Goal: Task Accomplishment & Management: Manage account settings

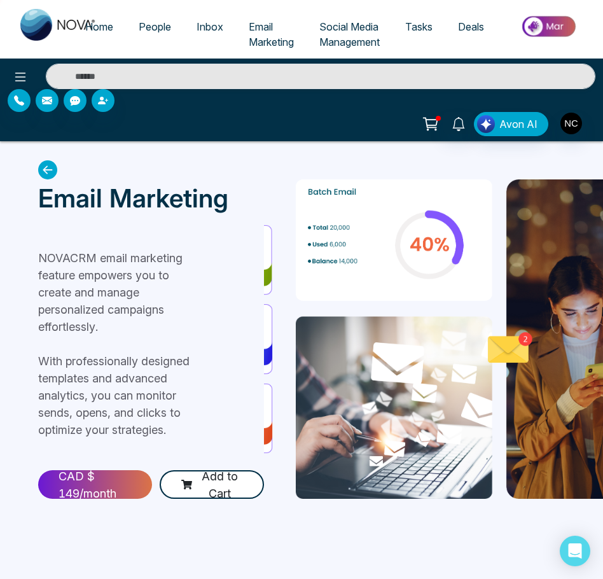
click at [264, 39] on span "Email Marketing" at bounding box center [271, 34] width 45 height 28
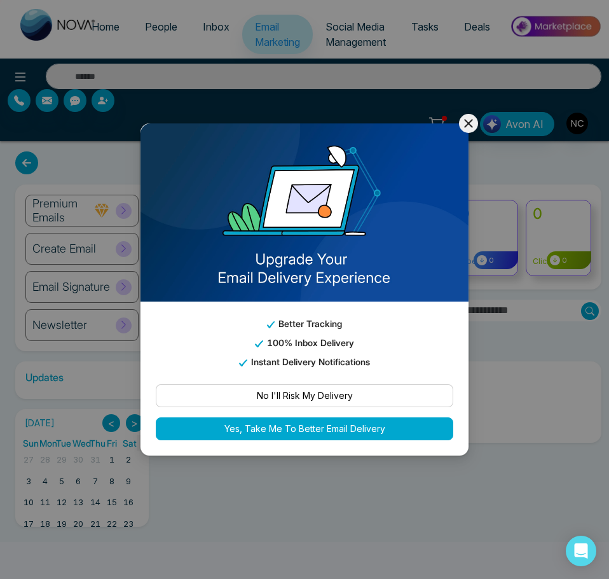
click at [472, 118] on icon at bounding box center [468, 123] width 15 height 15
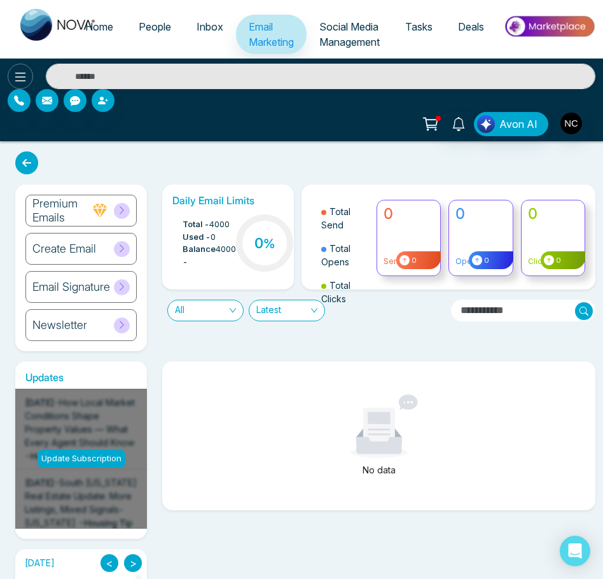
click at [22, 73] on icon at bounding box center [20, 76] width 11 height 9
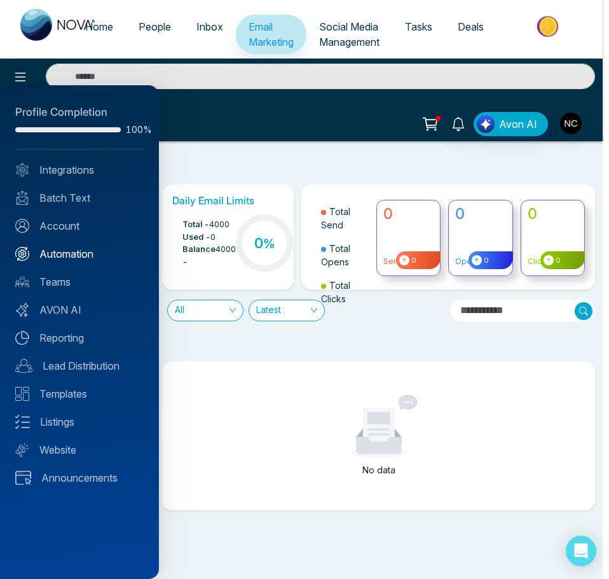
click at [60, 259] on link "Automation" at bounding box center [79, 253] width 128 height 15
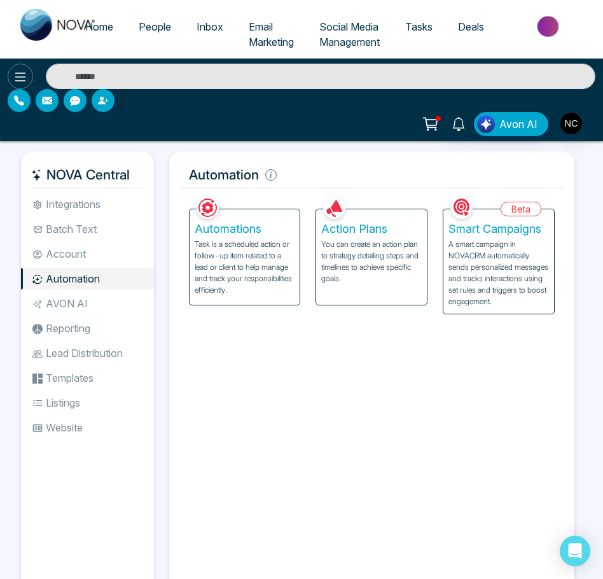
click at [15, 76] on icon at bounding box center [20, 76] width 15 height 15
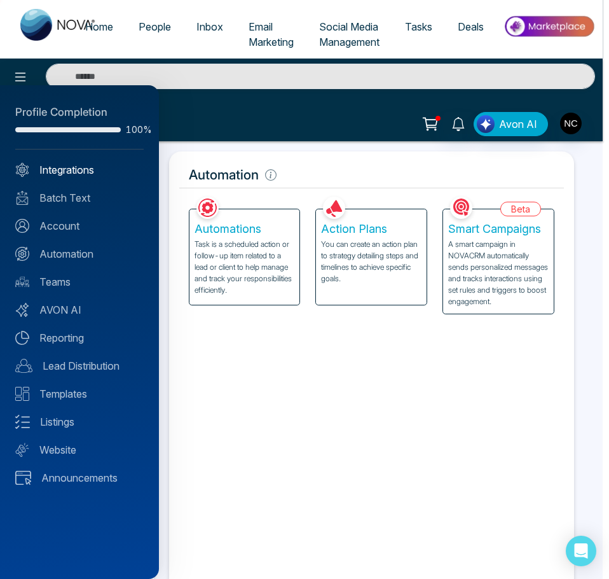
click at [67, 175] on link "Integrations" at bounding box center [79, 169] width 128 height 15
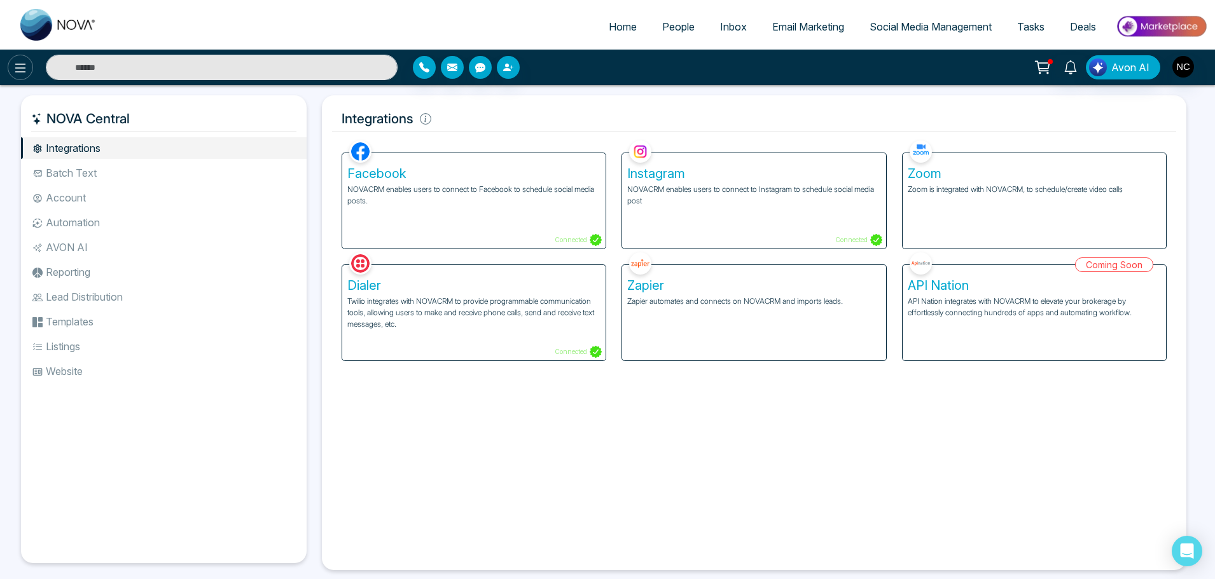
click at [27, 72] on icon at bounding box center [20, 67] width 15 height 15
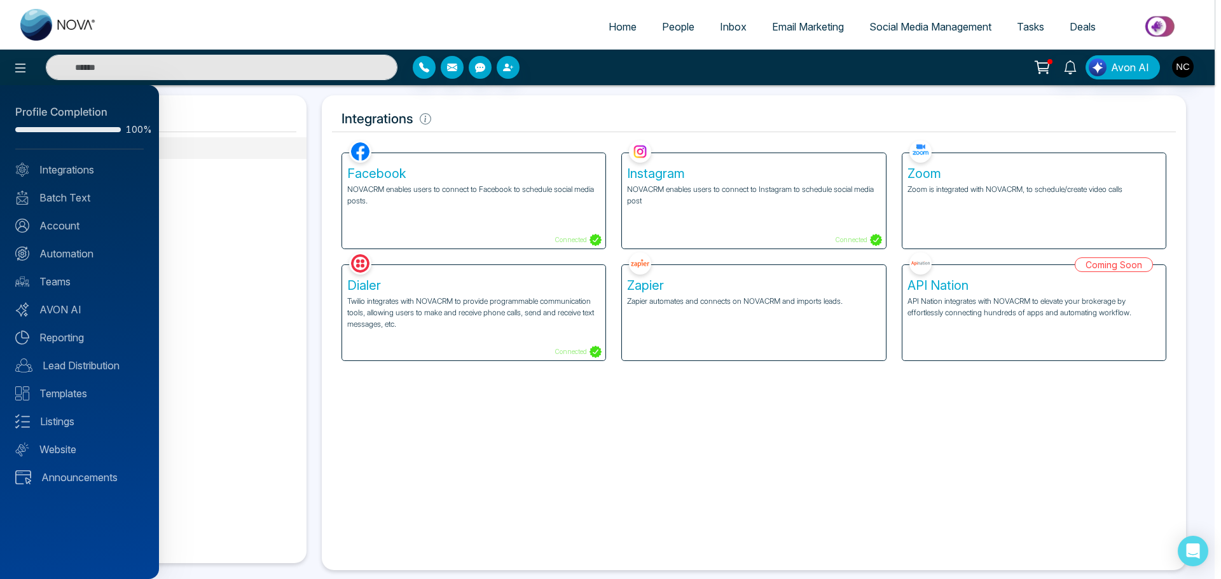
click at [954, 76] on div at bounding box center [610, 289] width 1221 height 579
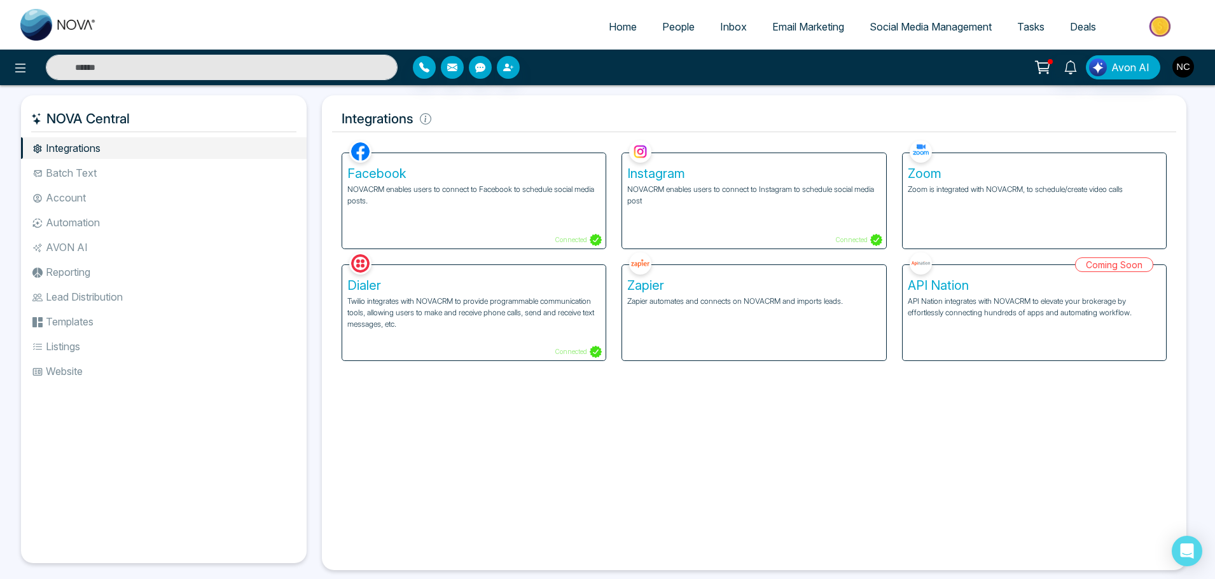
click at [1181, 68] on img "button" at bounding box center [1183, 67] width 22 height 22
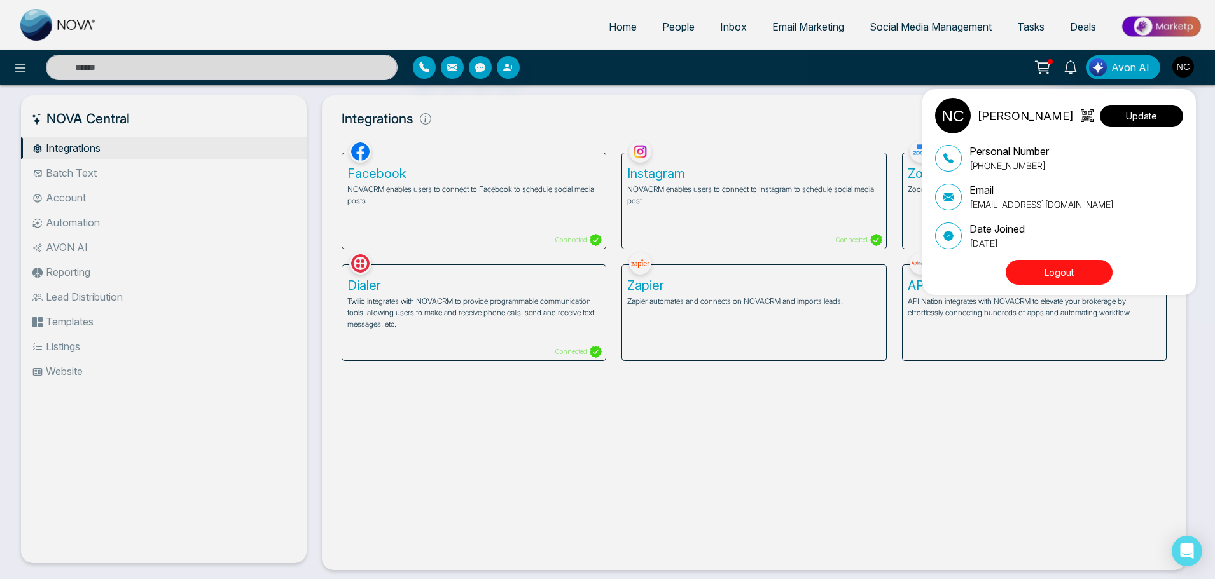
click at [1126, 113] on button "Update" at bounding box center [1140, 116] width 83 height 22
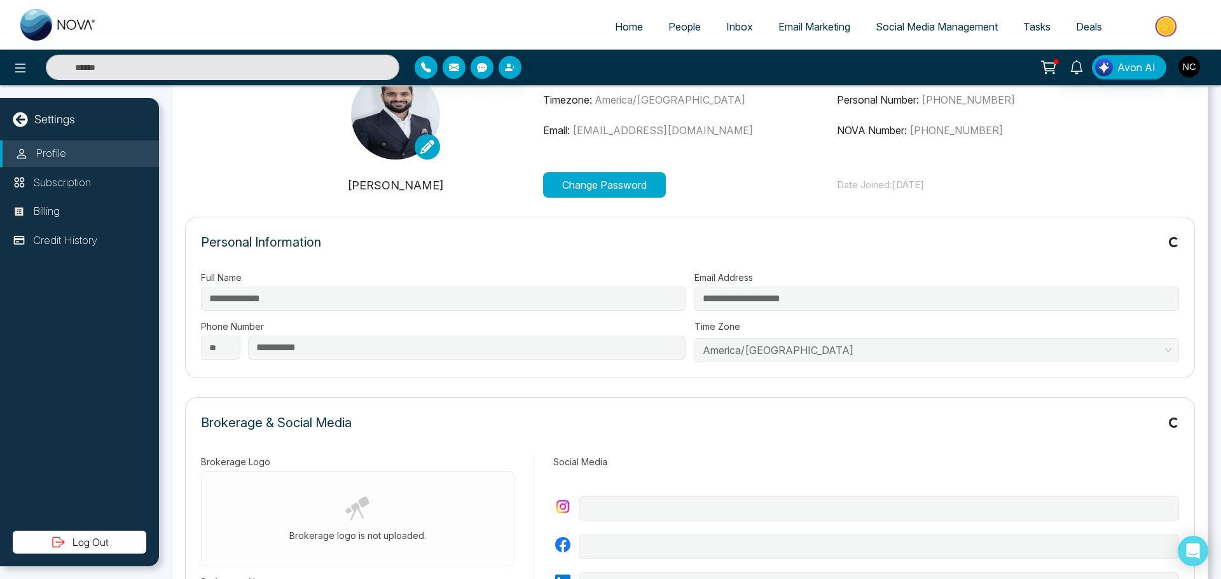
type input "**********"
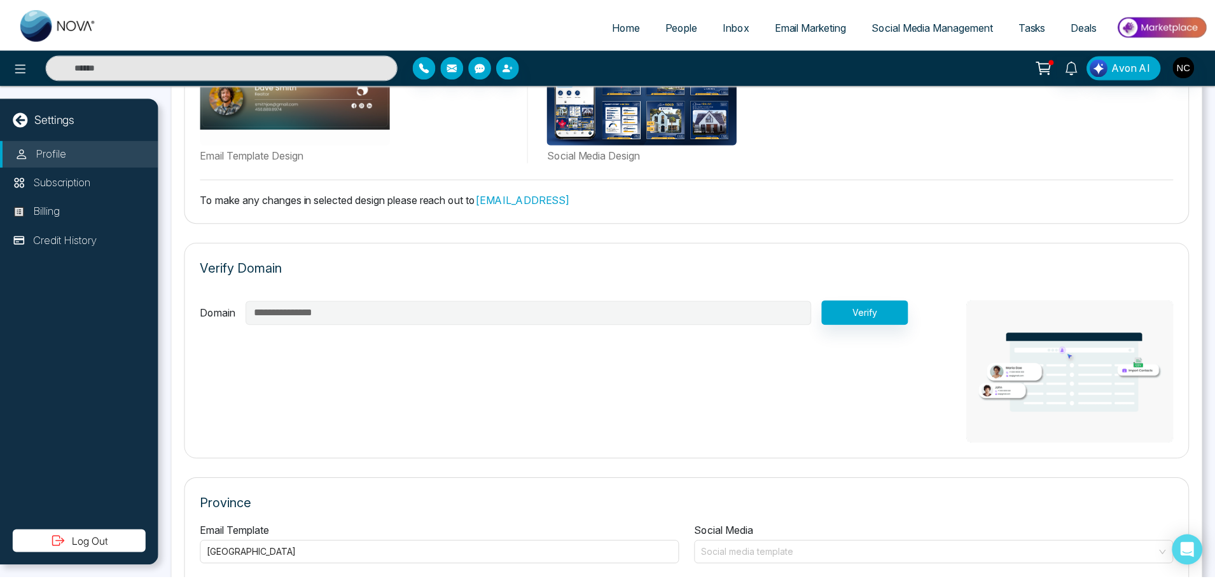
scroll to position [804, 0]
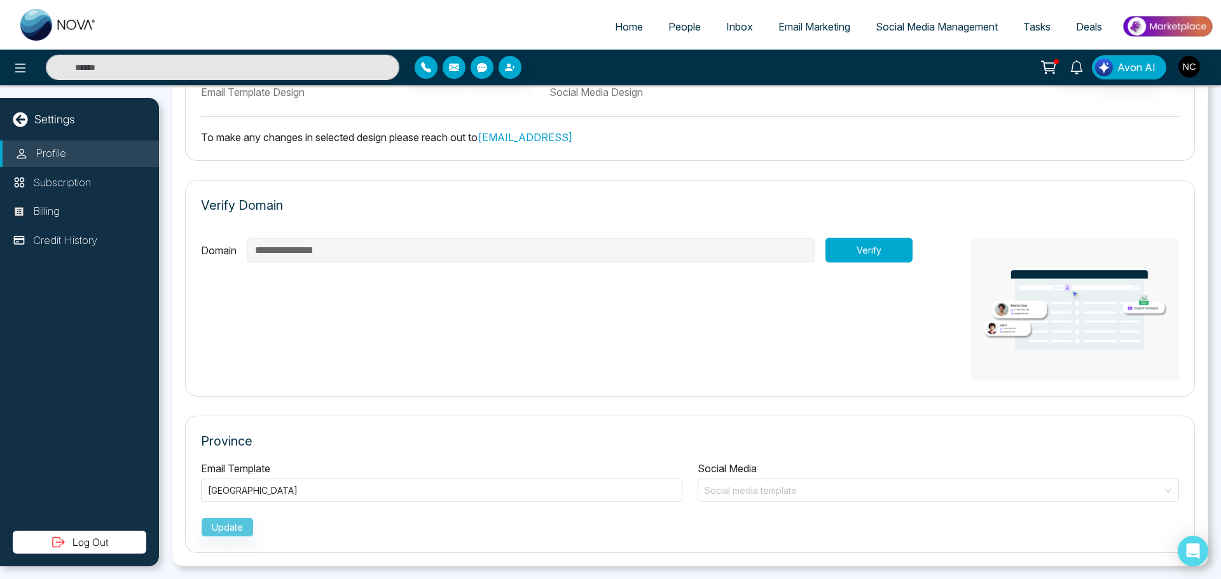
click at [840, 247] on button "Verify" at bounding box center [868, 250] width 87 height 25
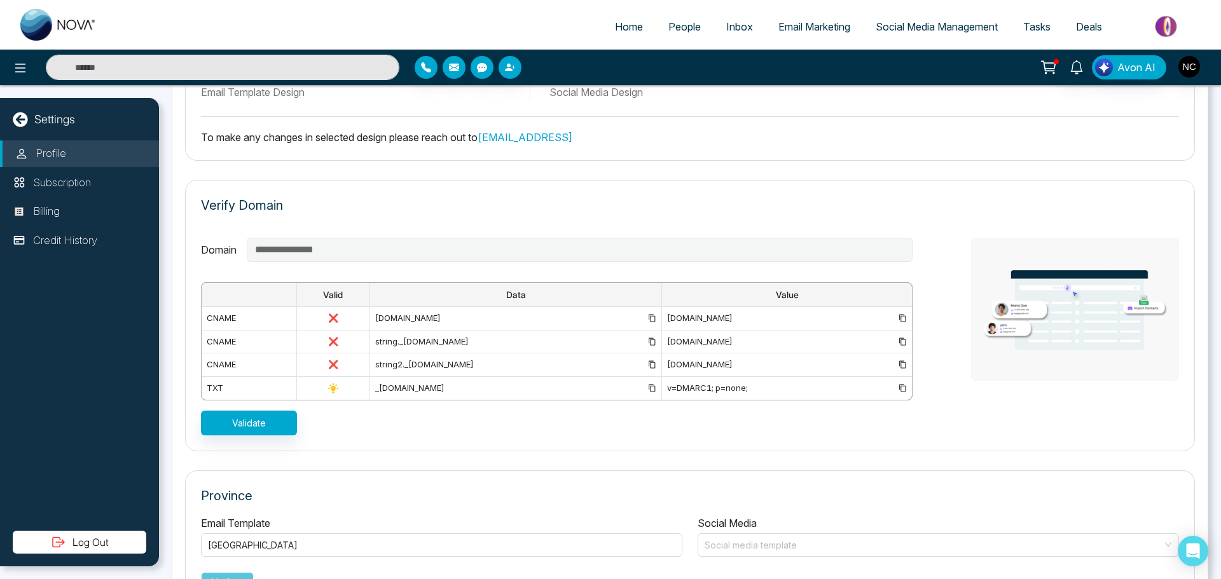
click at [52, 125] on p "Settings" at bounding box center [54, 119] width 41 height 17
click at [20, 76] on button at bounding box center [20, 67] width 25 height 25
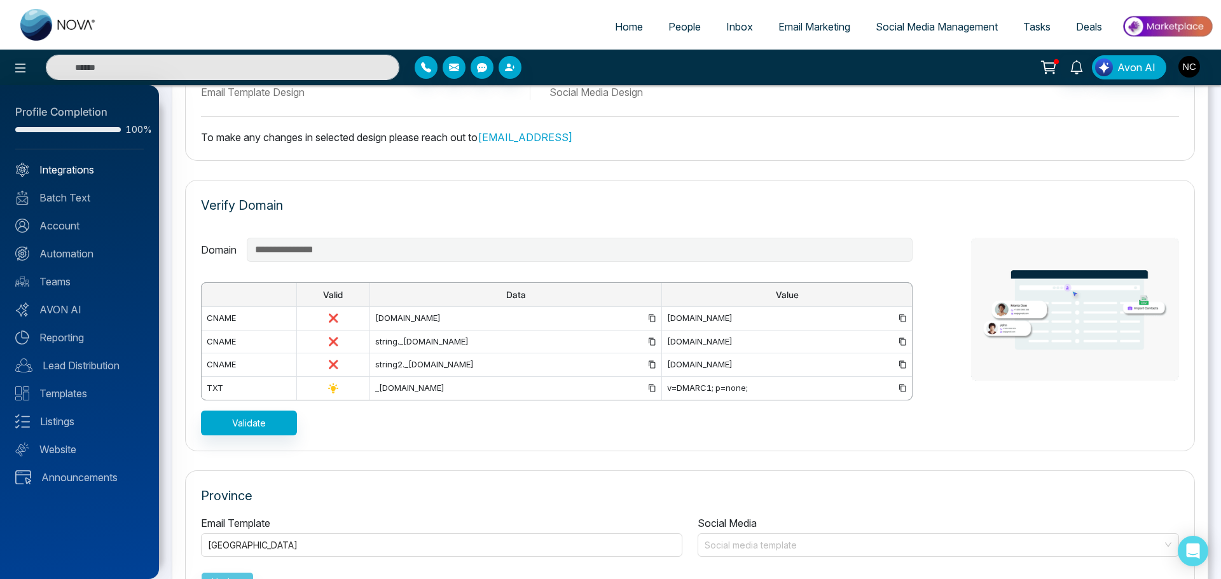
click at [67, 172] on link "Integrations" at bounding box center [79, 169] width 128 height 15
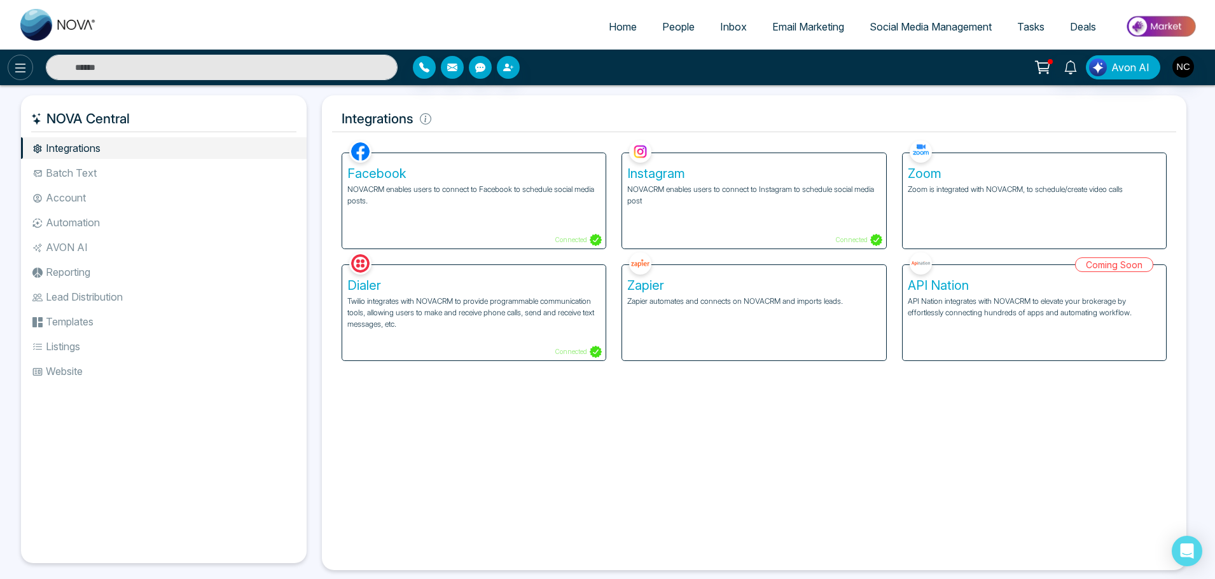
click at [20, 72] on icon at bounding box center [20, 67] width 15 height 15
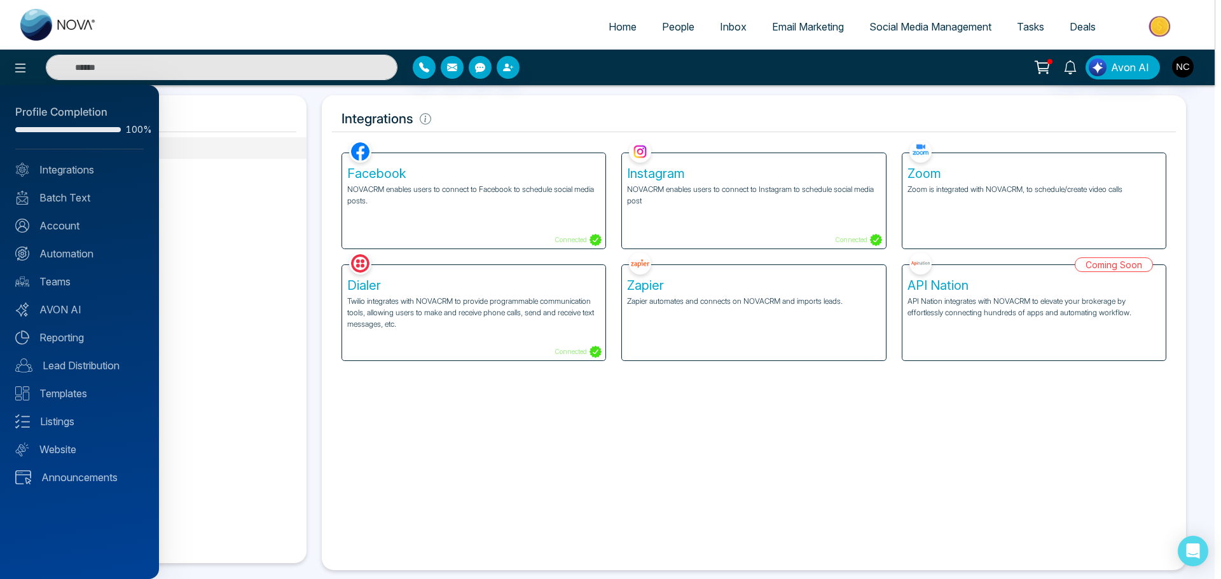
click at [508, 70] on div at bounding box center [610, 289] width 1221 height 579
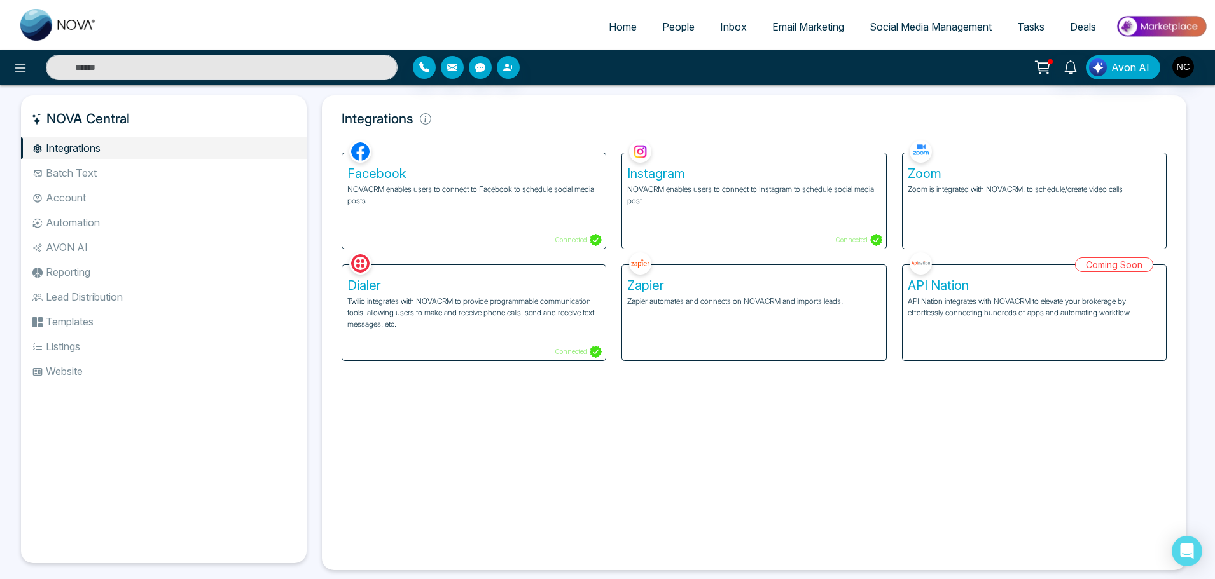
click at [682, 31] on span "People" at bounding box center [678, 26] width 32 height 13
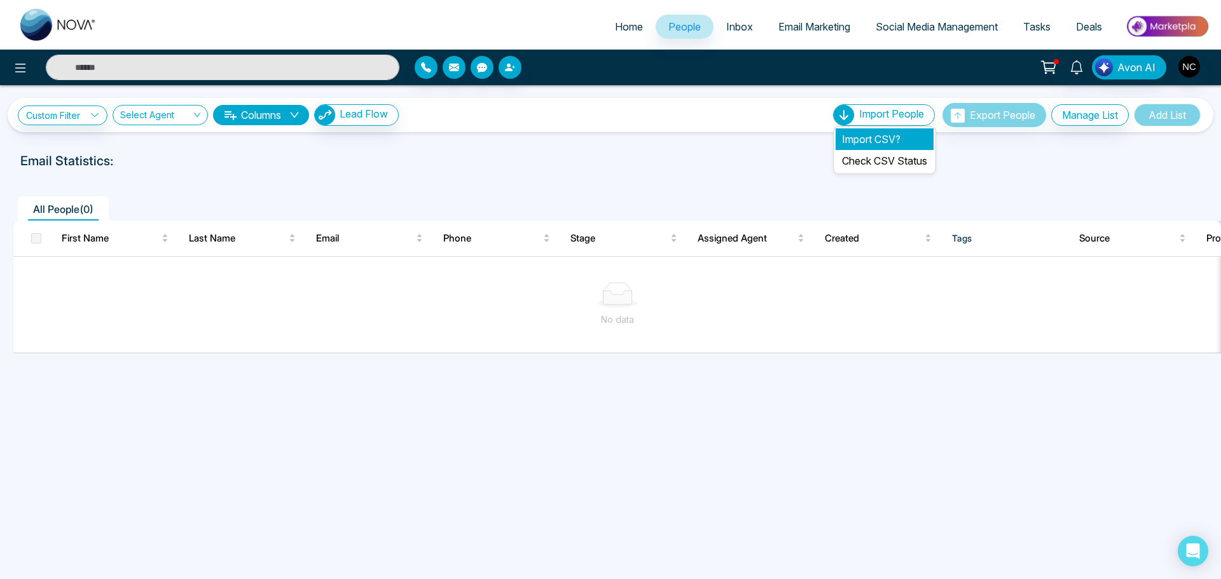
click at [890, 137] on li "Import CSV?" at bounding box center [885, 139] width 98 height 22
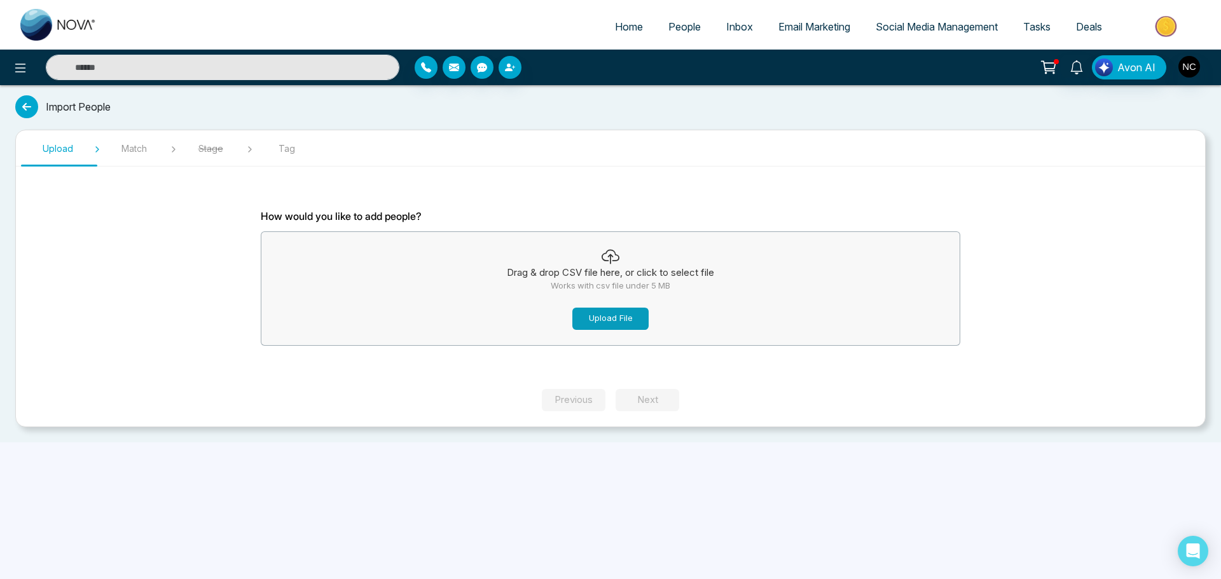
click at [619, 324] on button "Upload File" at bounding box center [610, 319] width 76 height 22
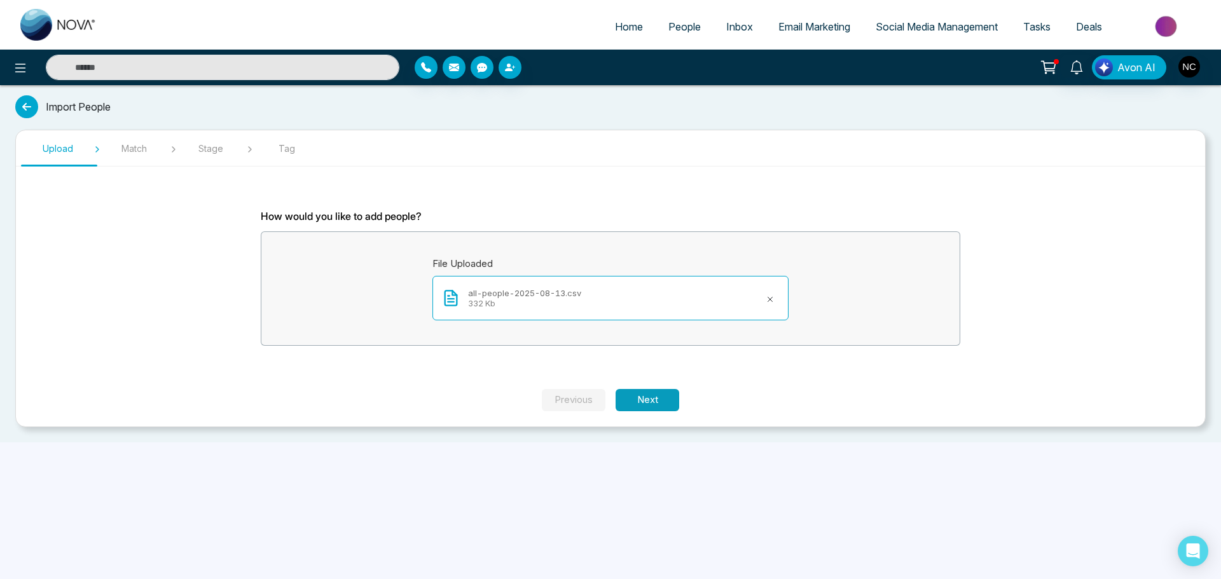
click at [652, 399] on button "Next" at bounding box center [648, 400] width 64 height 22
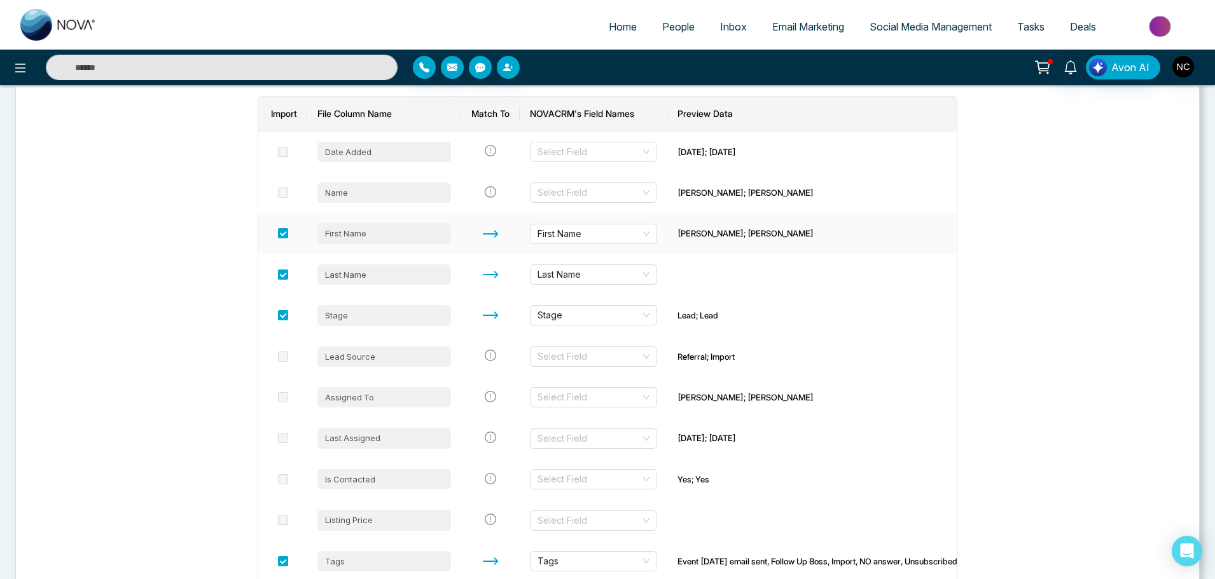
scroll to position [177, 0]
click at [1192, 71] on img "button" at bounding box center [1183, 67] width 22 height 22
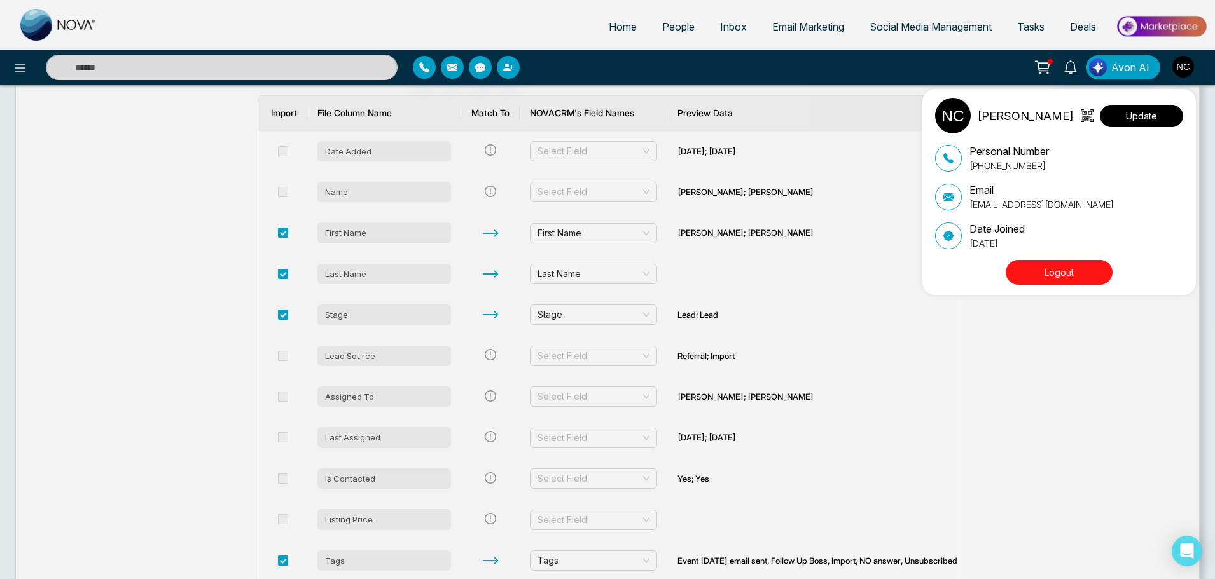
click at [1156, 119] on button "Update" at bounding box center [1140, 116] width 83 height 22
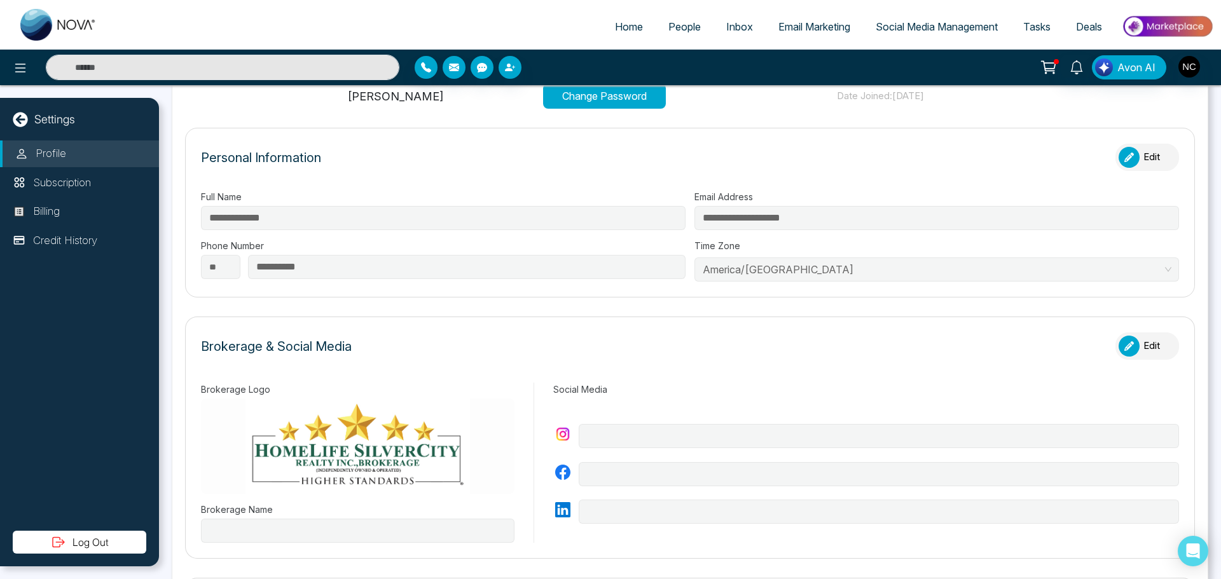
type input "**********"
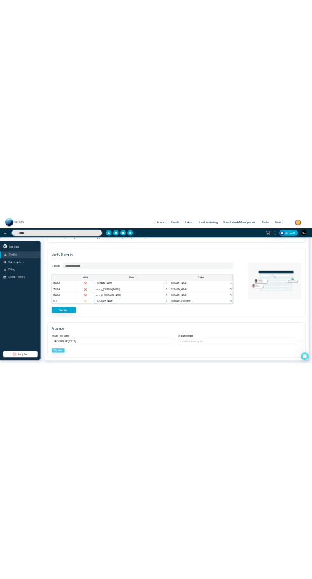
scroll to position [859, 0]
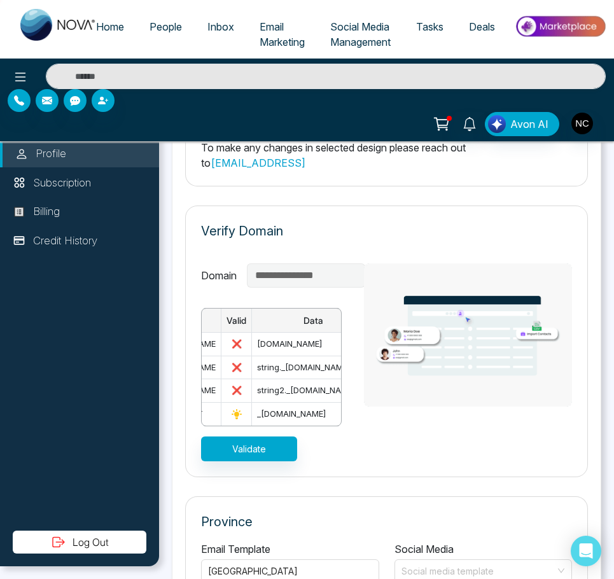
scroll to position [0, 0]
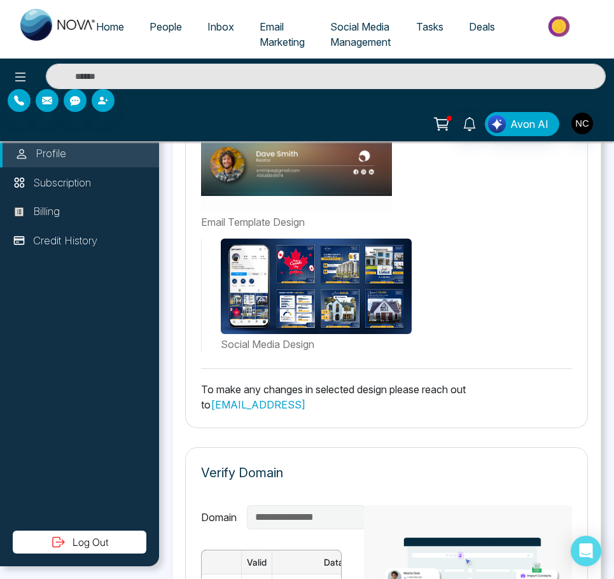
type input "**********"
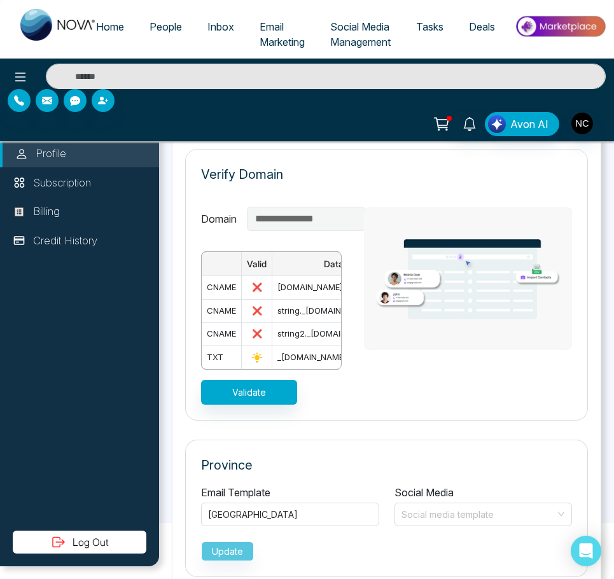
scroll to position [55, 0]
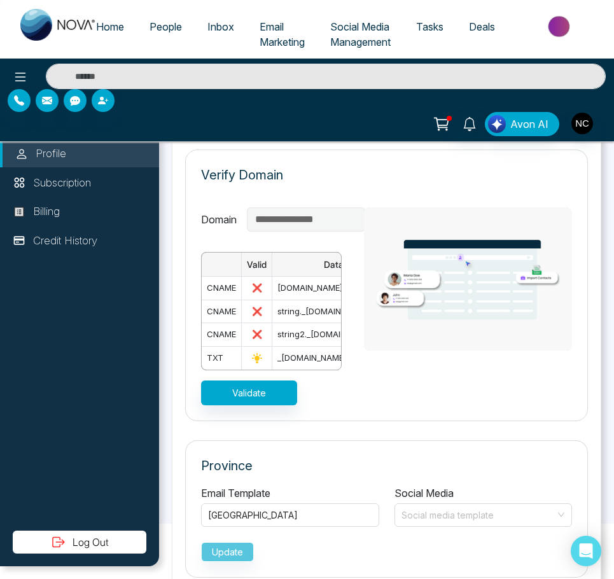
click at [286, 282] on div "[DOMAIN_NAME]" at bounding box center [333, 288] width 112 height 13
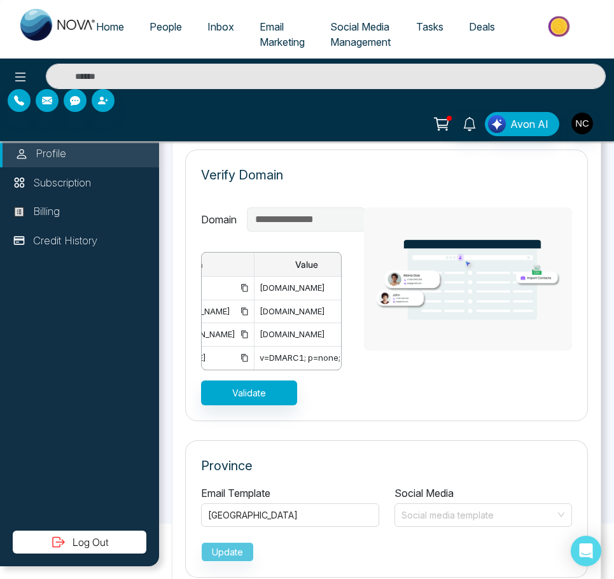
scroll to position [0, 148]
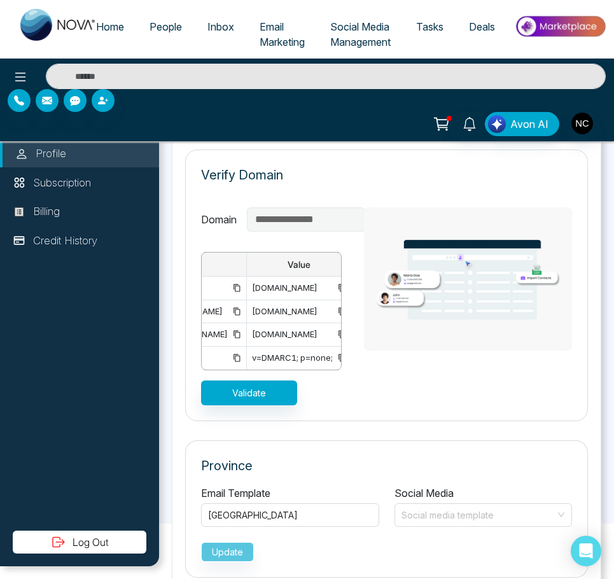
click at [241, 284] on icon at bounding box center [237, 288] width 8 height 8
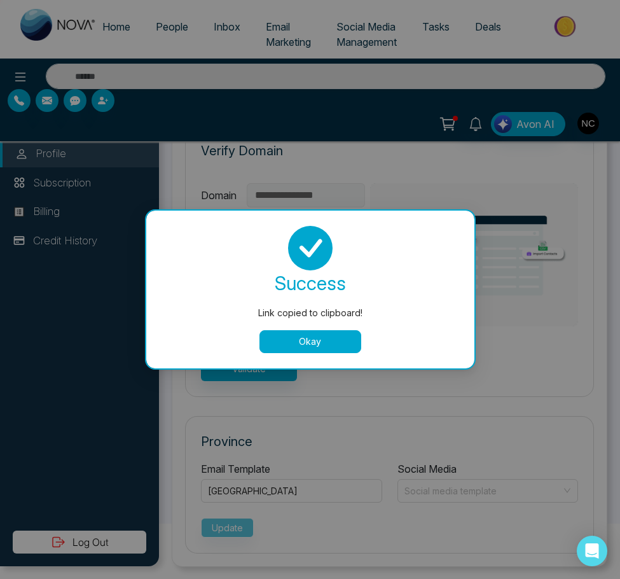
click at [331, 338] on button "Okay" at bounding box center [310, 341] width 102 height 23
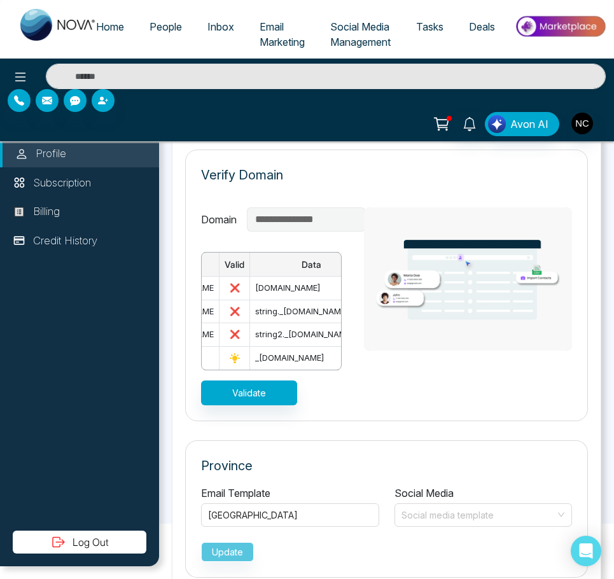
scroll to position [0, 0]
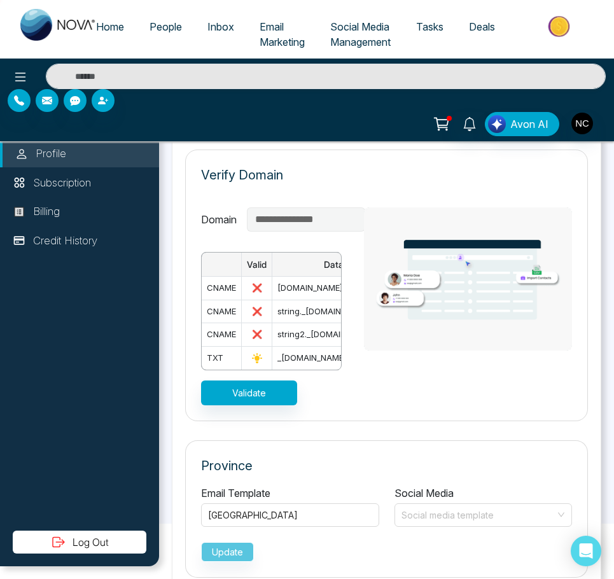
click at [226, 277] on td "cname" at bounding box center [222, 289] width 40 height 24
copy td "cname"
drag, startPoint x: 244, startPoint y: 339, endPoint x: 254, endPoint y: 340, distance: 10.8
click at [254, 340] on div "Valid Data Value cname ❌ [DOMAIN_NAME] [DOMAIN_NAME] cname ❌ string._[DOMAIN_NA…" at bounding box center [271, 311] width 141 height 118
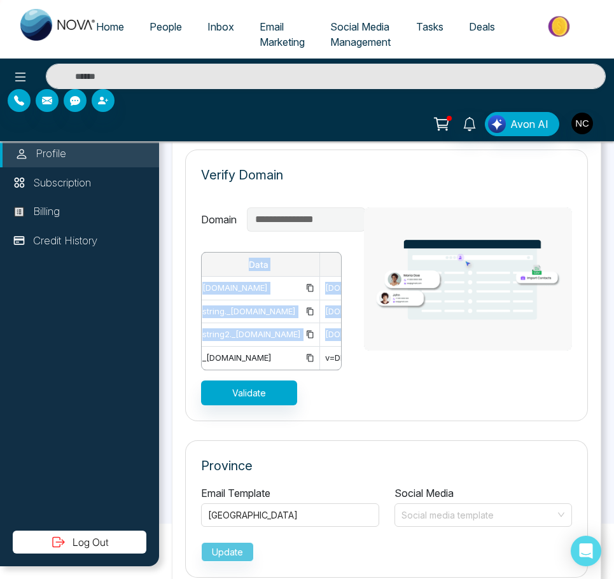
scroll to position [0, 118]
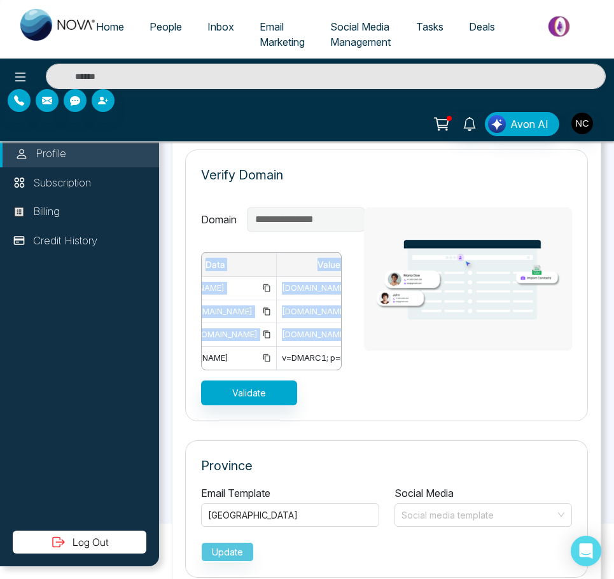
click at [271, 284] on icon at bounding box center [267, 288] width 8 height 8
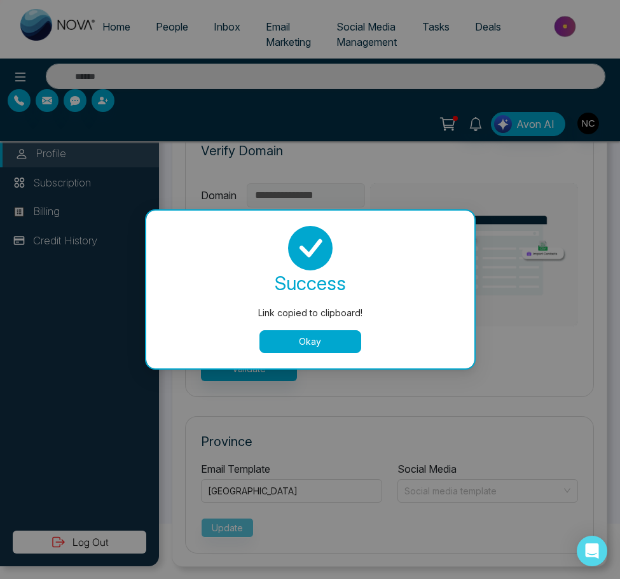
click at [343, 331] on button "Okay" at bounding box center [310, 341] width 102 height 23
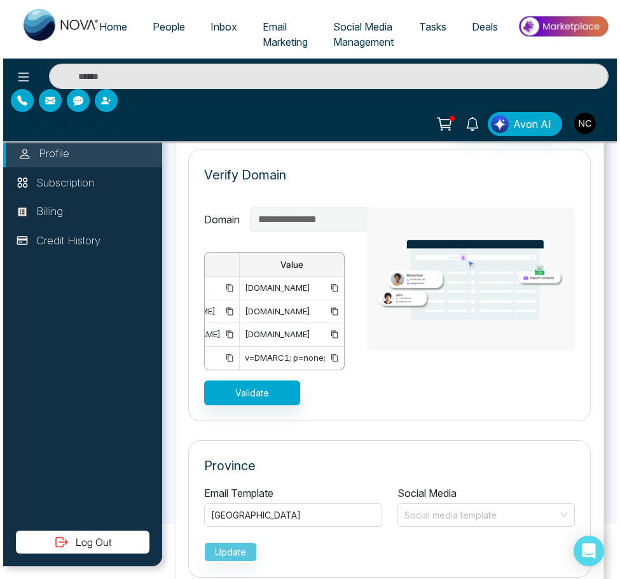
scroll to position [0, 329]
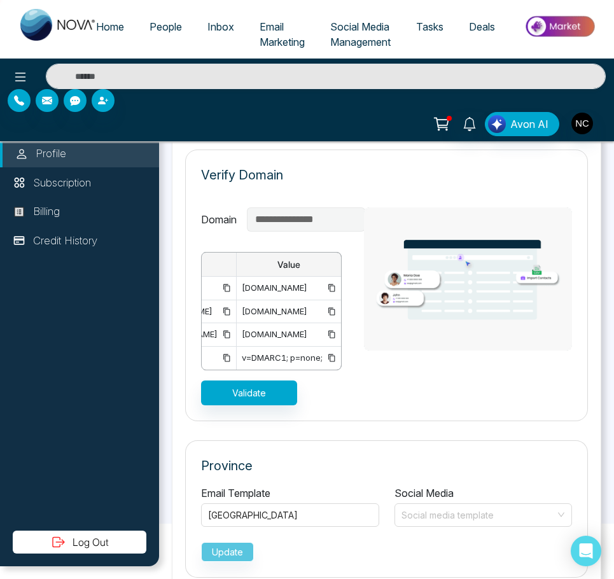
click at [328, 284] on icon at bounding box center [331, 288] width 6 height 8
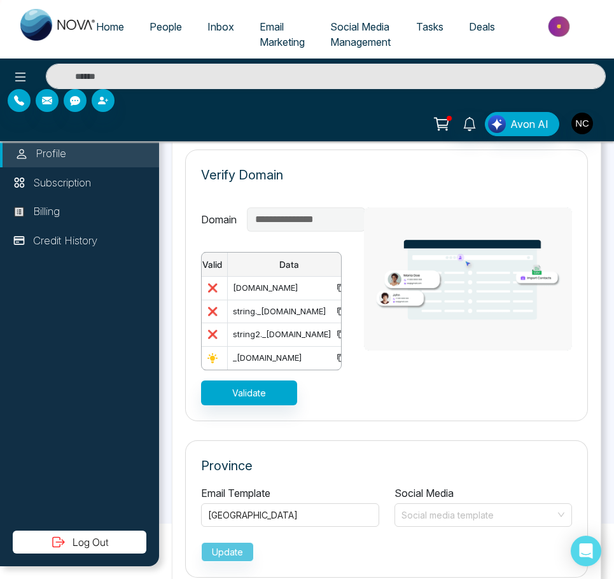
scroll to position [0, 43]
drag, startPoint x: 305, startPoint y: 284, endPoint x: 234, endPoint y: 284, distance: 70.6
click at [234, 299] on td "string._[DOMAIN_NAME]" at bounding box center [291, 311] width 123 height 24
copy div "string._domainkey"
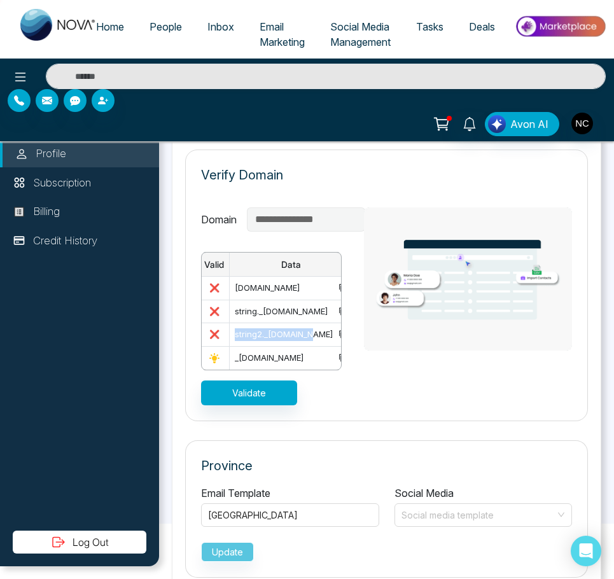
drag, startPoint x: 237, startPoint y: 303, endPoint x: 312, endPoint y: 306, distance: 75.1
click at [312, 328] on div "string2._[DOMAIN_NAME]" at bounding box center [291, 334] width 112 height 13
copy div "string2._domainkey"
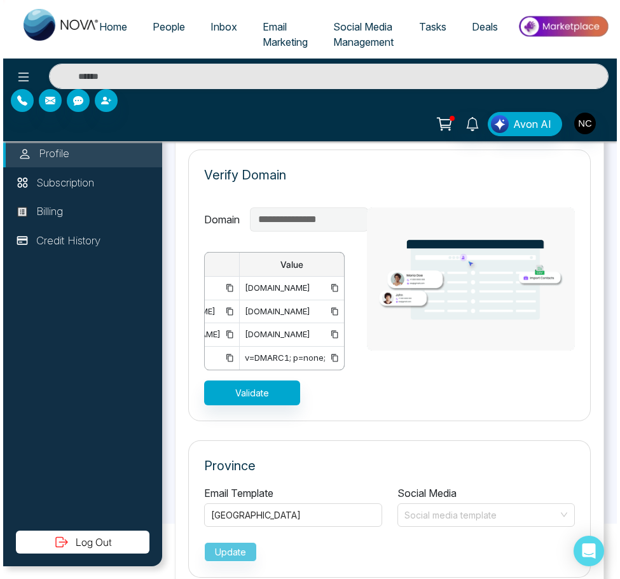
scroll to position [0, 329]
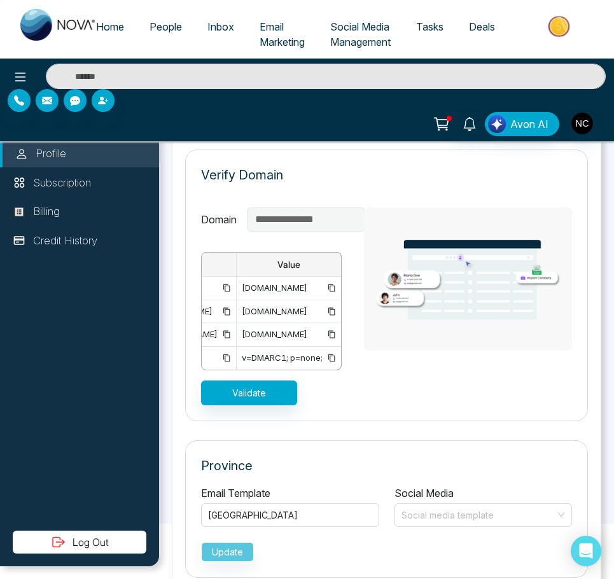
click at [327, 307] on icon at bounding box center [331, 311] width 8 height 8
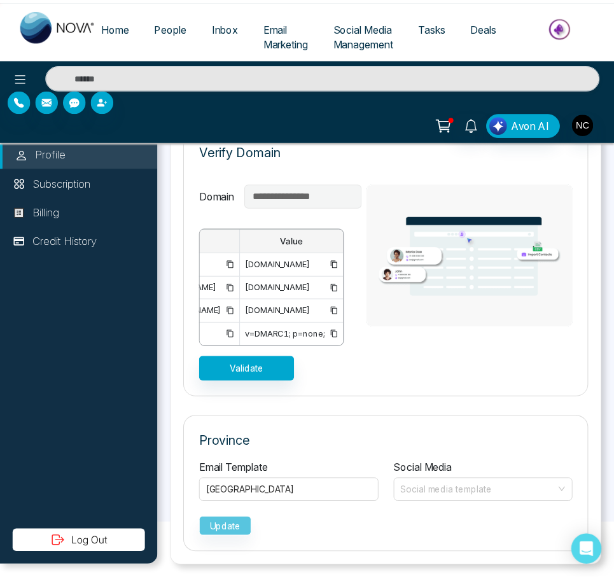
scroll to position [0, 324]
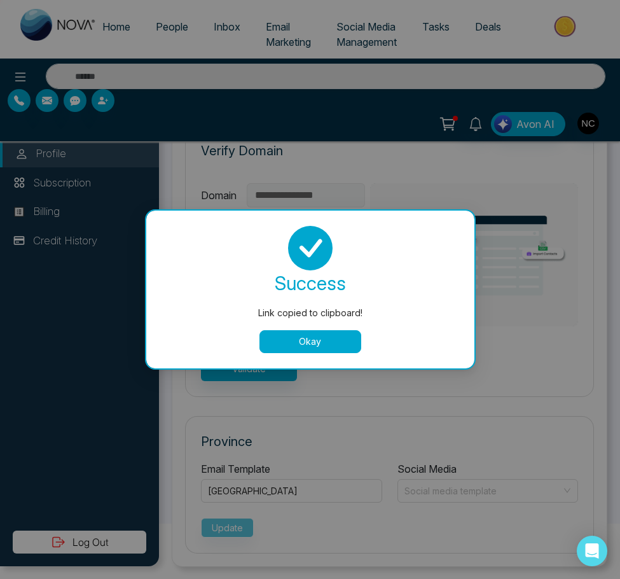
click at [312, 339] on button "Okay" at bounding box center [310, 341] width 102 height 23
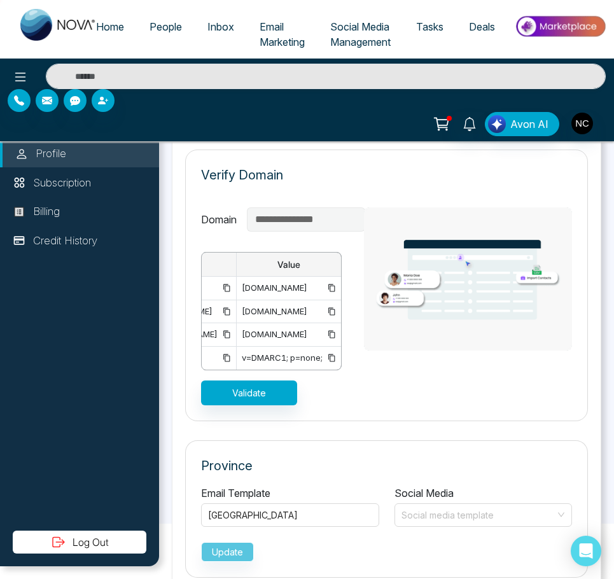
click at [331, 330] on icon at bounding box center [331, 334] width 8 height 8
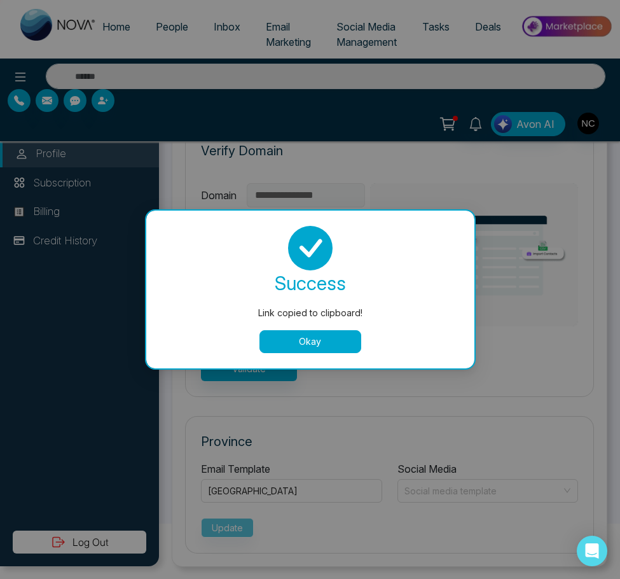
click at [339, 348] on button "Okay" at bounding box center [310, 341] width 102 height 23
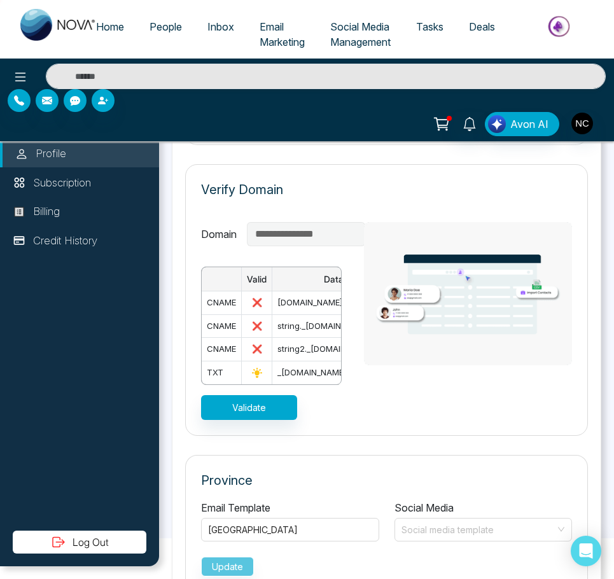
scroll to position [0, 43]
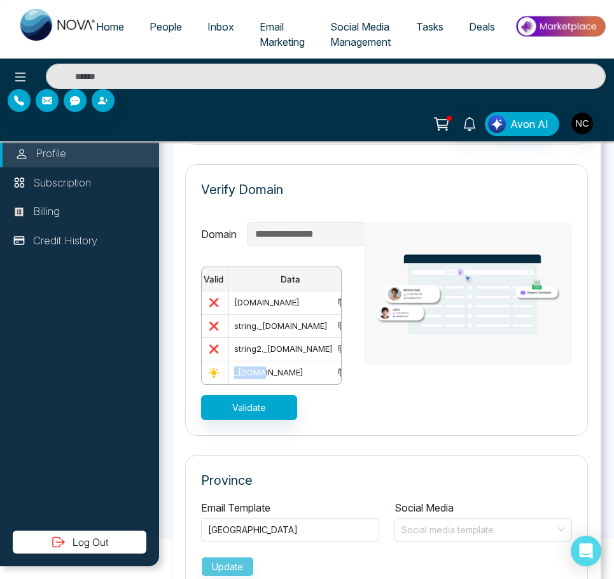
drag, startPoint x: 264, startPoint y: 345, endPoint x: 229, endPoint y: 348, distance: 35.1
click at [229, 361] on tr "txt _[DOMAIN_NAME] v=DMARC1; p=none;" at bounding box center [307, 373] width 298 height 24
copy div "_dmarc"
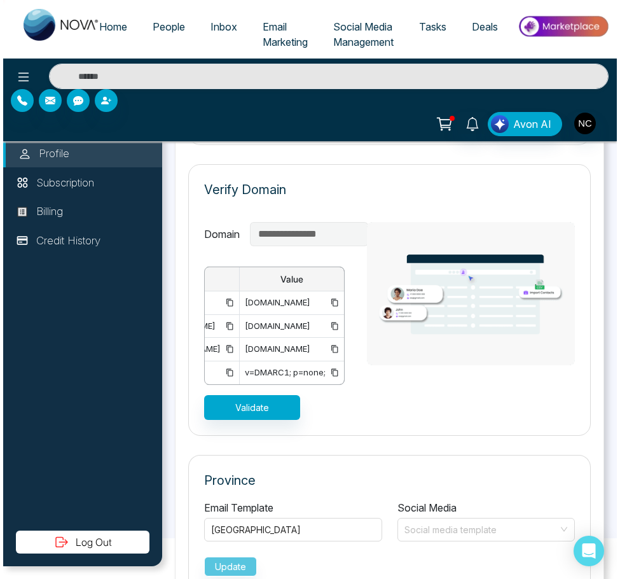
scroll to position [0, 329]
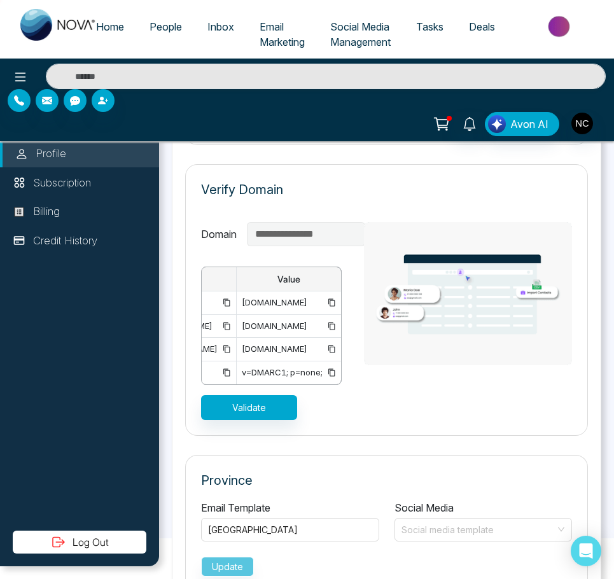
click at [327, 368] on icon at bounding box center [331, 372] width 8 height 8
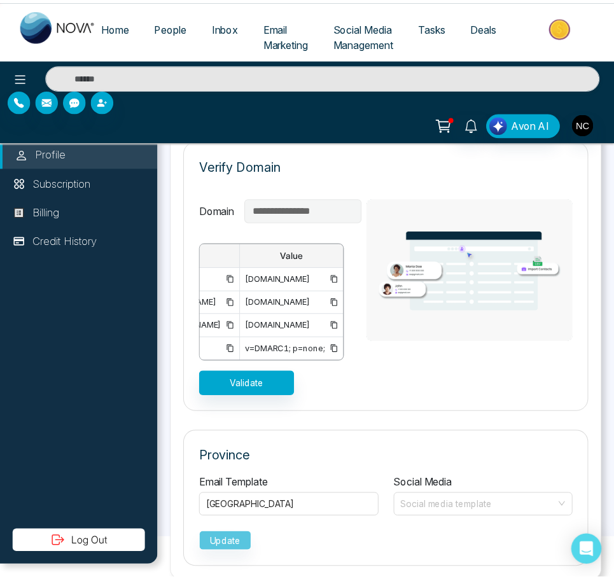
scroll to position [0, 324]
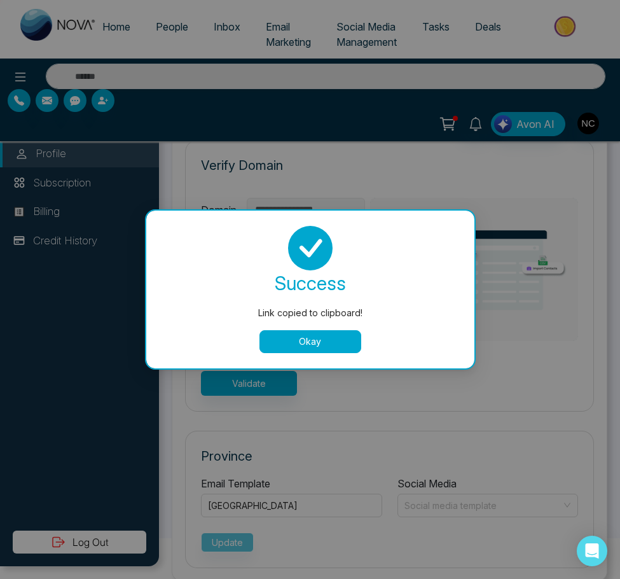
click at [340, 344] on button "Okay" at bounding box center [310, 341] width 102 height 23
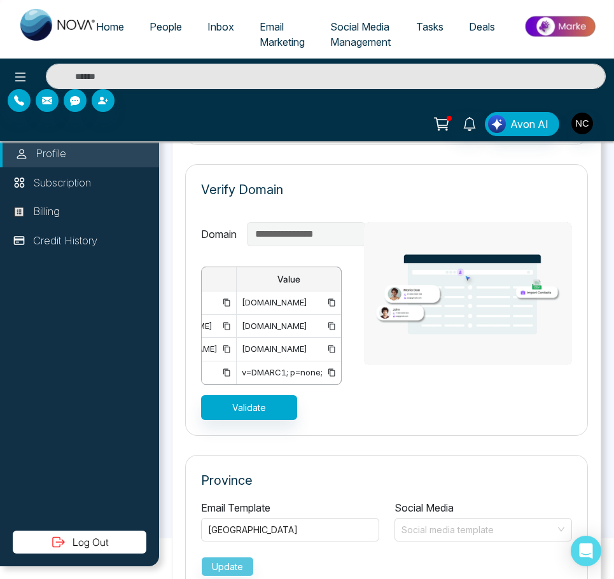
scroll to position [0, 171]
click at [272, 395] on button "Validate" at bounding box center [249, 407] width 96 height 25
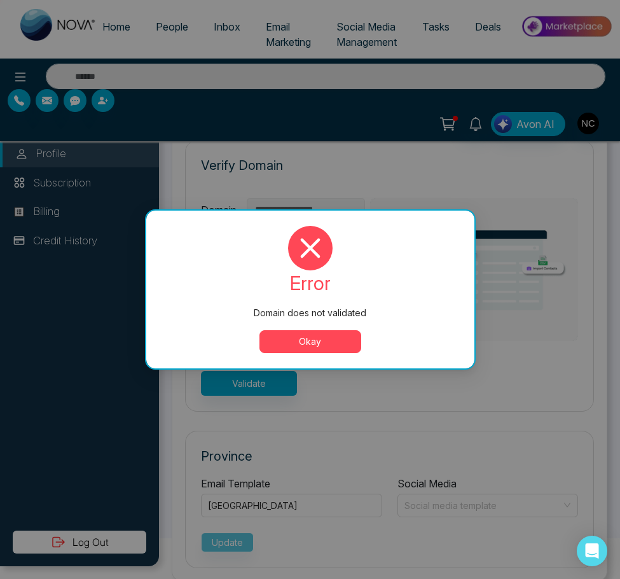
click at [314, 345] on button "Okay" at bounding box center [310, 341] width 102 height 23
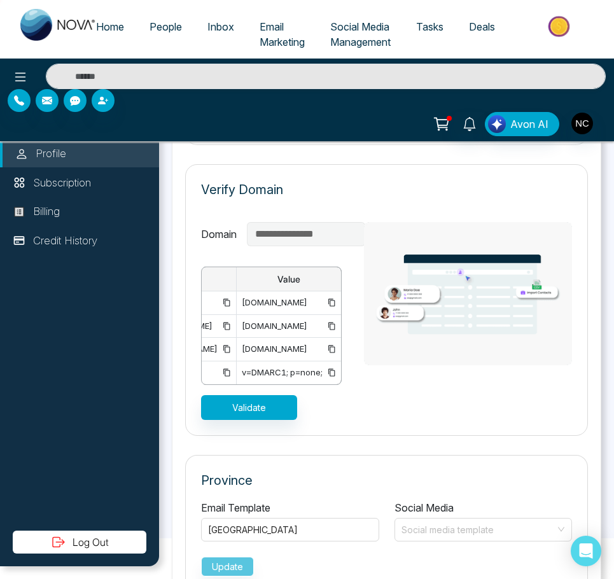
scroll to position [0, 0]
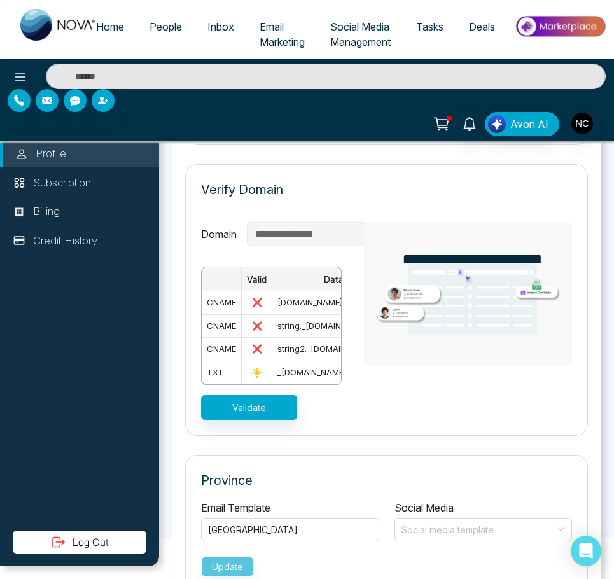
click at [254, 366] on icon at bounding box center [257, 372] width 13 height 13
click at [263, 395] on button "Validate" at bounding box center [249, 407] width 96 height 25
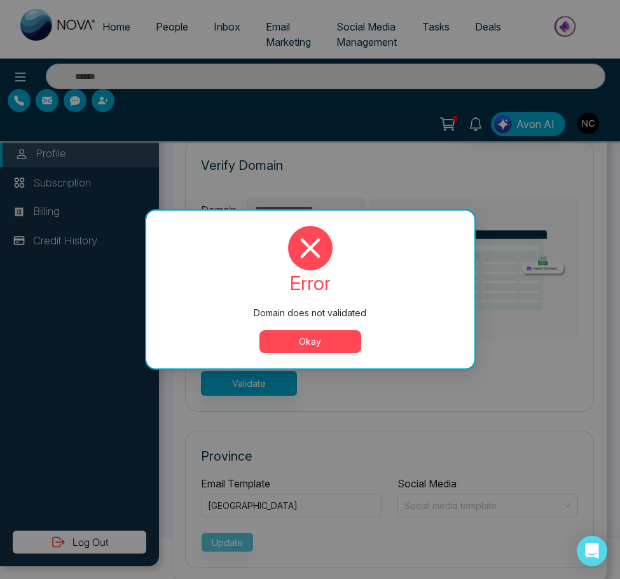
click at [311, 346] on button "Okay" at bounding box center [310, 341] width 102 height 23
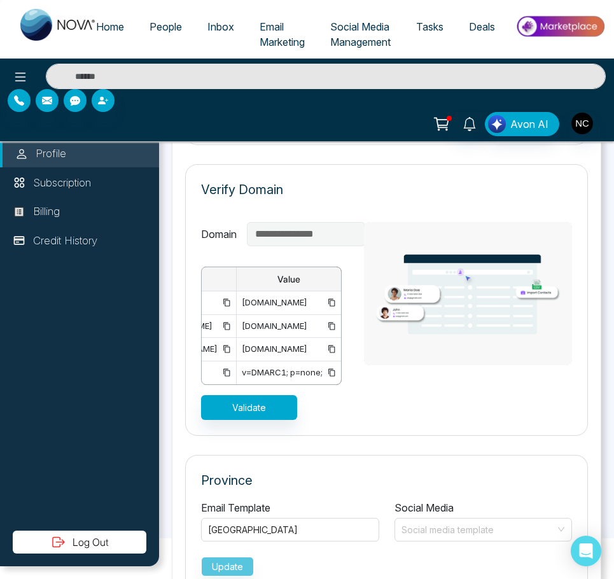
scroll to position [0, 210]
click at [237, 314] on td "[DOMAIN_NAME]" at bounding box center [289, 326] width 105 height 24
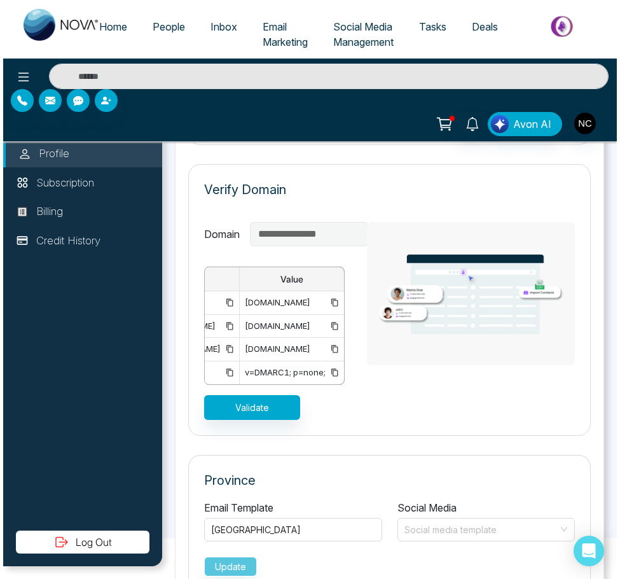
scroll to position [0, 329]
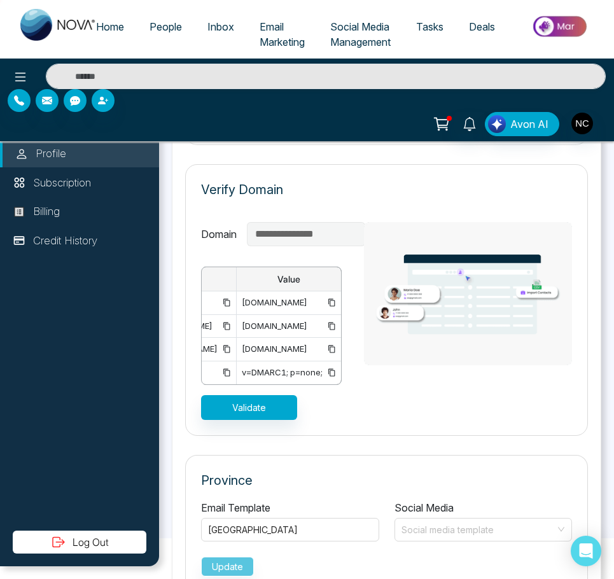
click at [332, 291] on td "[DOMAIN_NAME]" at bounding box center [289, 303] width 105 height 24
click at [330, 298] on icon at bounding box center [331, 302] width 8 height 8
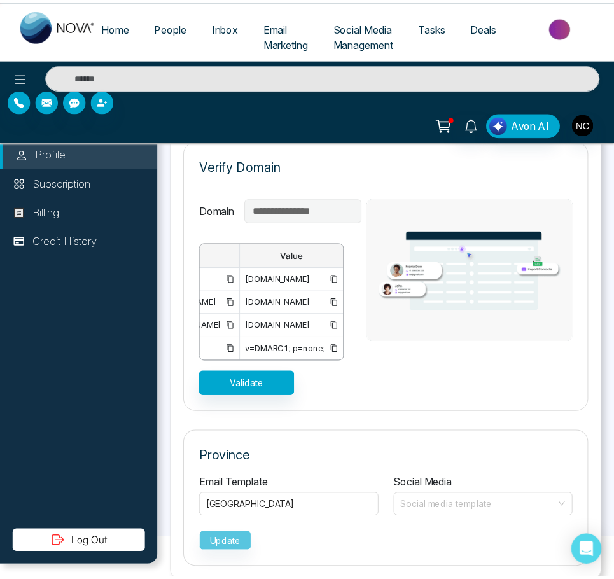
scroll to position [0, 324]
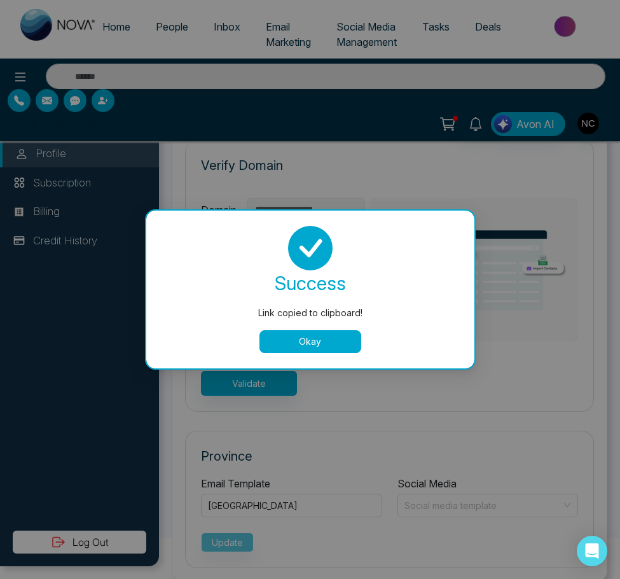
click at [351, 337] on button "Okay" at bounding box center [310, 341] width 102 height 23
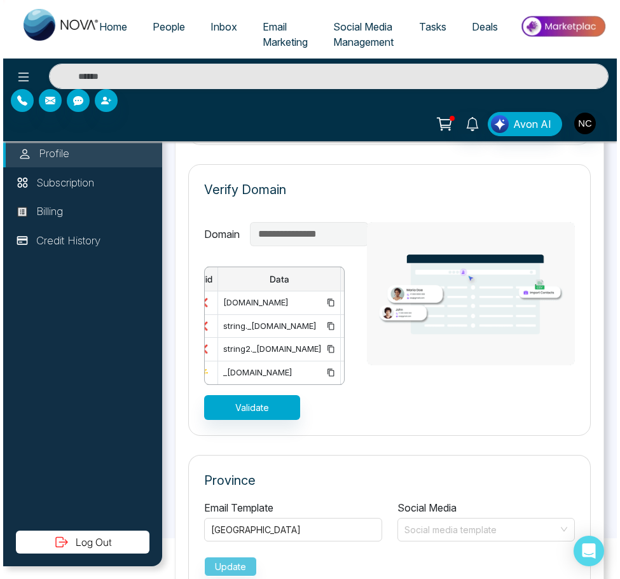
scroll to position [0, 56]
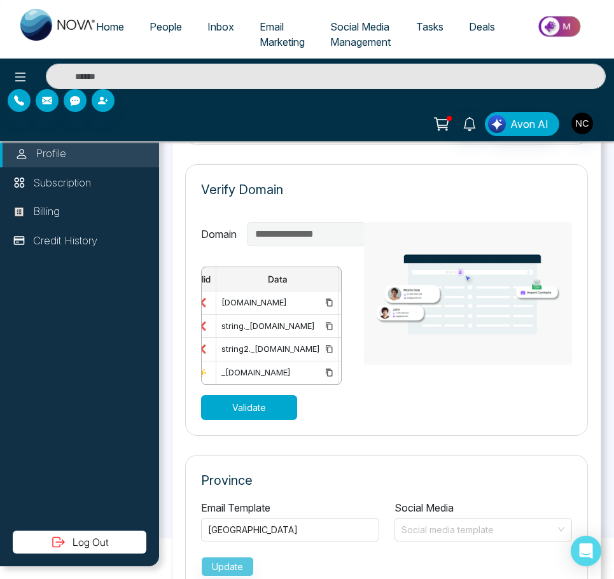
click at [265, 395] on button "Validate" at bounding box center [249, 407] width 96 height 25
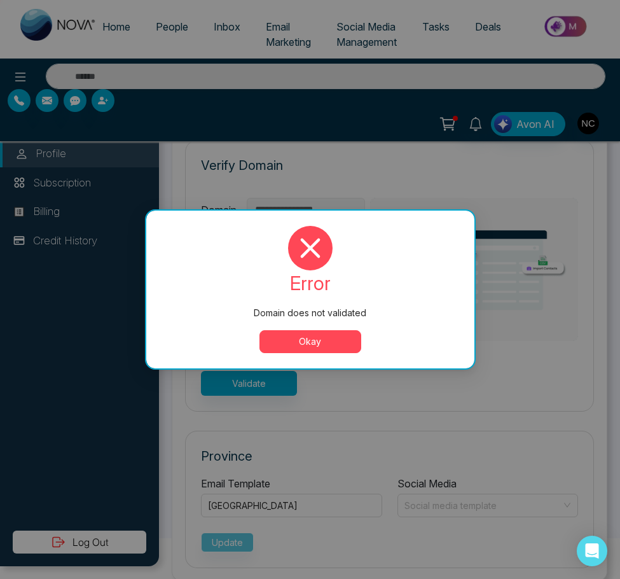
click at [296, 350] on button "Okay" at bounding box center [310, 341] width 102 height 23
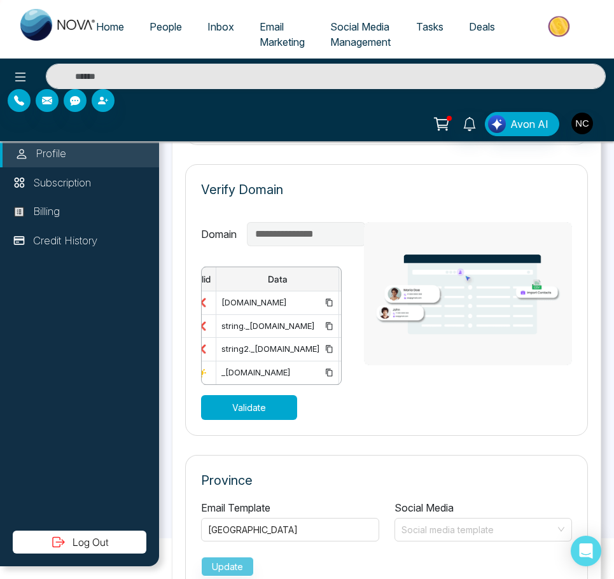
click at [244, 395] on button "Validate" at bounding box center [249, 407] width 96 height 25
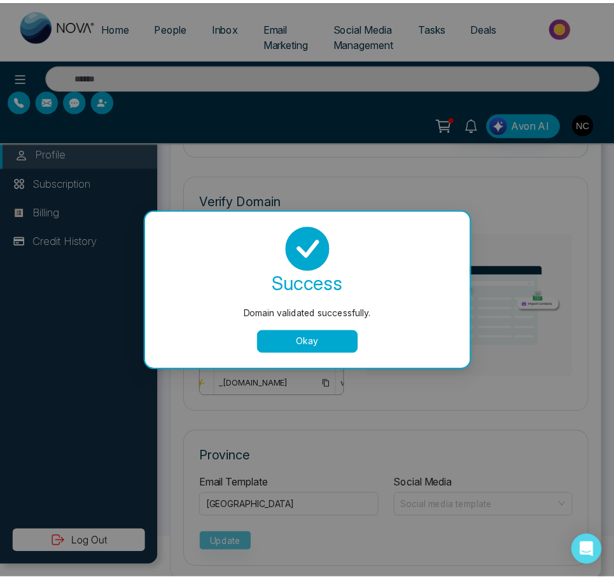
scroll to position [0, 0]
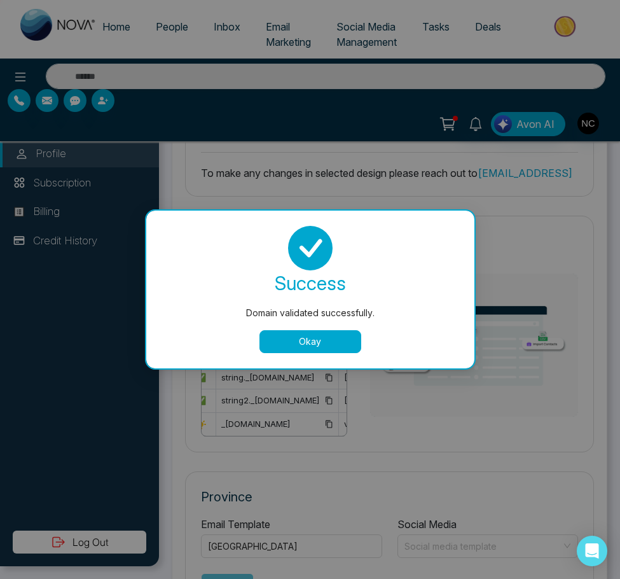
select select
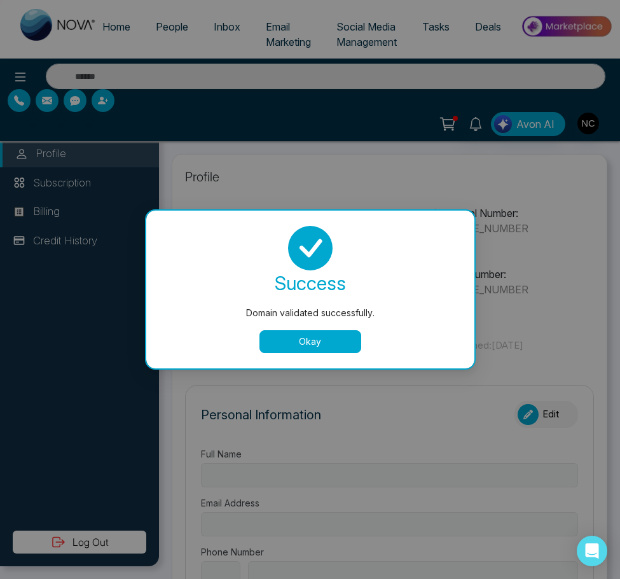
type input "**********"
select select "**"
type input "**********"
click at [296, 352] on button "Okay" at bounding box center [310, 341] width 102 height 23
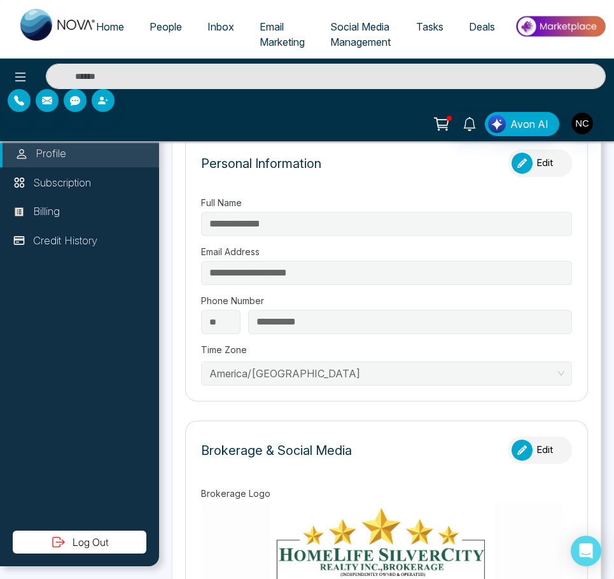
scroll to position [164, 0]
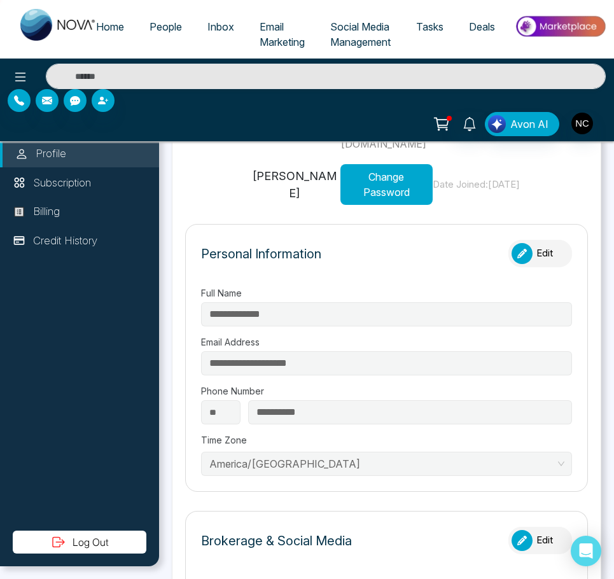
type input "**********"
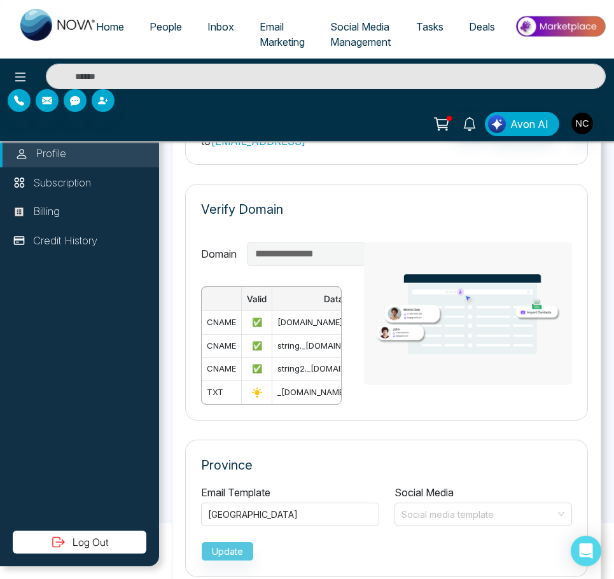
scroll to position [55, 0]
click at [259, 388] on icon at bounding box center [257, 393] width 10 height 10
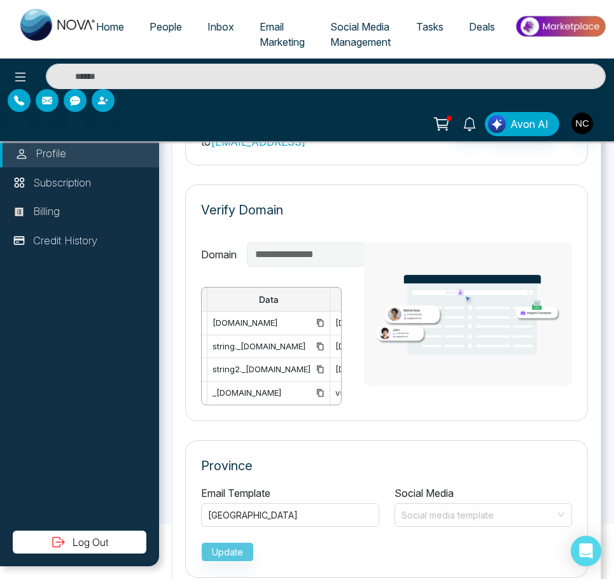
scroll to position [0, 0]
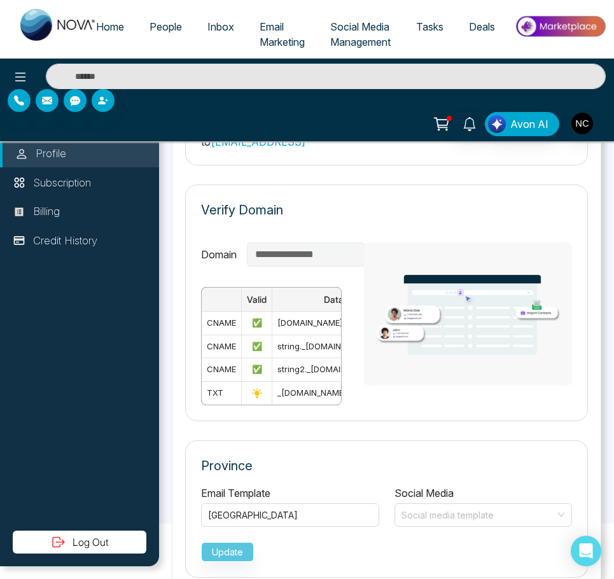
click at [253, 387] on icon at bounding box center [257, 393] width 13 height 13
click at [17, 70] on icon at bounding box center [20, 76] width 15 height 15
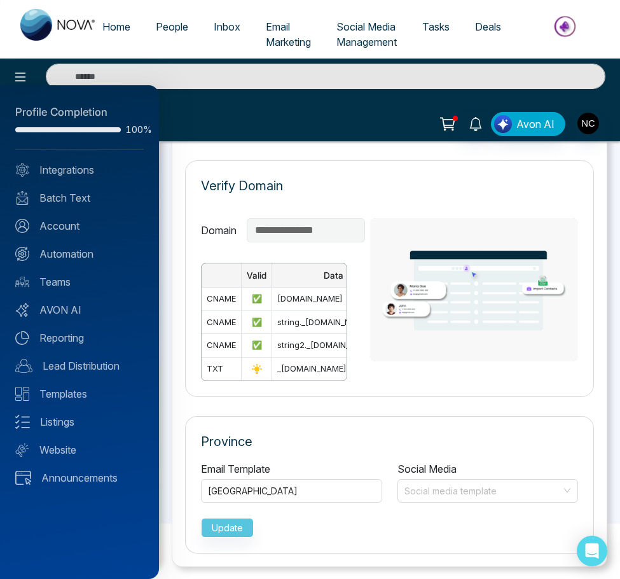
drag, startPoint x: 434, startPoint y: 383, endPoint x: 372, endPoint y: 427, distance: 75.7
click at [372, 427] on div at bounding box center [310, 289] width 620 height 579
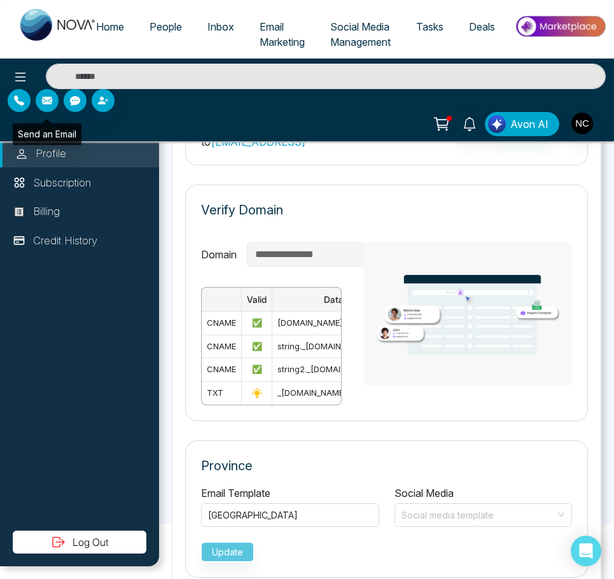
click at [42, 106] on button "button" at bounding box center [47, 100] width 23 height 23
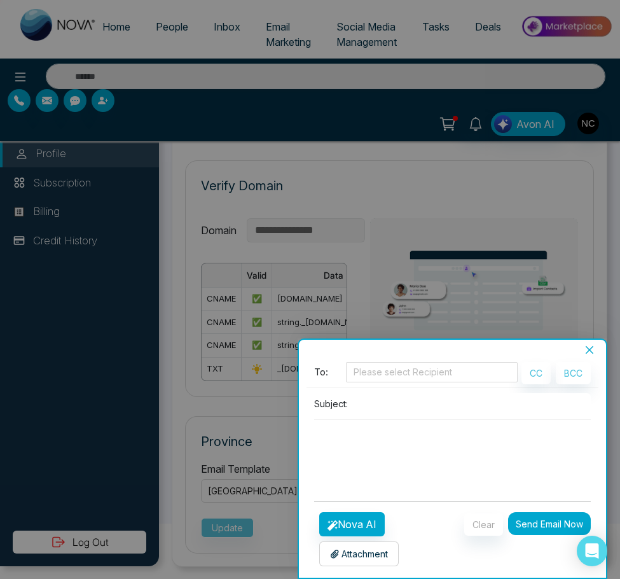
click at [586, 350] on icon "close" at bounding box center [589, 350] width 10 height 10
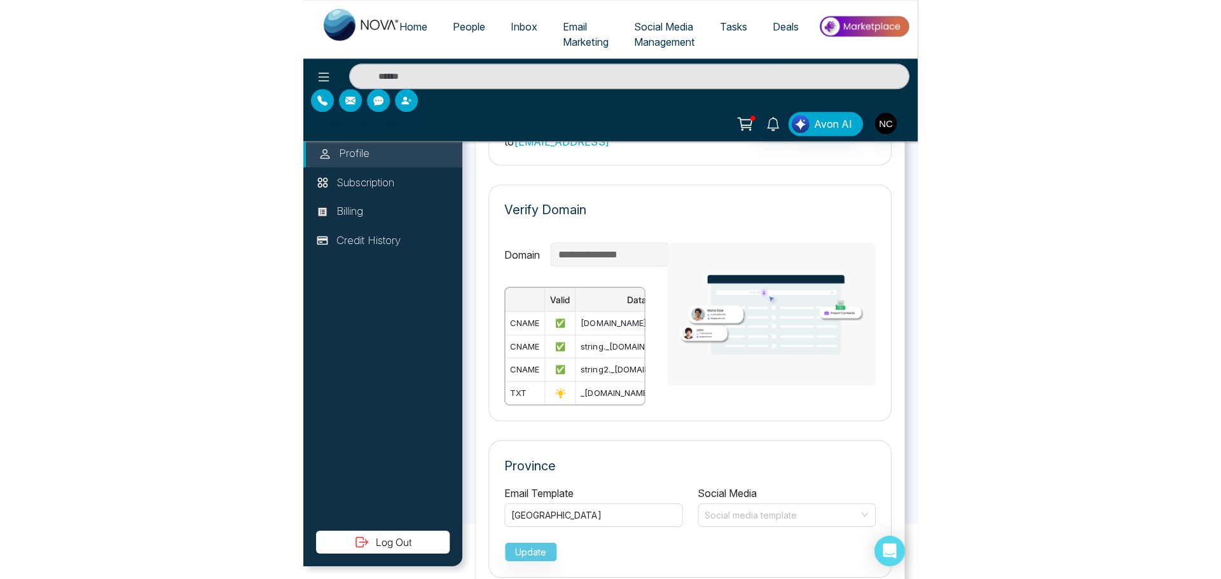
scroll to position [832, 0]
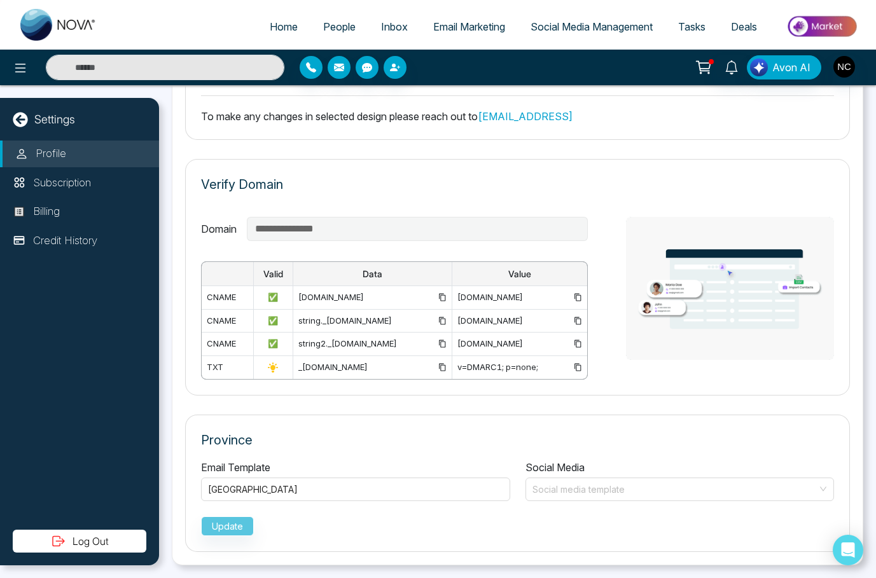
click at [93, 291] on div "Profile Subscription Billing Credit History" at bounding box center [79, 335] width 159 height 389
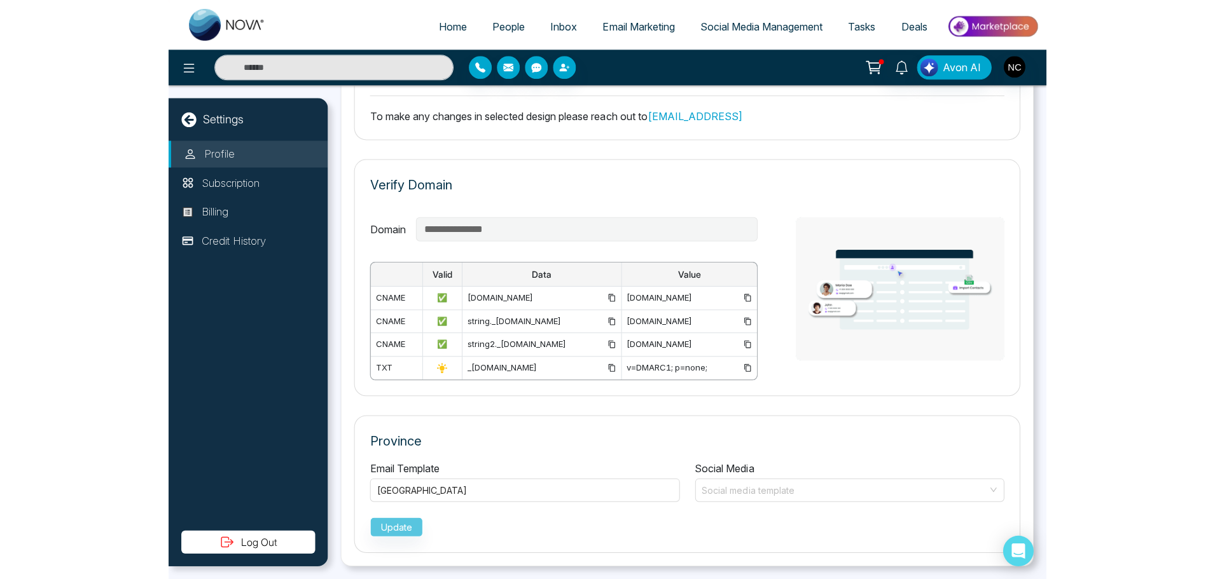
scroll to position [824, 0]
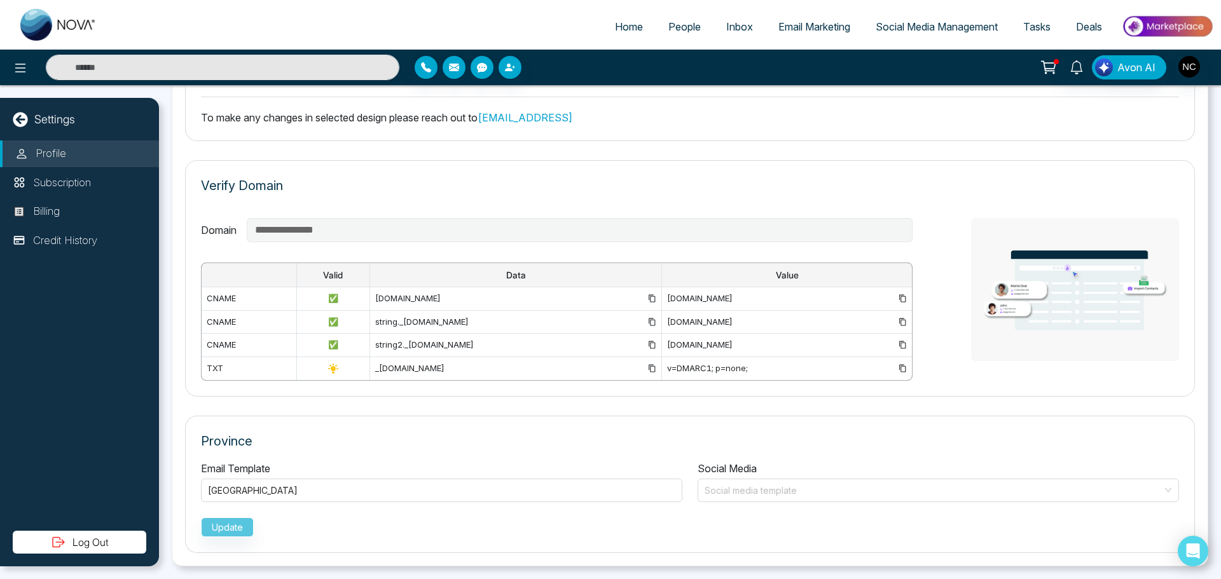
click at [1050, 69] on icon at bounding box center [1049, 66] width 11 height 6
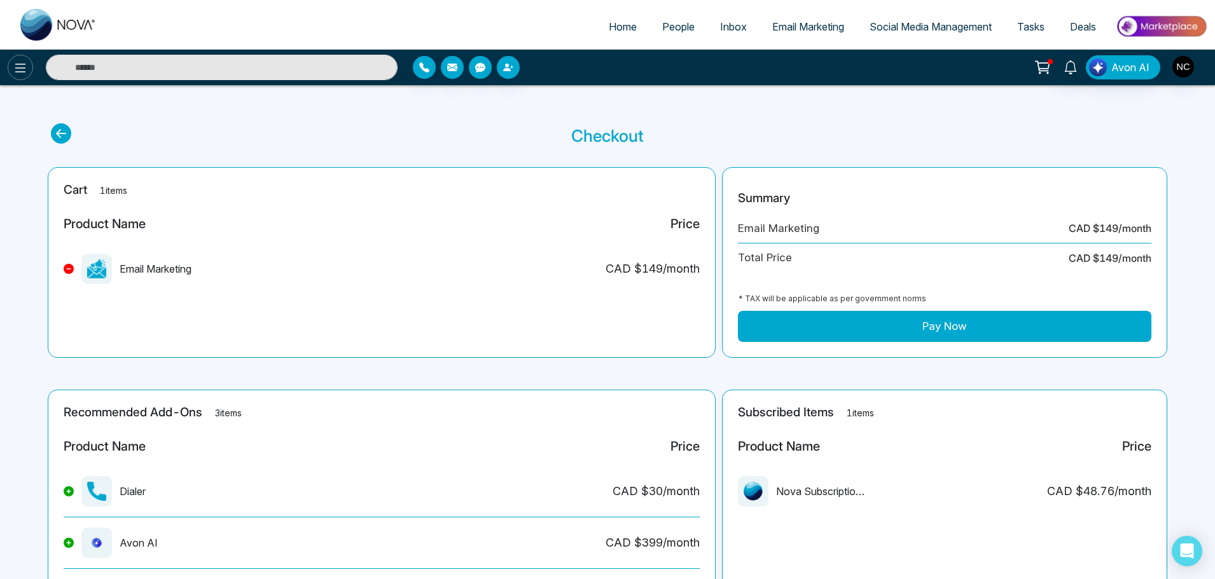
click at [22, 62] on icon at bounding box center [20, 67] width 15 height 15
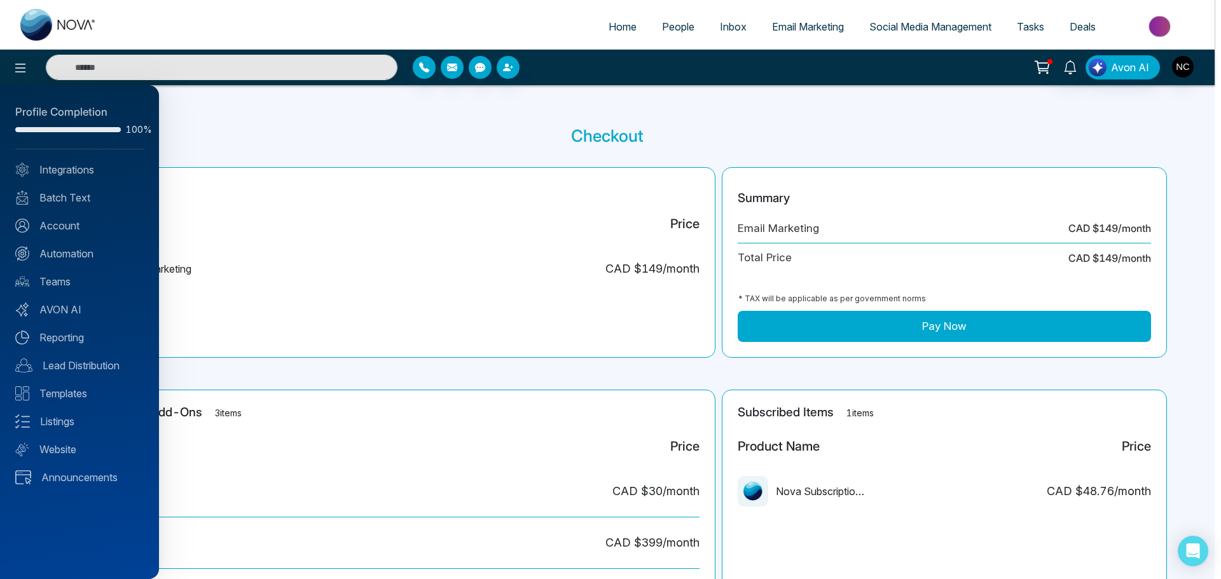
click at [662, 31] on div at bounding box center [610, 289] width 1221 height 579
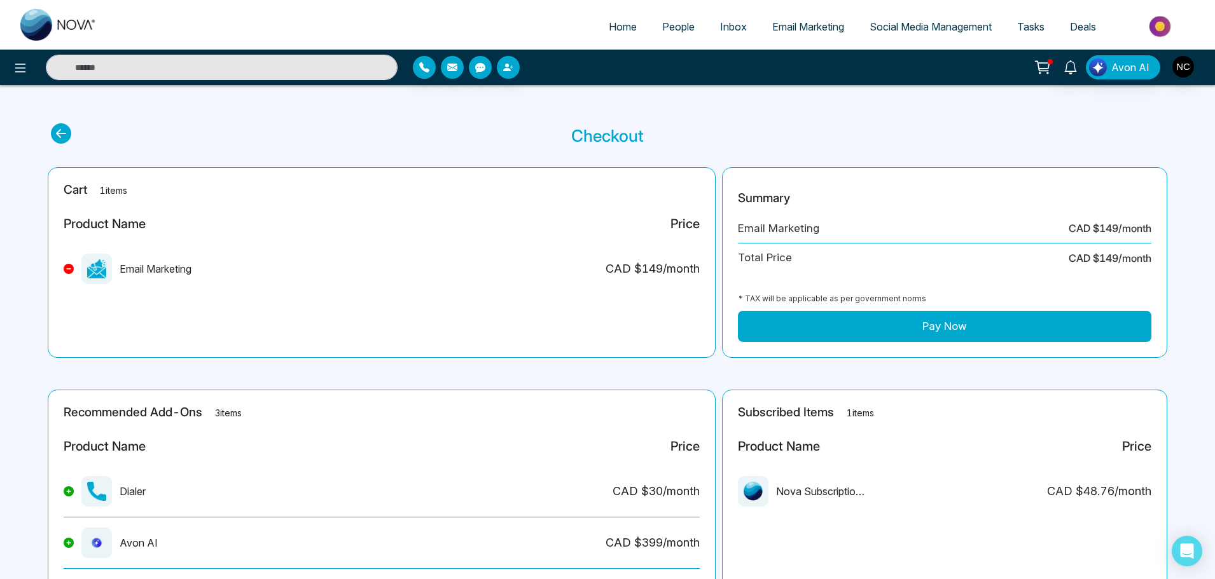
click at [666, 27] on span "People" at bounding box center [678, 26] width 32 height 13
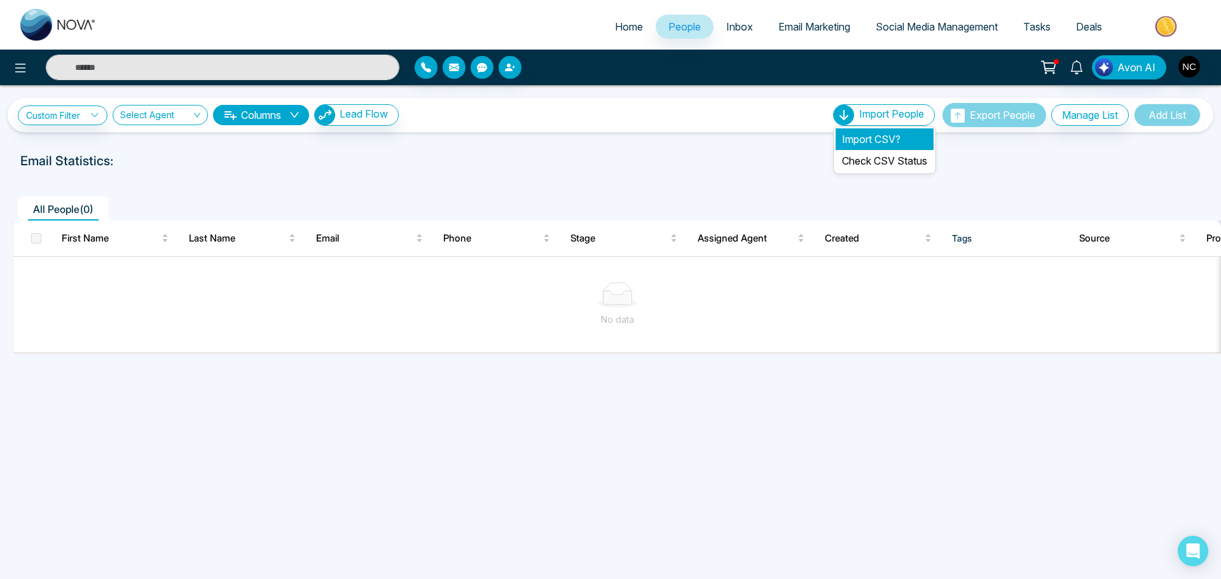
click at [869, 144] on li "Import CSV?" at bounding box center [885, 139] width 98 height 22
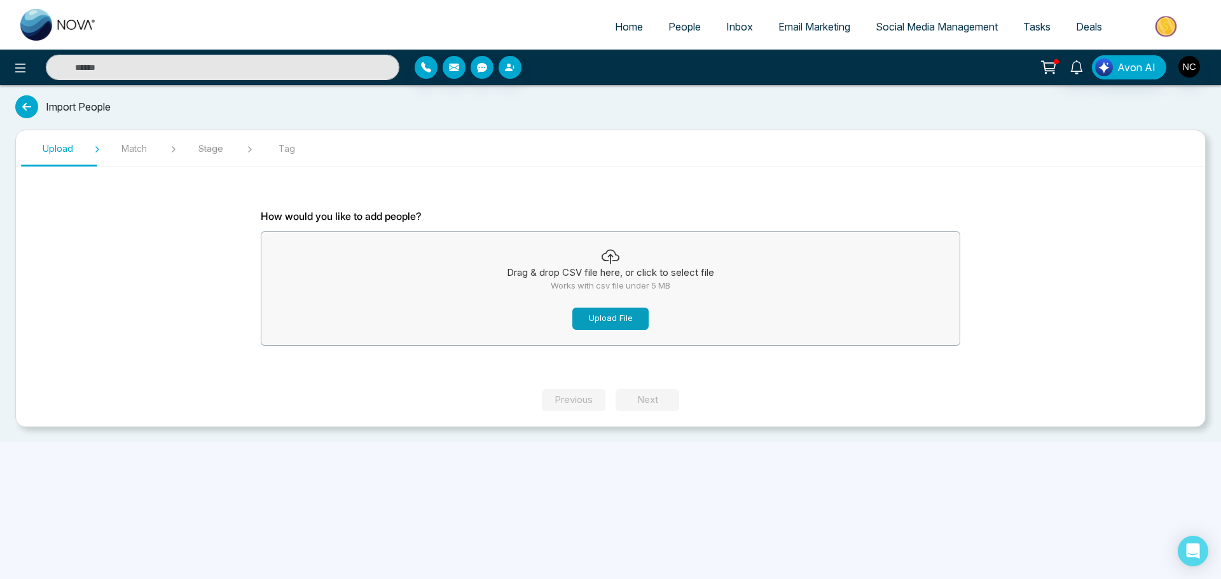
click at [614, 321] on button "Upload File" at bounding box center [610, 319] width 76 height 22
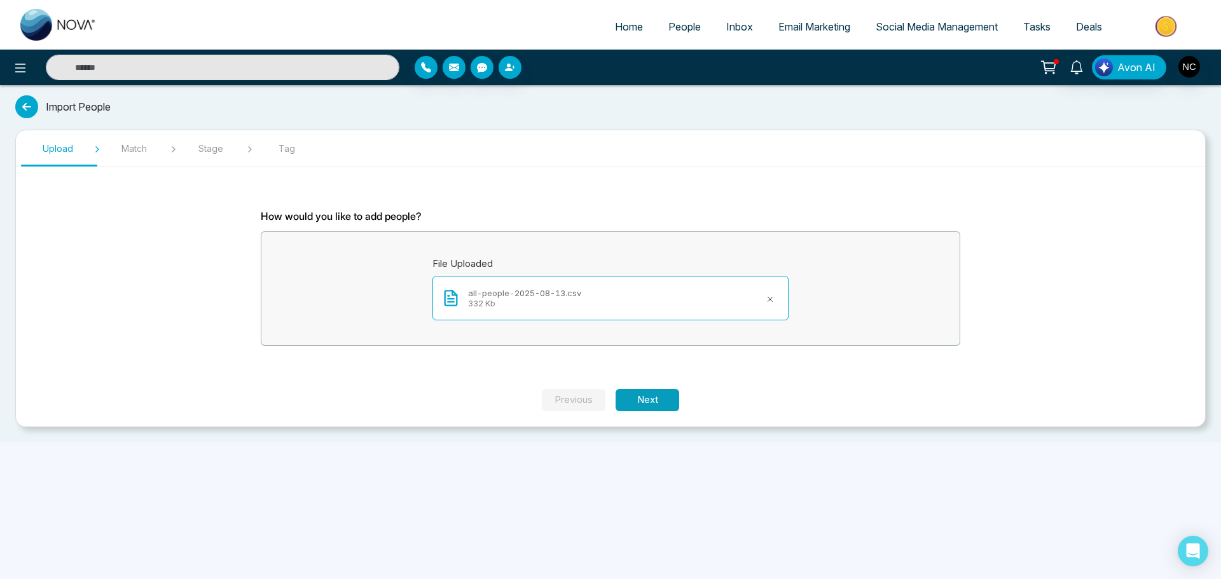
click at [666, 397] on button "Next" at bounding box center [648, 400] width 64 height 22
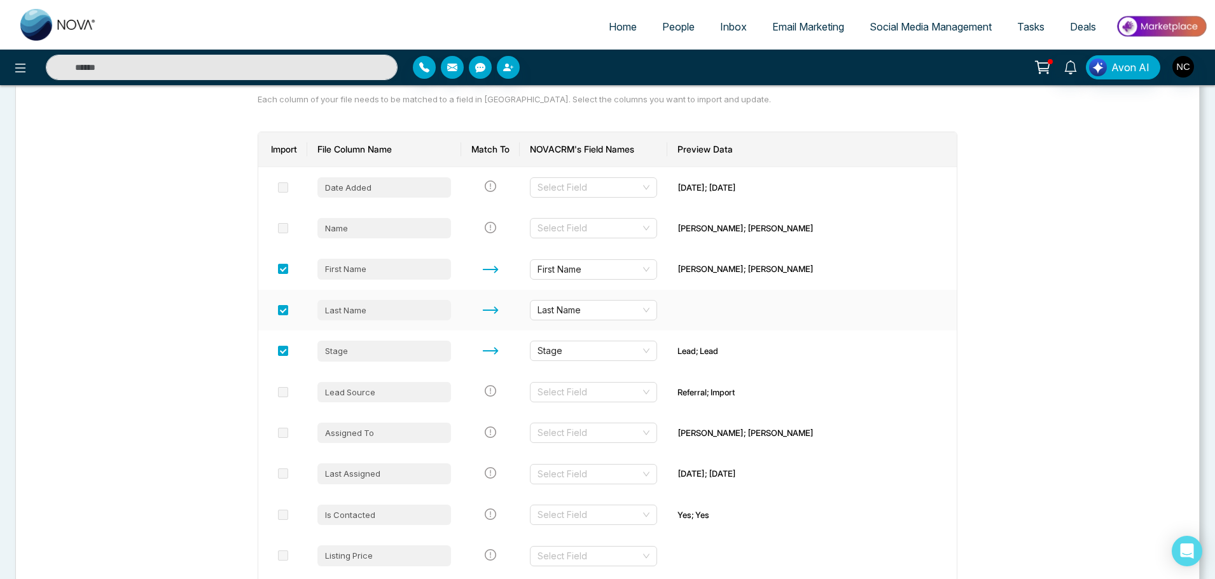
scroll to position [146, 0]
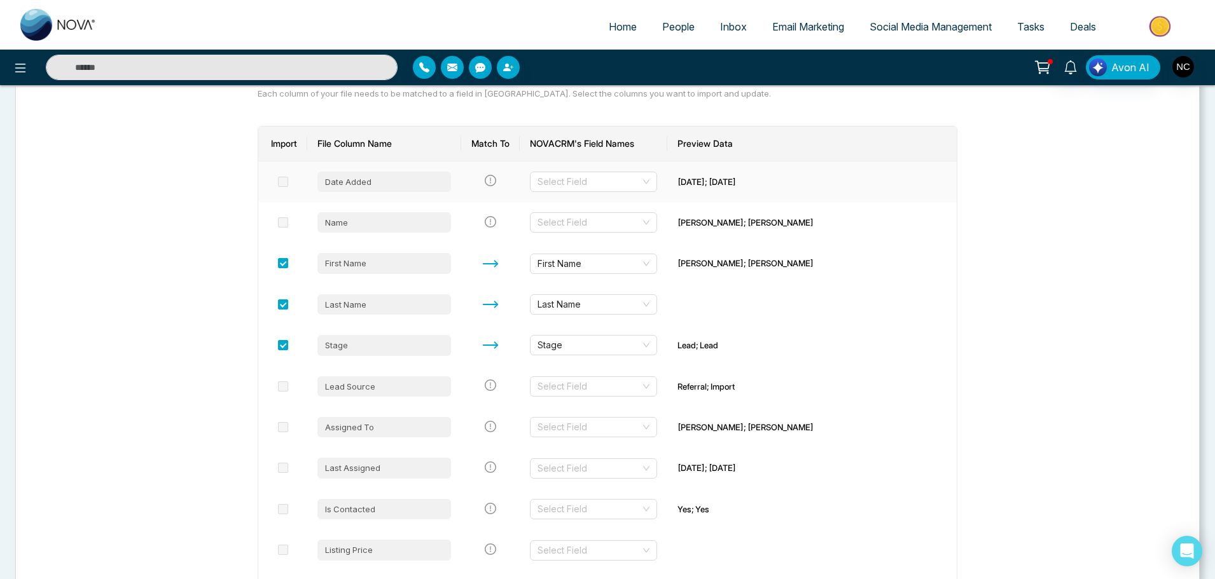
click at [280, 179] on span at bounding box center [283, 182] width 10 height 10
click at [556, 181] on input "search" at bounding box center [588, 181] width 103 height 19
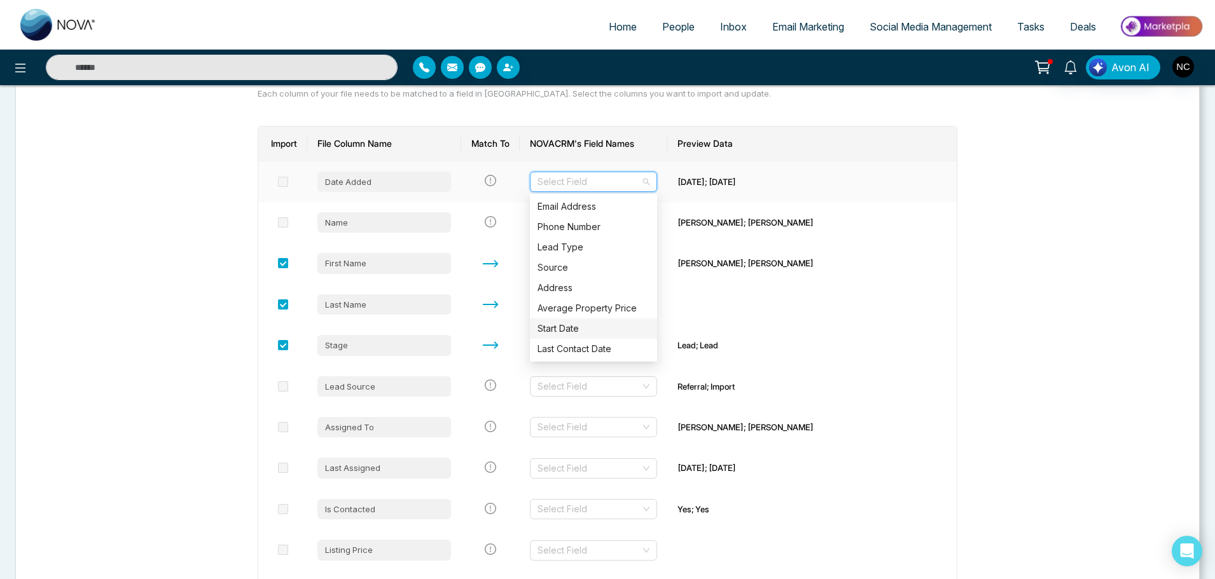
click at [588, 324] on div "Start Date" at bounding box center [593, 329] width 112 height 14
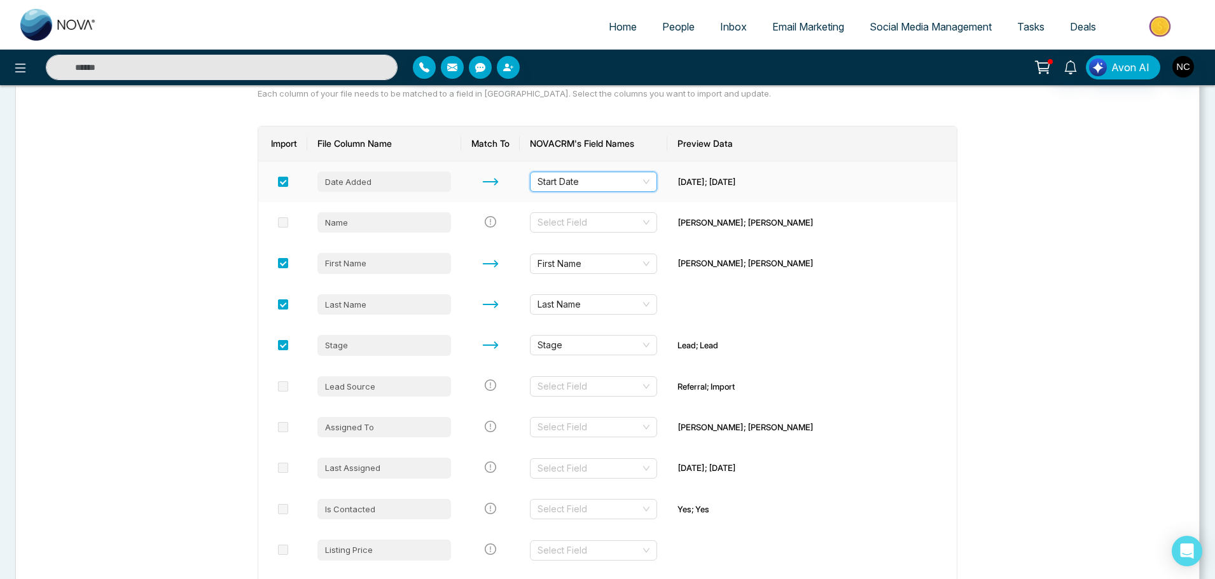
click at [598, 195] on td "Start Date Start Date" at bounding box center [594, 182] width 148 height 41
click at [596, 181] on span "Start Date" at bounding box center [593, 181] width 112 height 19
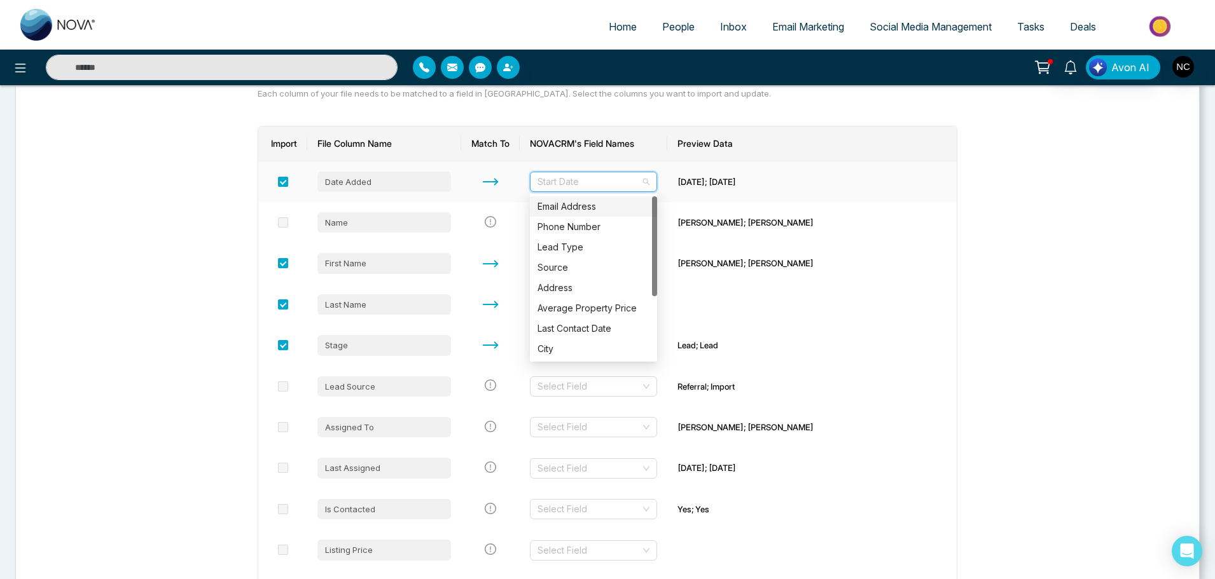
click at [586, 187] on span "Start Date" at bounding box center [593, 181] width 112 height 19
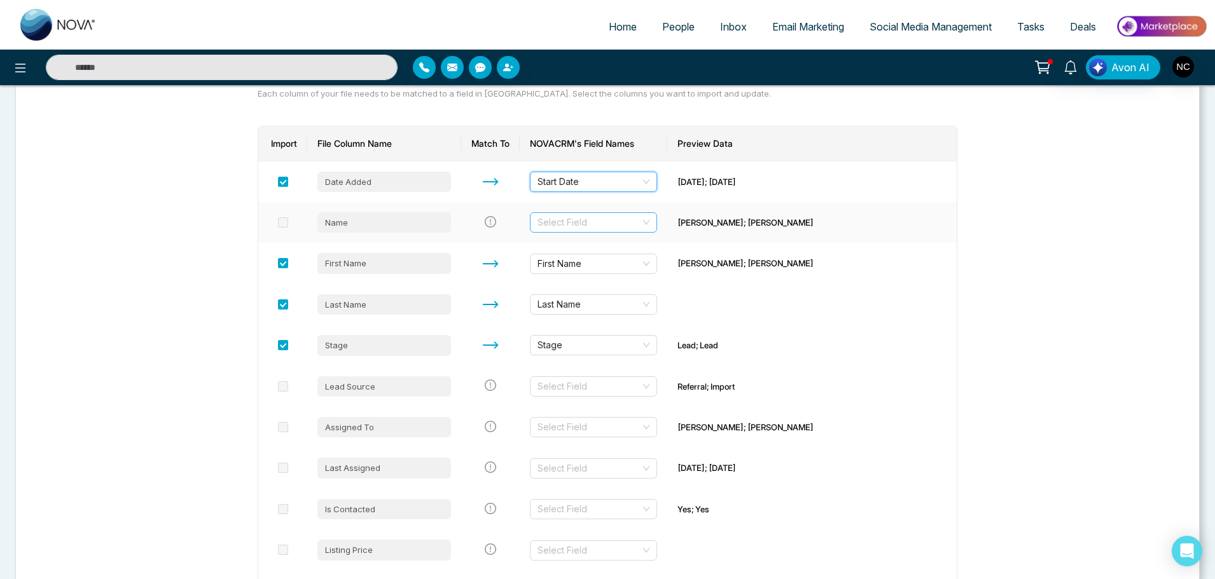
click at [620, 220] on input "search" at bounding box center [588, 222] width 103 height 19
type input "*"
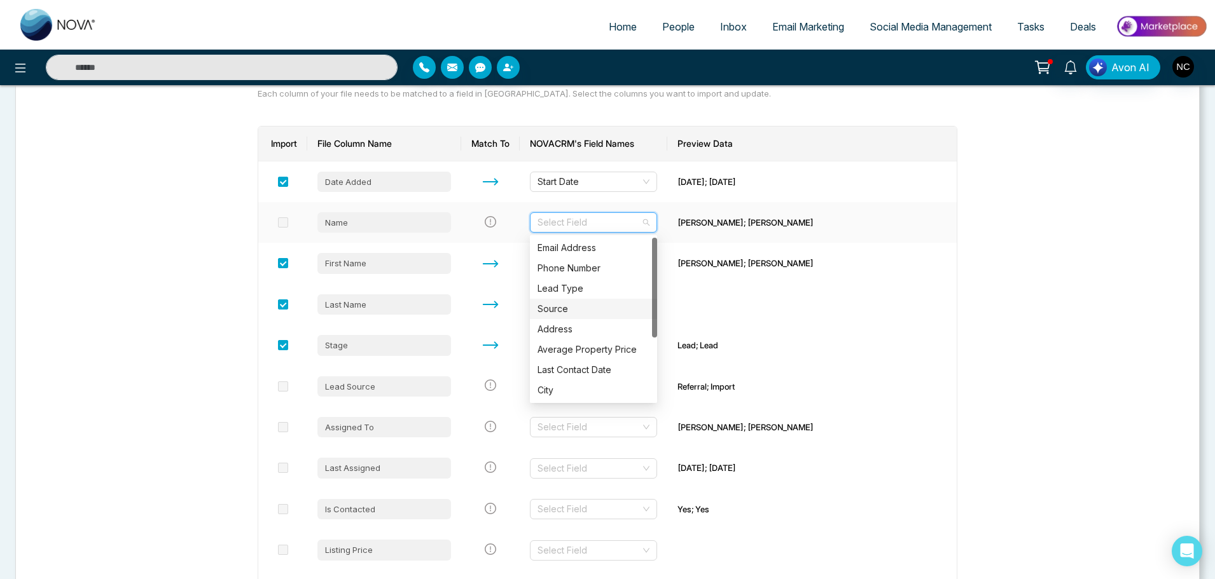
drag, startPoint x: 620, startPoint y: 220, endPoint x: 601, endPoint y: 315, distance: 97.3
click at [601, 315] on body "Home People Inbox Email Marketing Social Media Management Tasks Deals Avon AI I…" at bounding box center [607, 143] width 1215 height 579
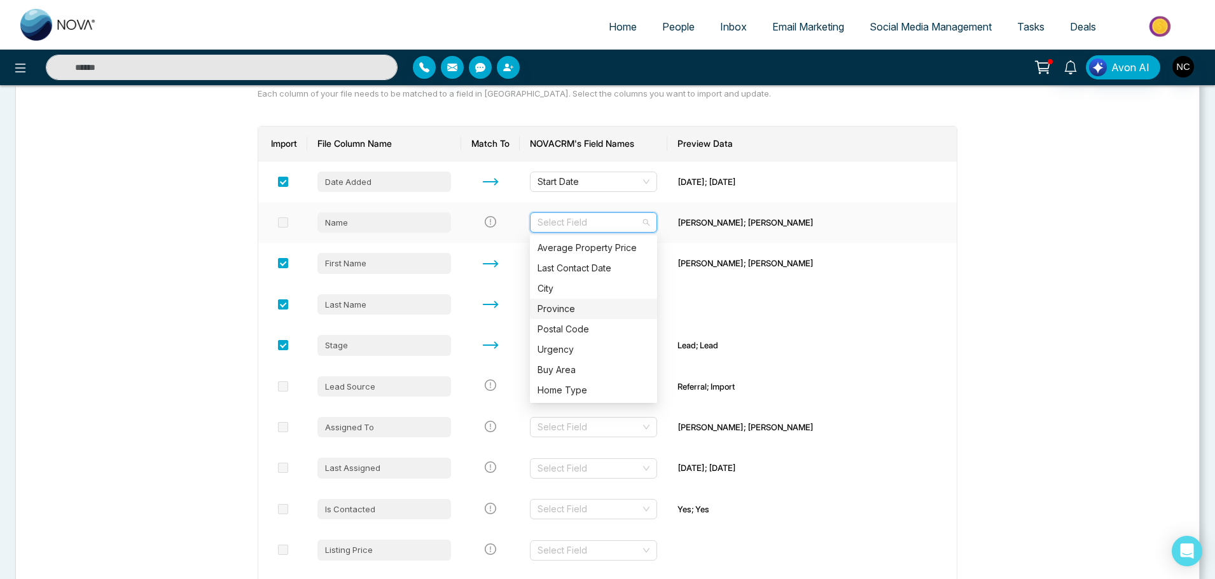
click at [601, 315] on div "Province" at bounding box center [593, 309] width 112 height 14
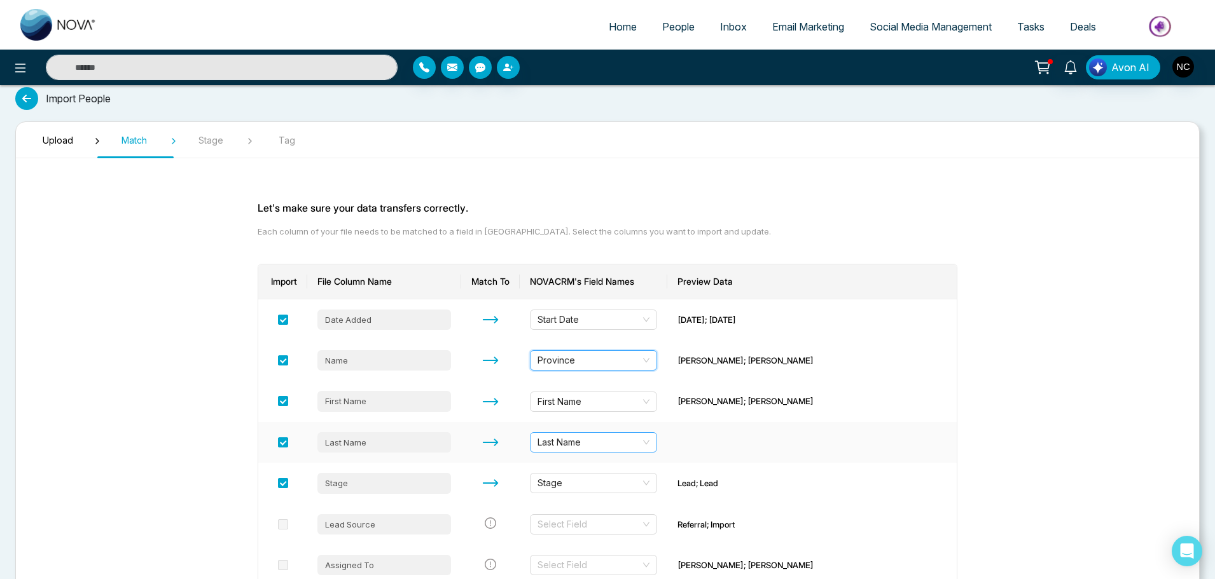
scroll to position [8, 0]
click at [572, 357] on span "Province" at bounding box center [593, 361] width 112 height 19
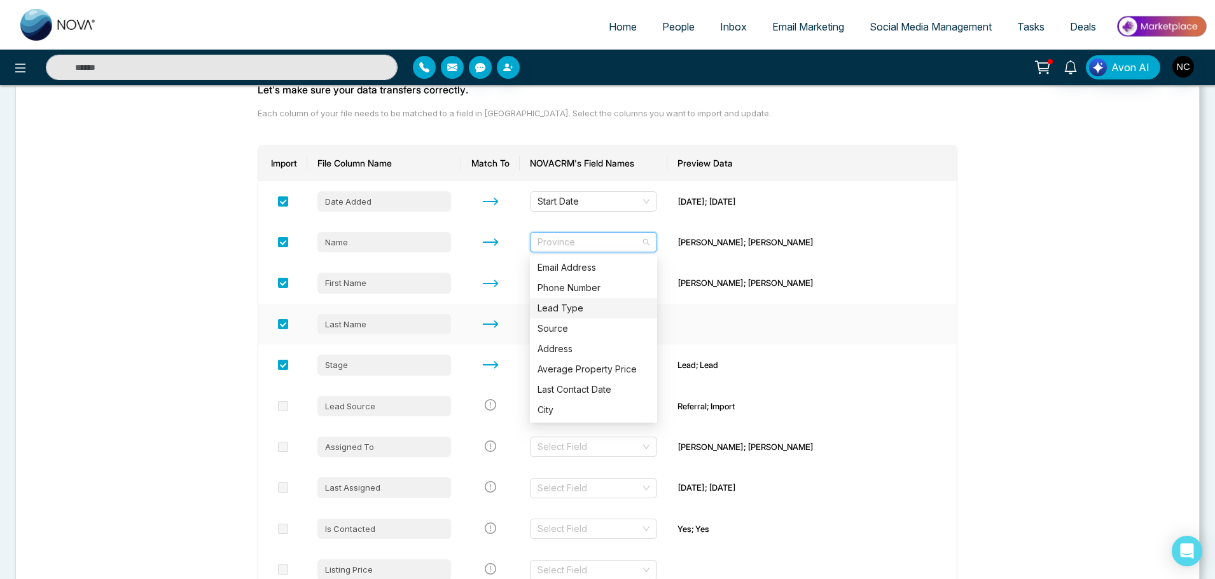
scroll to position [145, 0]
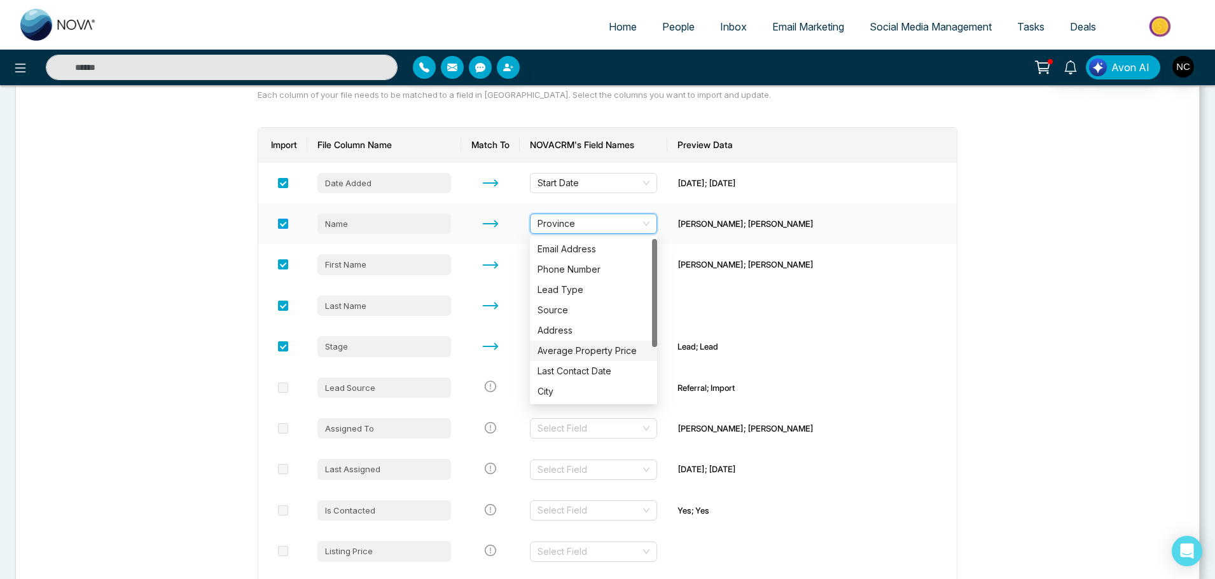
click at [280, 221] on span at bounding box center [283, 224] width 10 height 10
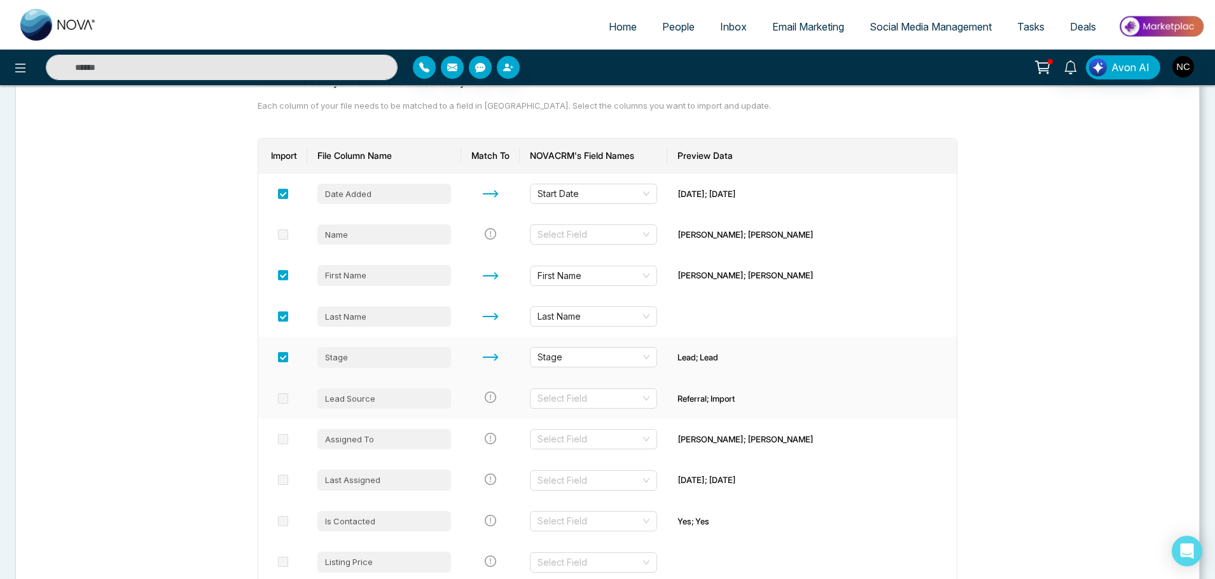
scroll to position [135, 0]
drag, startPoint x: 766, startPoint y: 272, endPoint x: 715, endPoint y: 277, distance: 51.8
drag, startPoint x: 711, startPoint y: 362, endPoint x: 705, endPoint y: 399, distance: 36.7
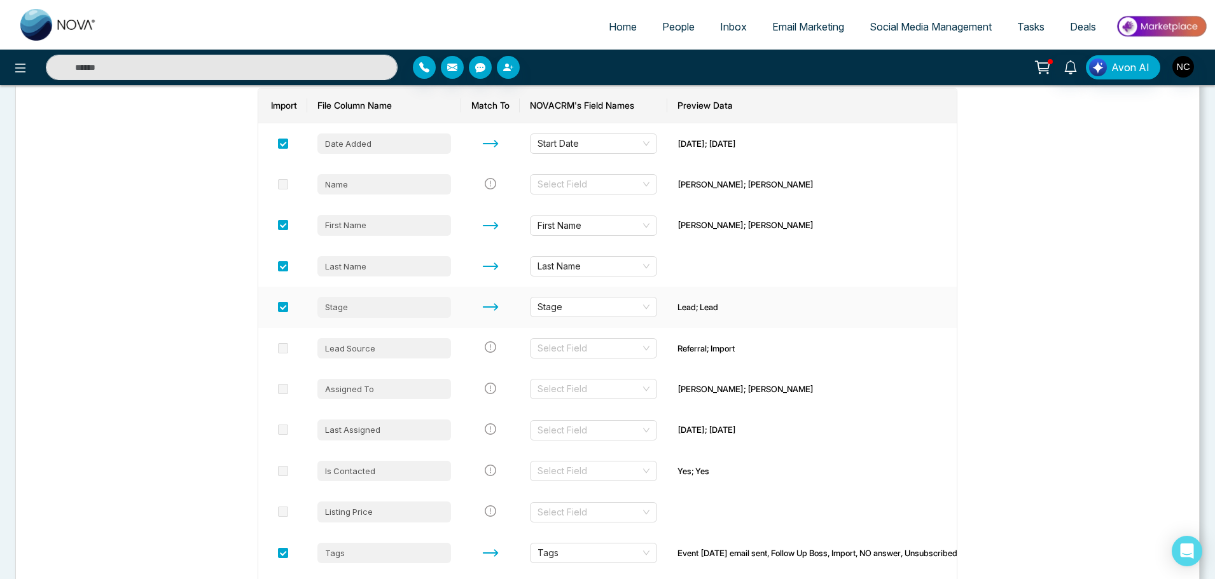
scroll to position [235, 0]
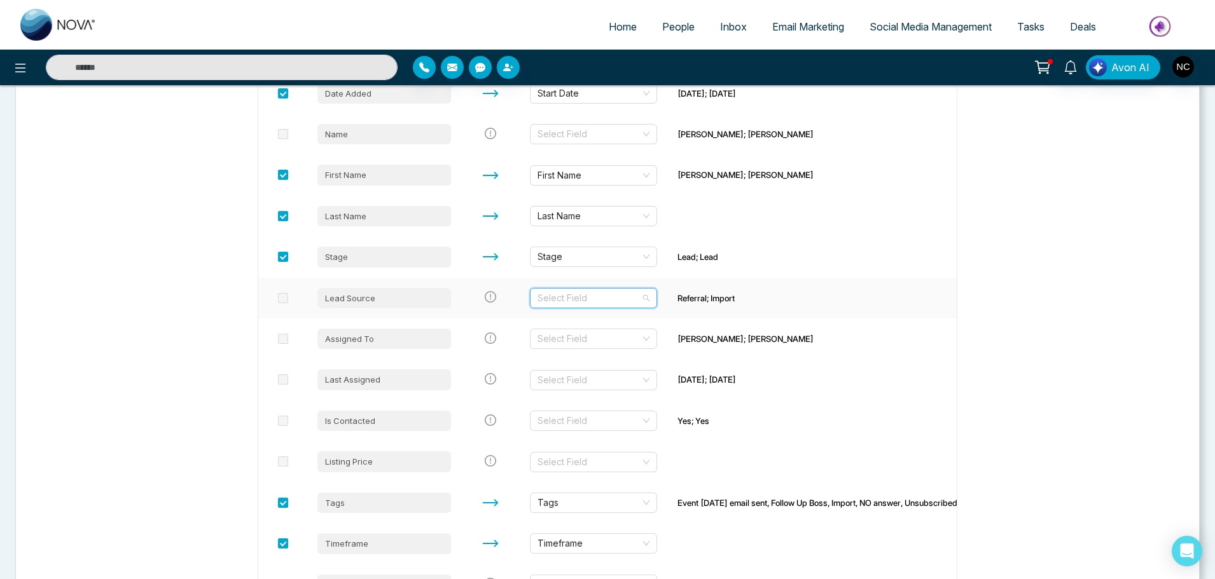
click at [633, 299] on input "search" at bounding box center [588, 298] width 103 height 19
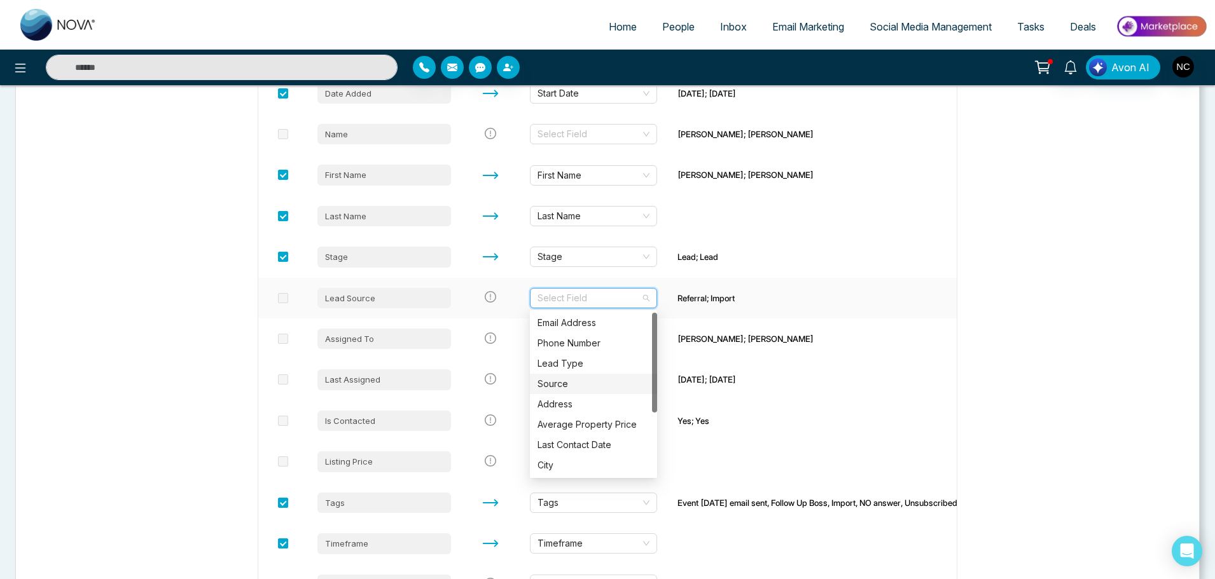
click at [594, 380] on div "Source" at bounding box center [593, 384] width 112 height 14
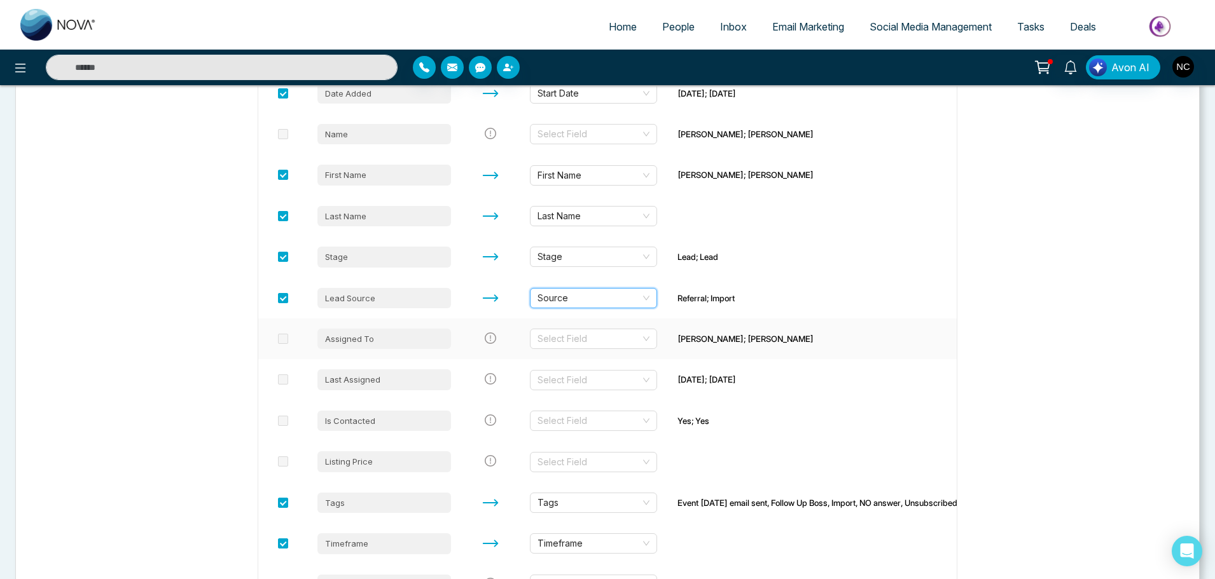
scroll to position [270, 0]
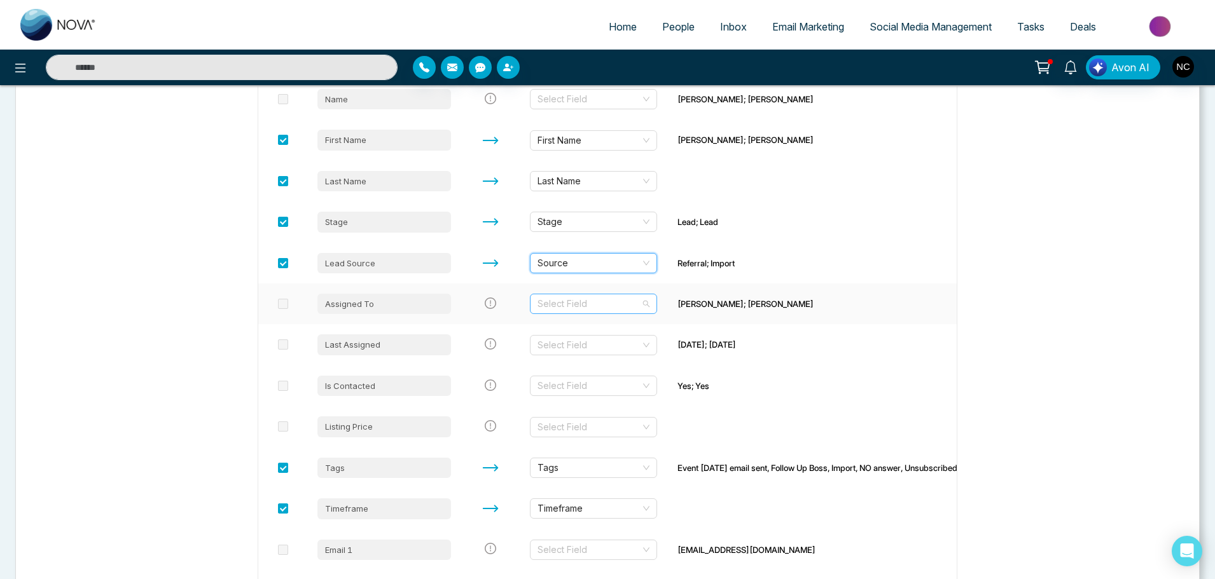
click at [603, 304] on input "search" at bounding box center [588, 303] width 103 height 19
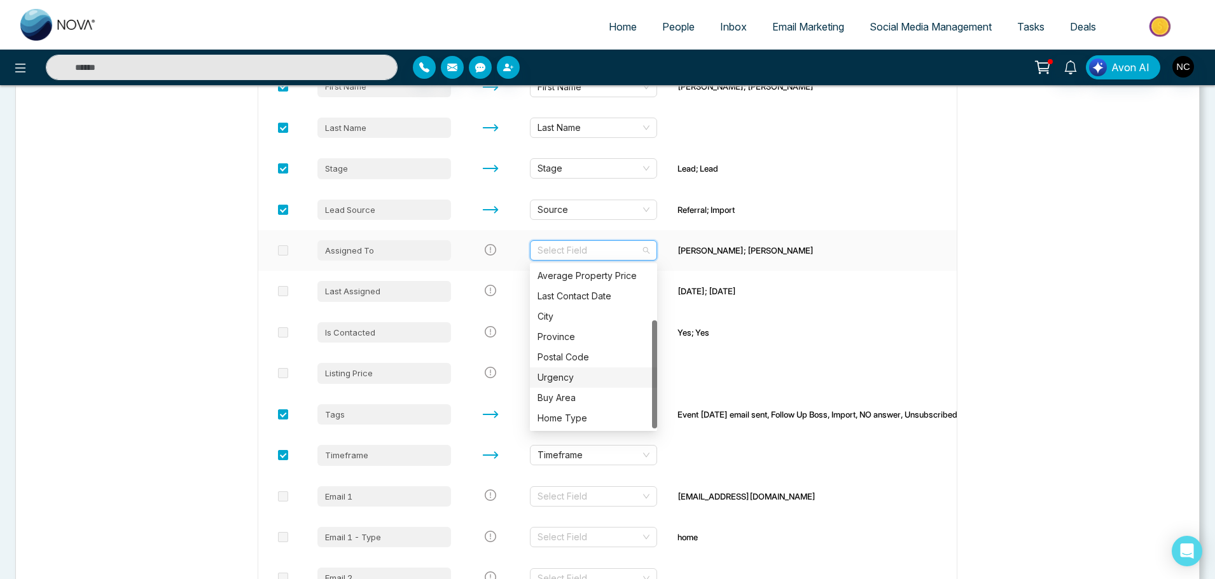
scroll to position [324, 0]
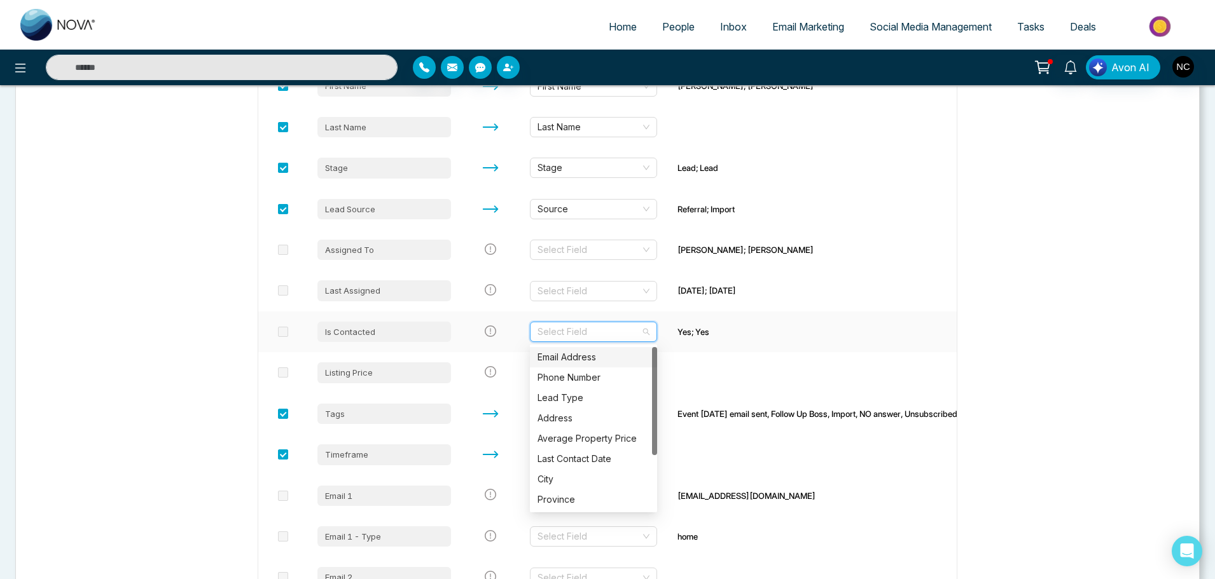
click at [619, 326] on input "search" at bounding box center [588, 331] width 103 height 19
click at [621, 284] on input "search" at bounding box center [588, 291] width 103 height 19
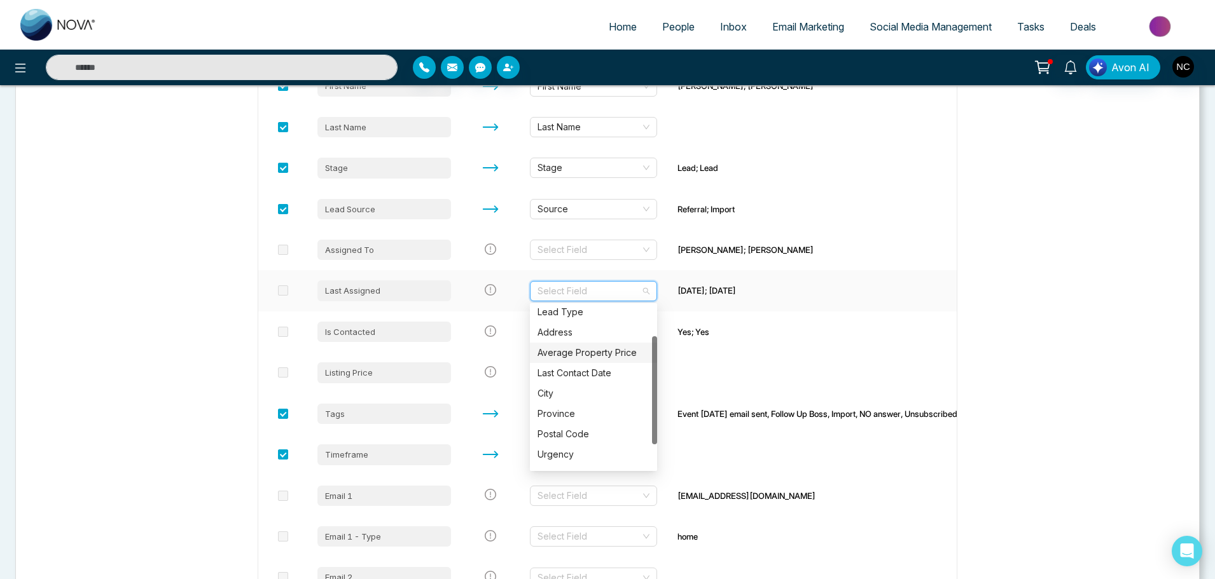
scroll to position [45, 0]
click at [605, 378] on div "Last Contact Date" at bounding box center [593, 373] width 112 height 14
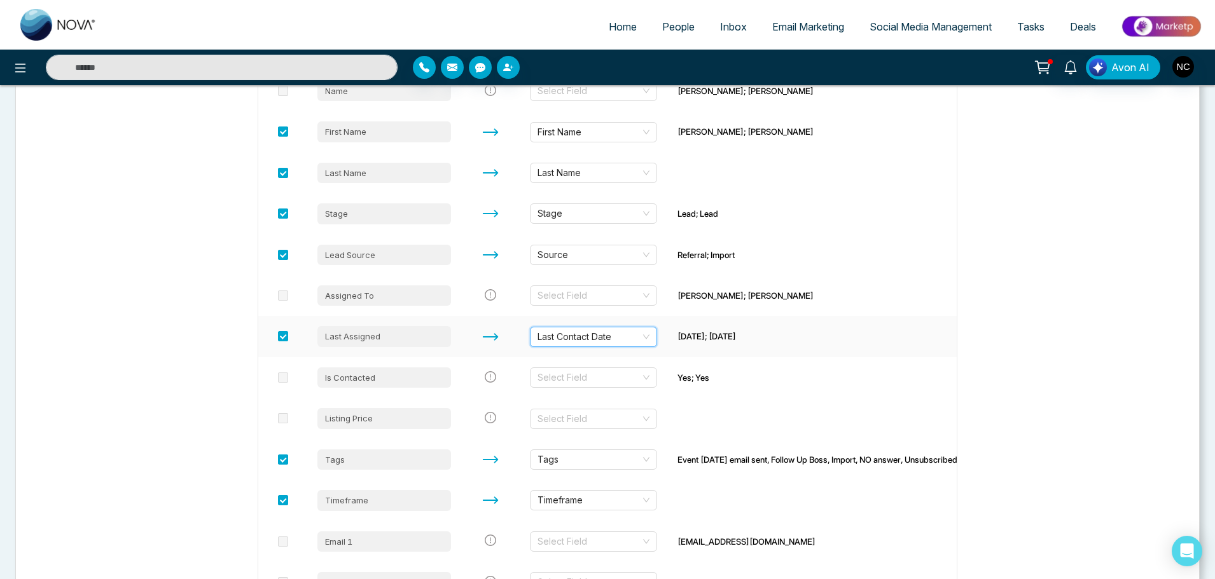
scroll to position [270, 0]
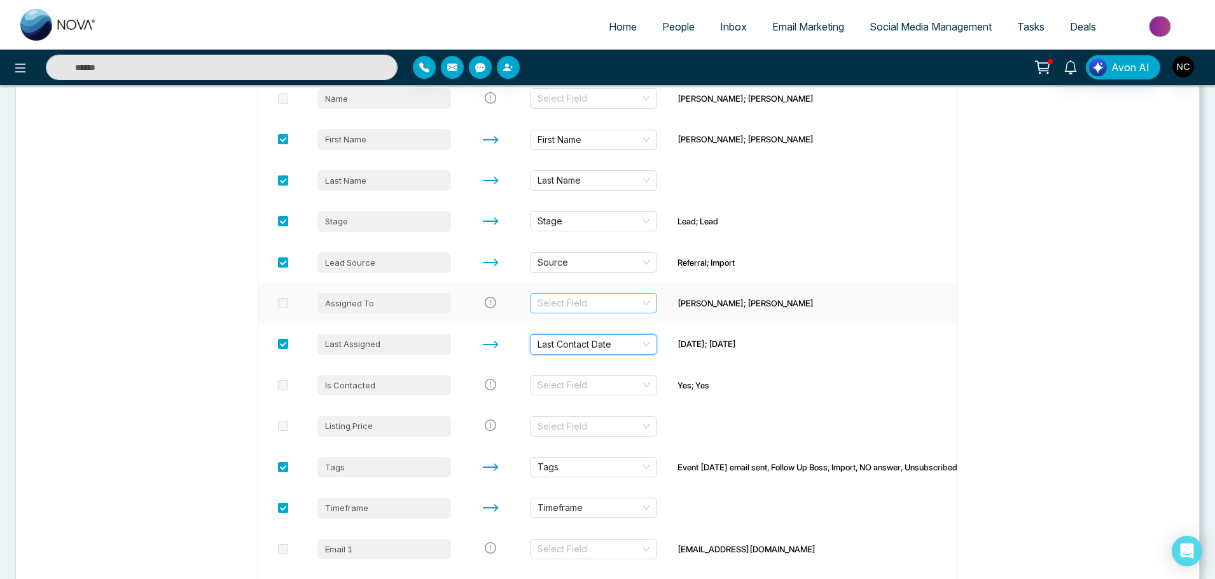
click at [605, 299] on input "search" at bounding box center [588, 303] width 103 height 19
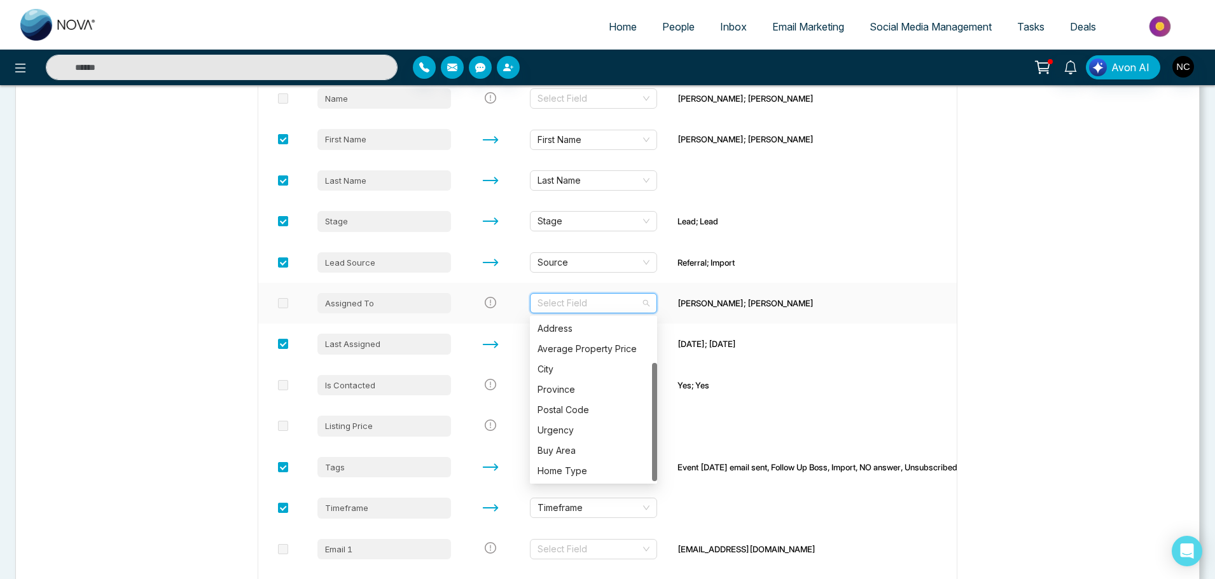
click at [605, 299] on input "search" at bounding box center [588, 303] width 103 height 19
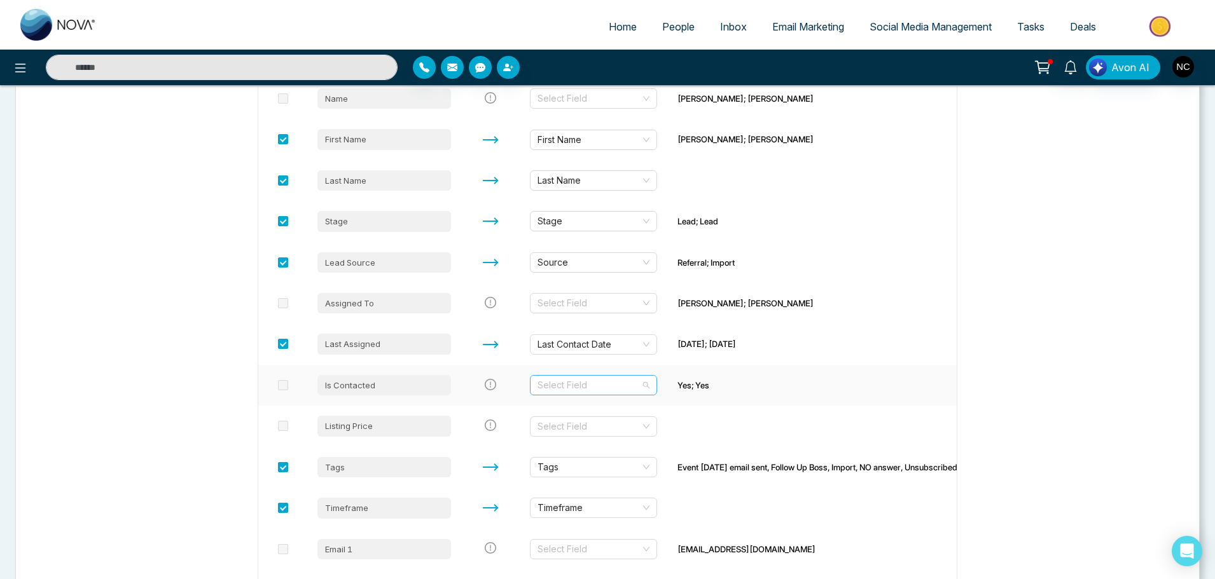
click at [607, 380] on input "search" at bounding box center [588, 385] width 103 height 19
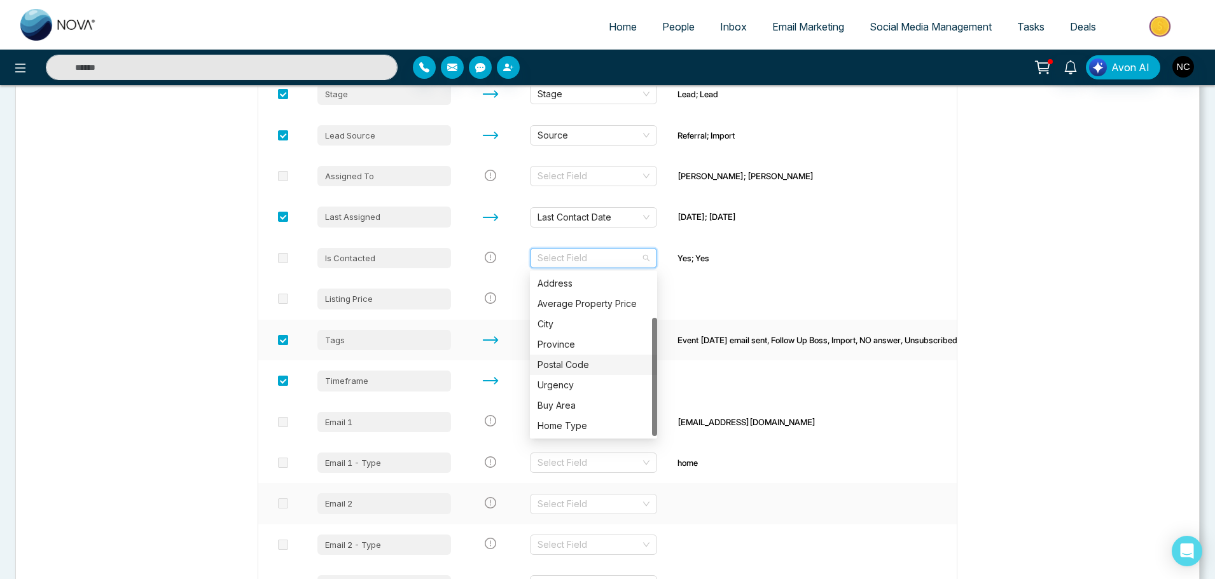
scroll to position [396, 0]
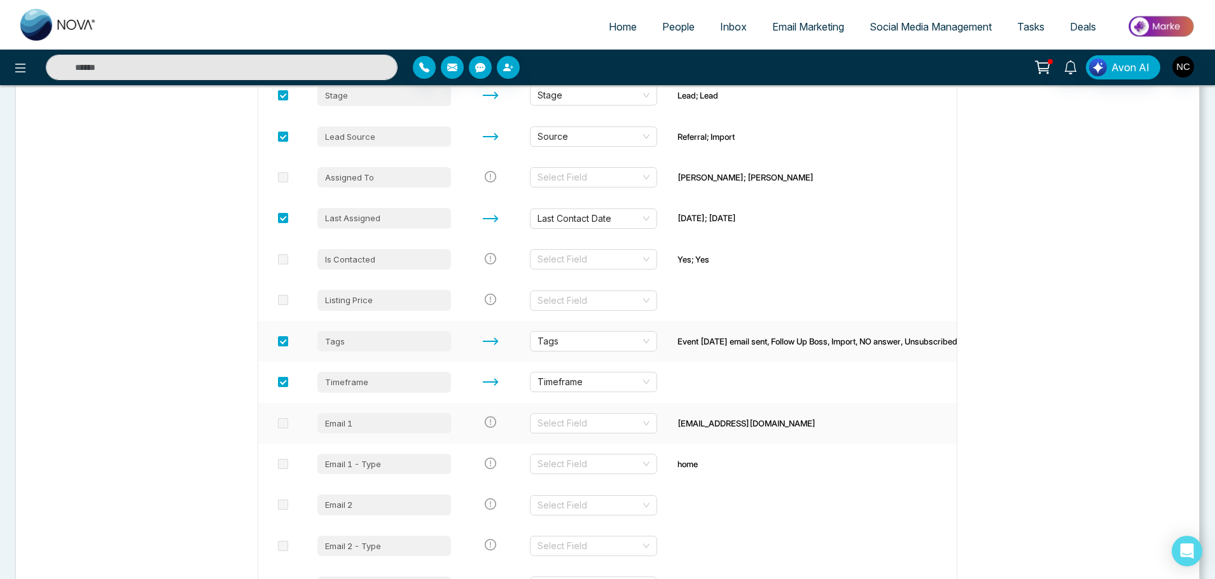
click at [590, 261] on input "search" at bounding box center [588, 259] width 103 height 19
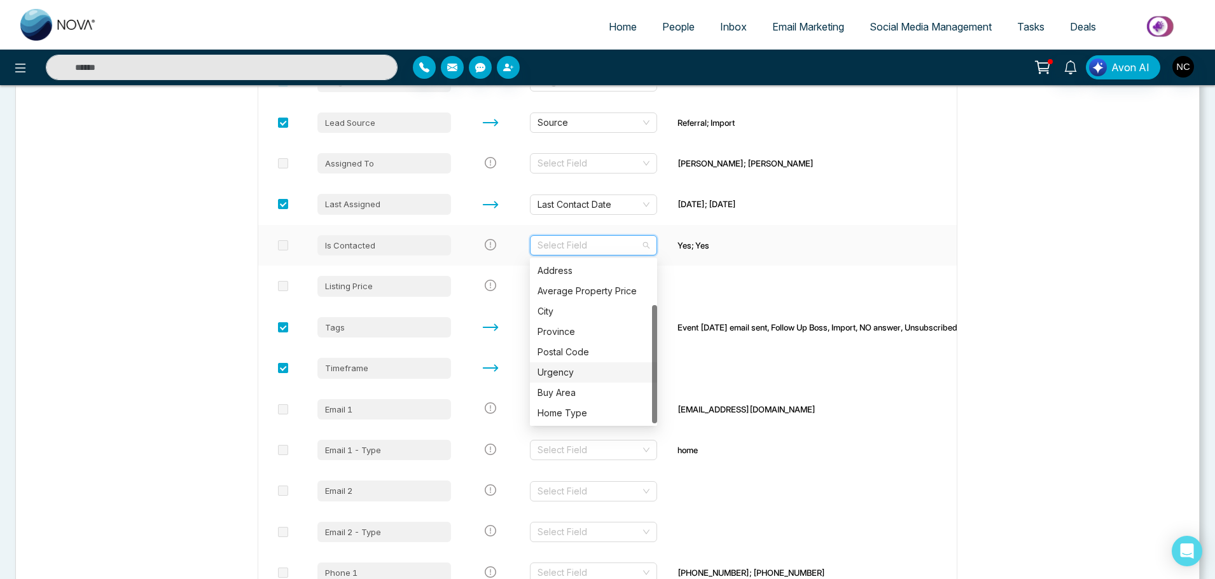
scroll to position [413, 0]
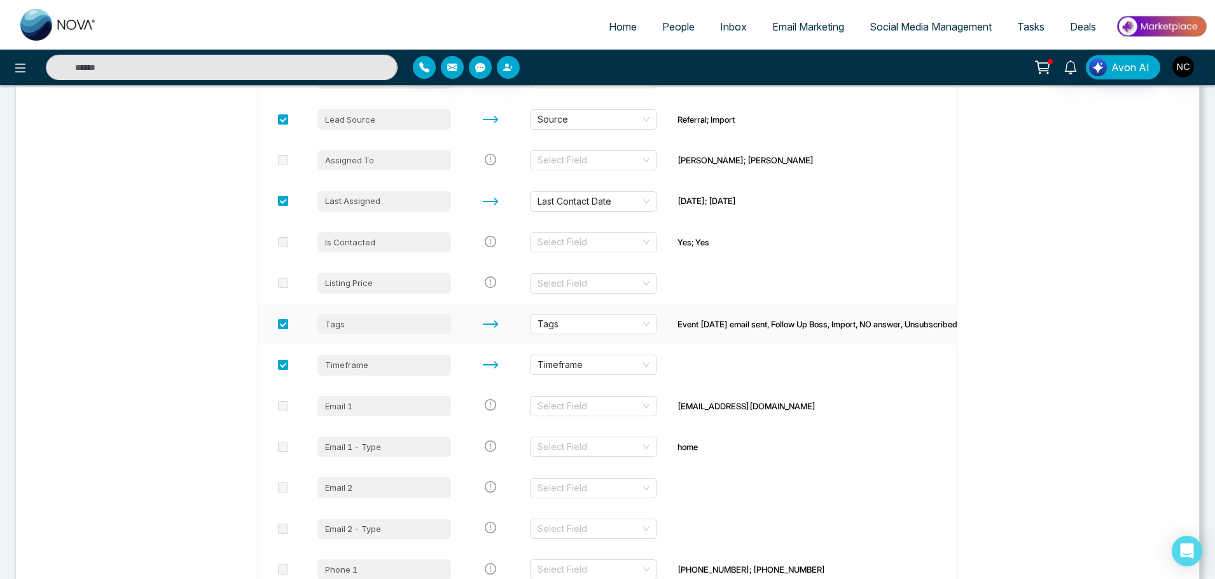
click at [586, 238] on input "search" at bounding box center [588, 242] width 103 height 19
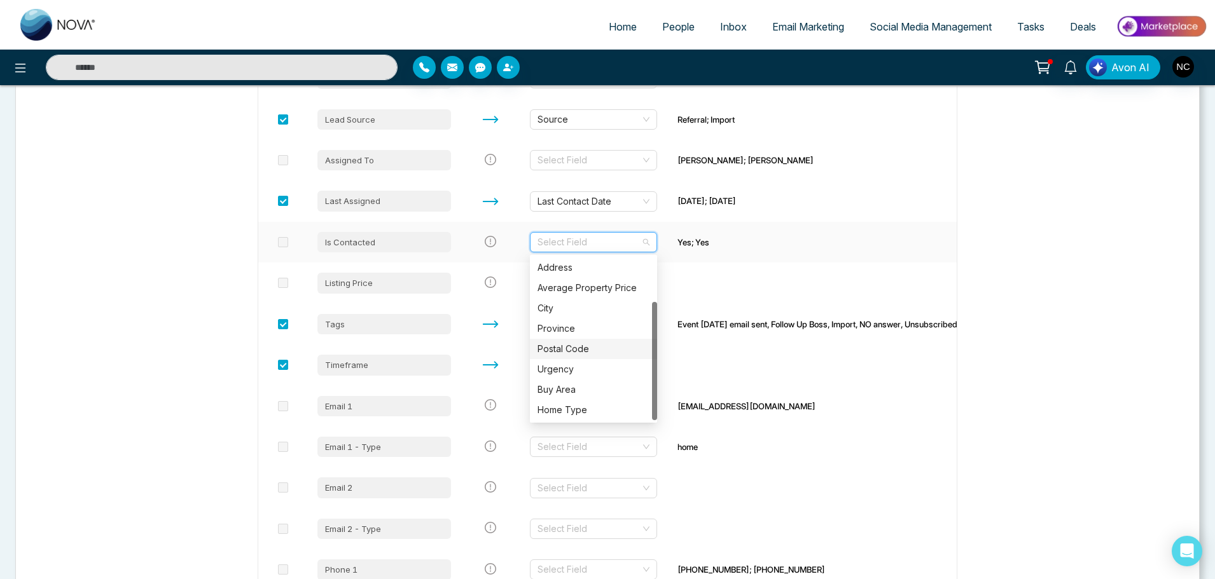
click at [586, 238] on input "search" at bounding box center [588, 242] width 103 height 19
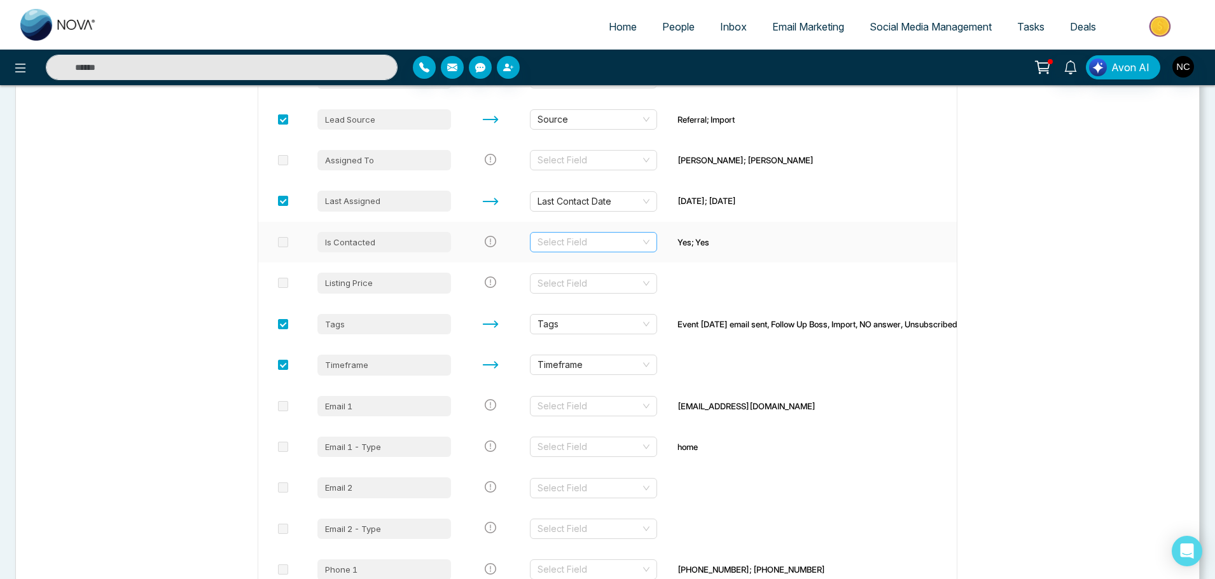
click at [629, 239] on input "search" at bounding box center [588, 242] width 103 height 19
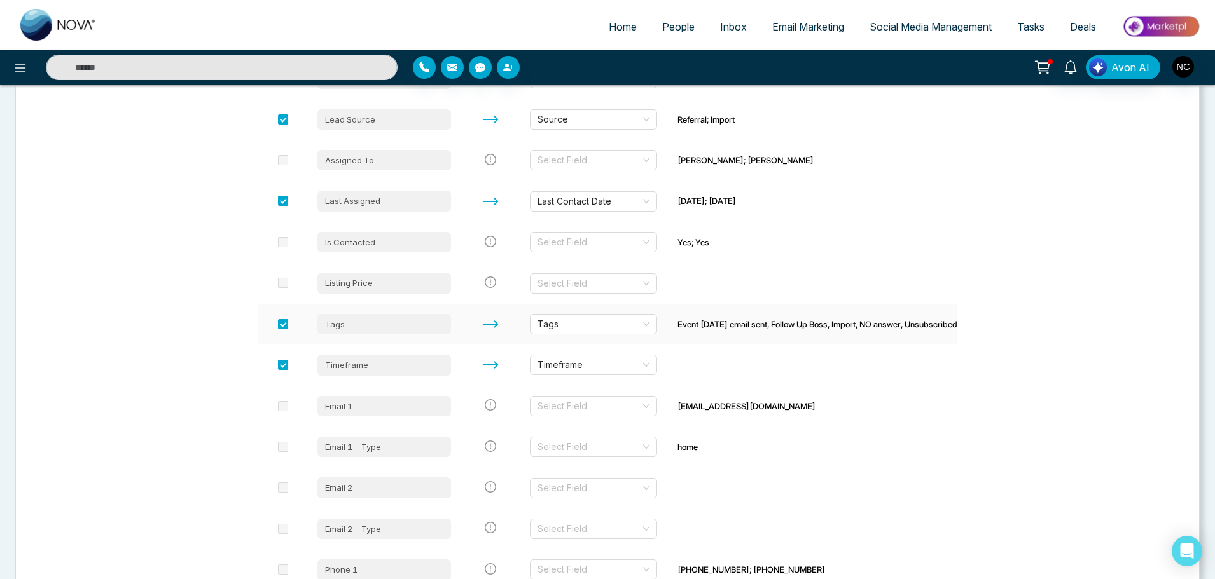
scroll to position [499, 0]
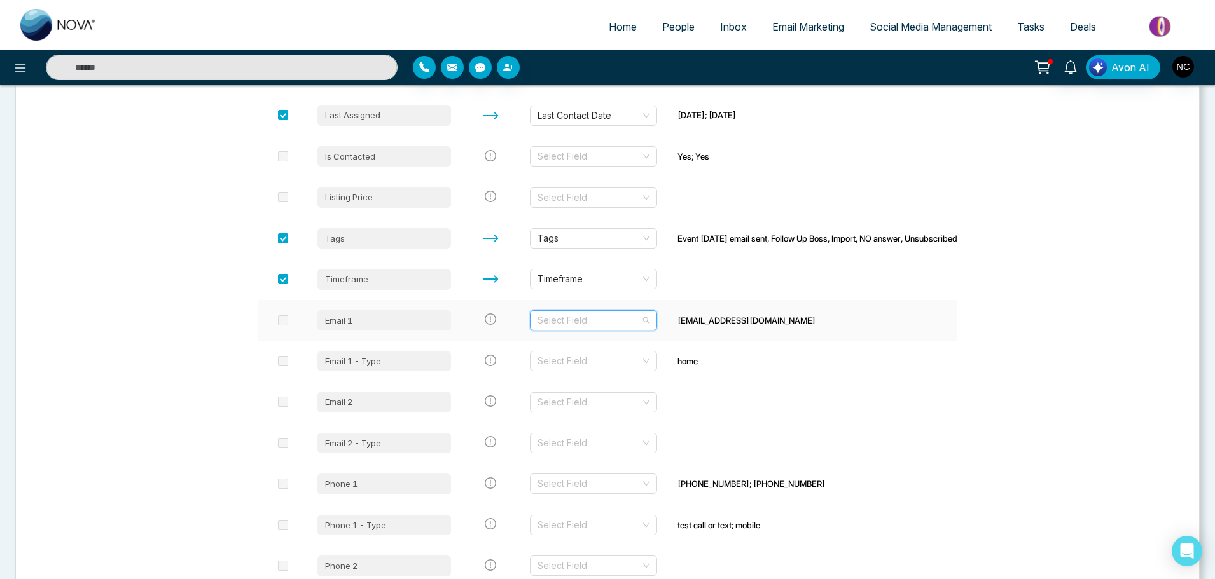
click at [638, 323] on input "search" at bounding box center [588, 320] width 103 height 19
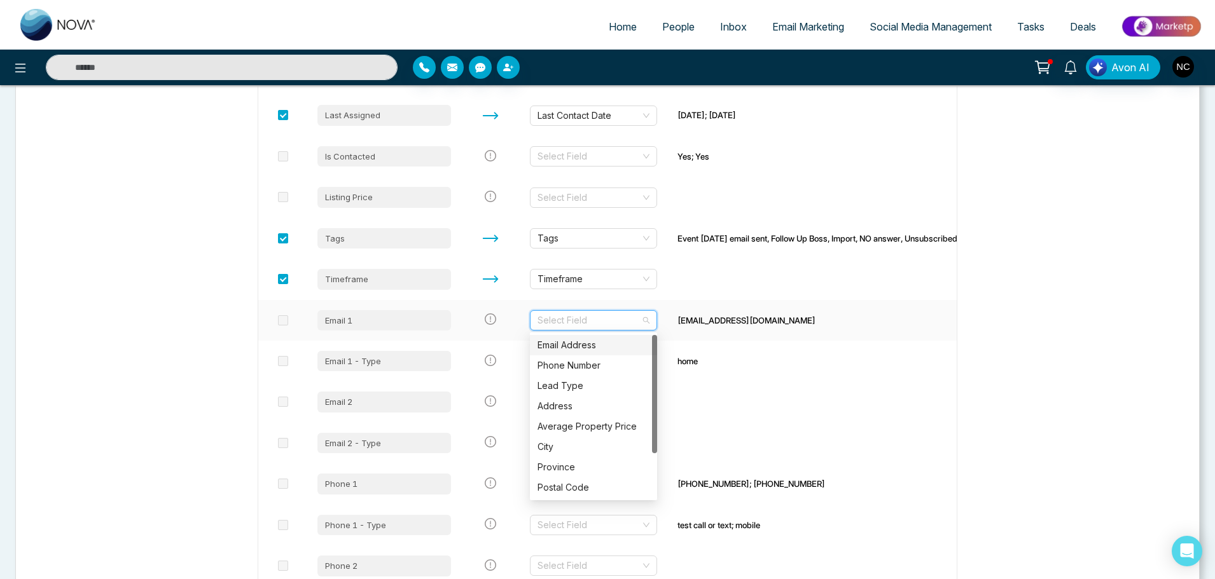
click at [605, 346] on div "Email Address" at bounding box center [593, 345] width 112 height 14
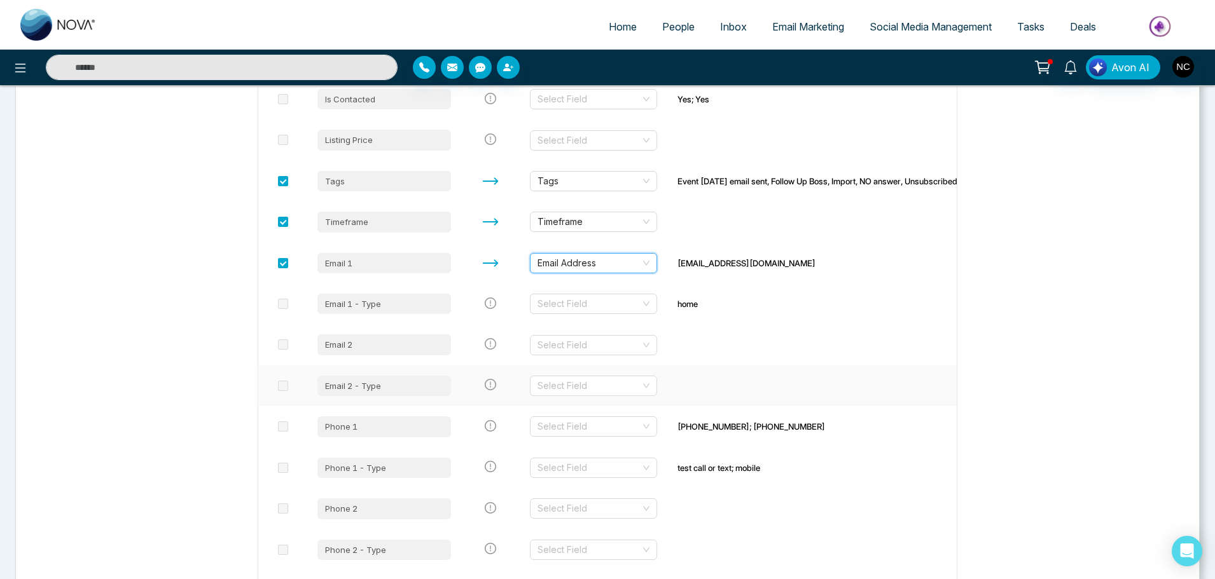
scroll to position [597, 0]
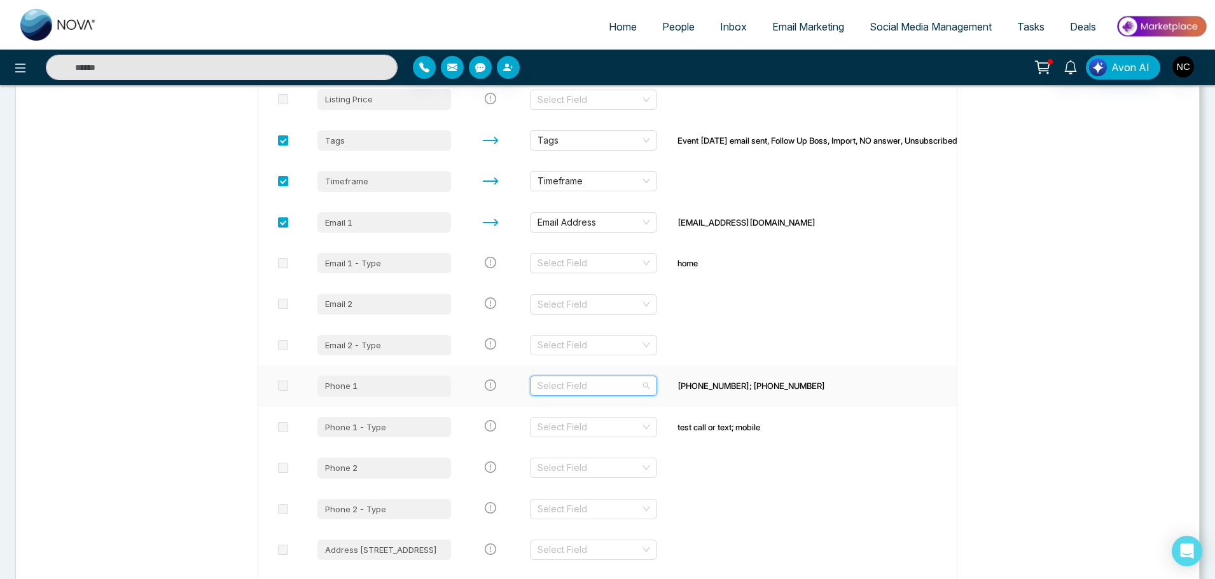
click at [624, 387] on input "search" at bounding box center [588, 385] width 103 height 19
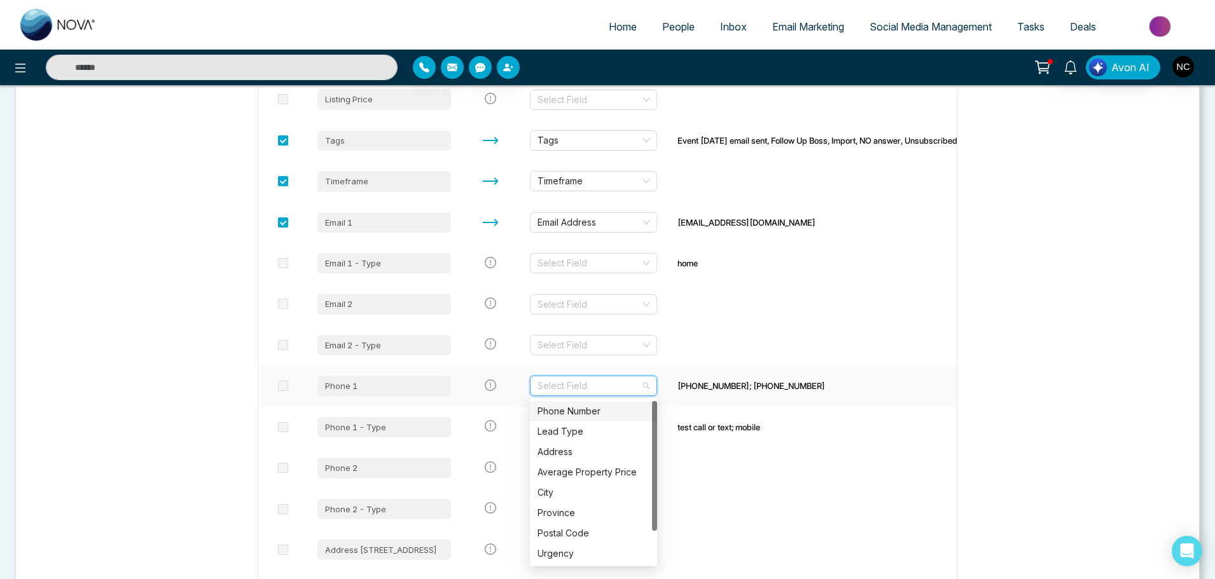
click at [616, 413] on div "Phone Number" at bounding box center [593, 411] width 112 height 14
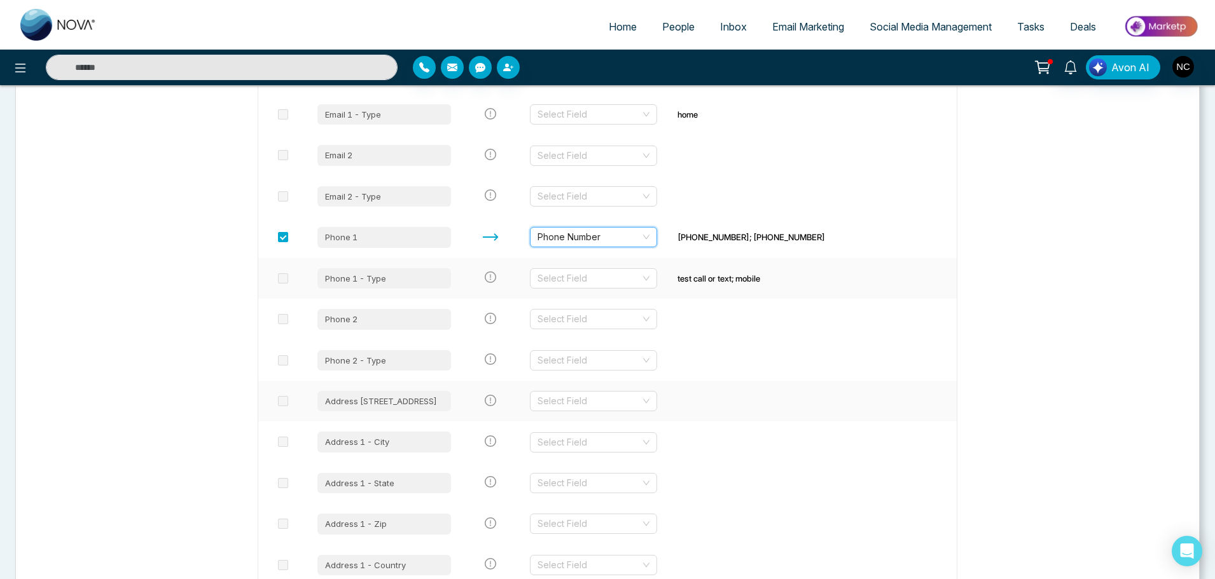
scroll to position [747, 0]
click at [604, 279] on input "search" at bounding box center [588, 277] width 103 height 19
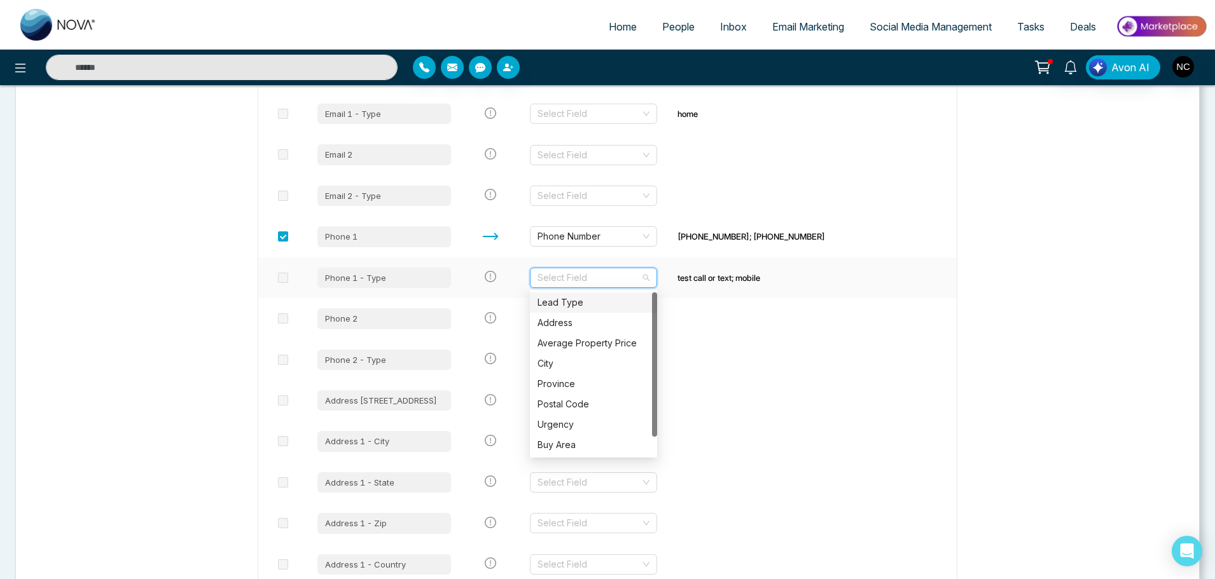
click at [604, 279] on input "search" at bounding box center [588, 277] width 103 height 19
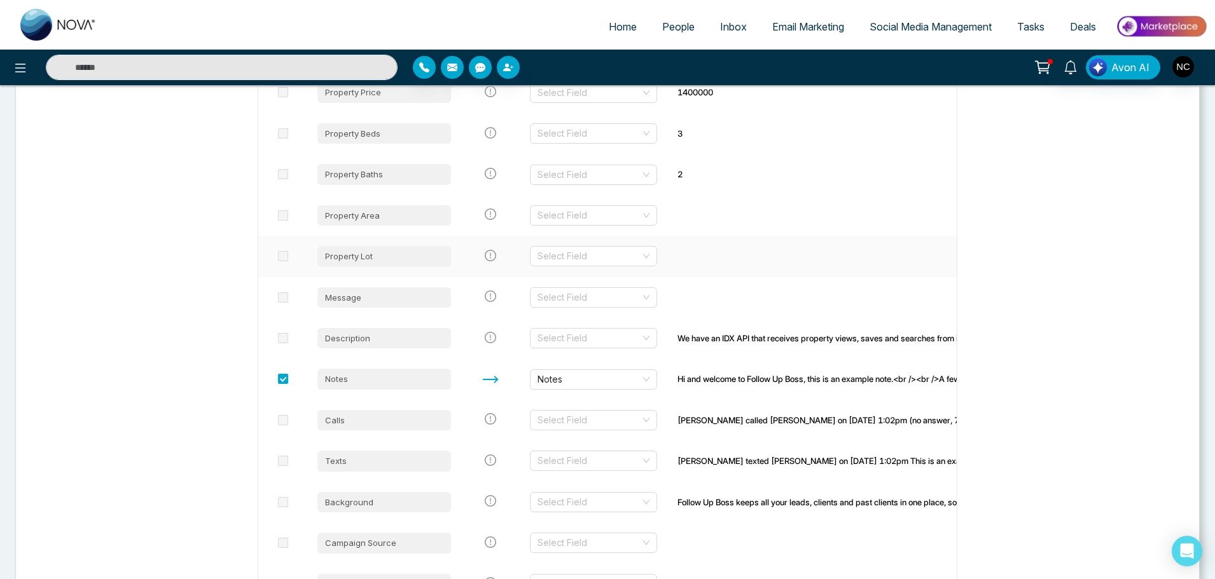
scroll to position [2078, 0]
click at [592, 423] on input "search" at bounding box center [588, 420] width 103 height 19
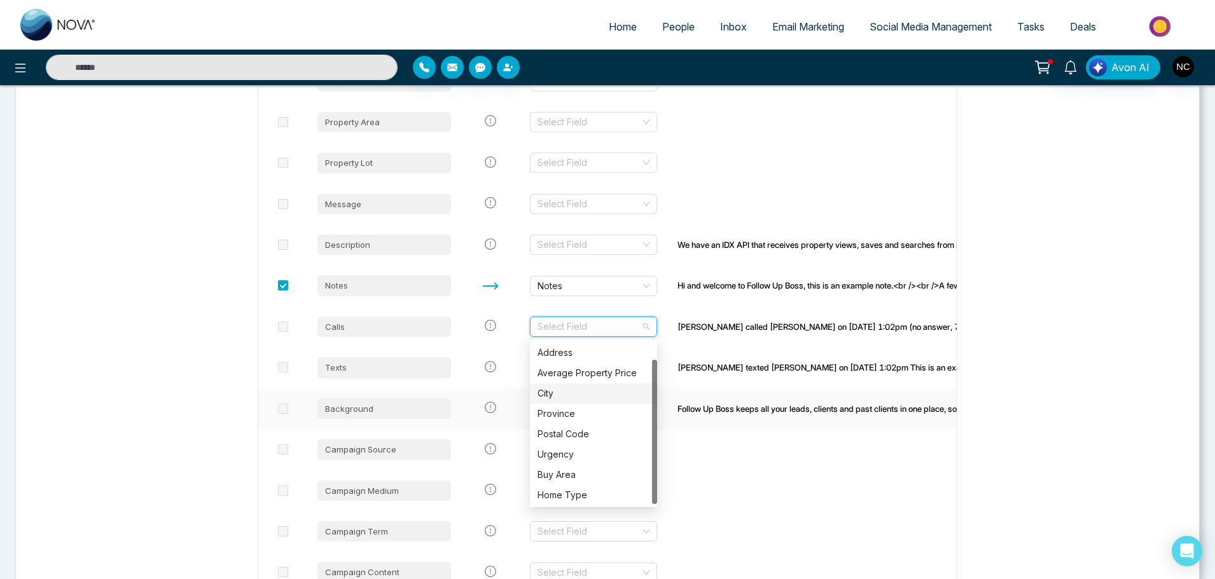
scroll to position [2182, 0]
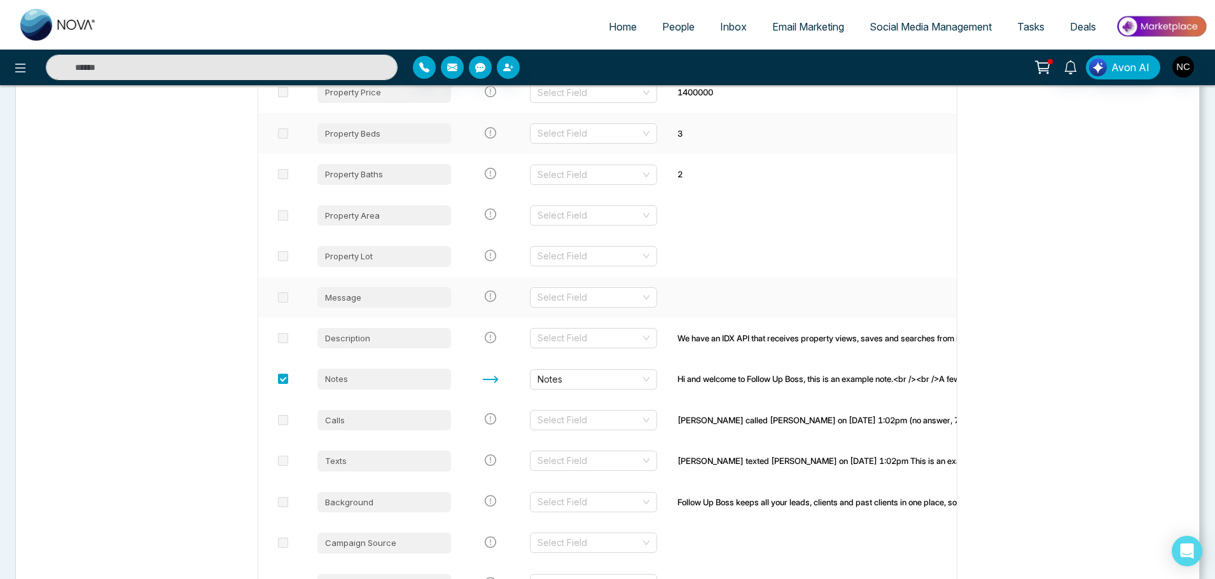
scroll to position [2088, 0]
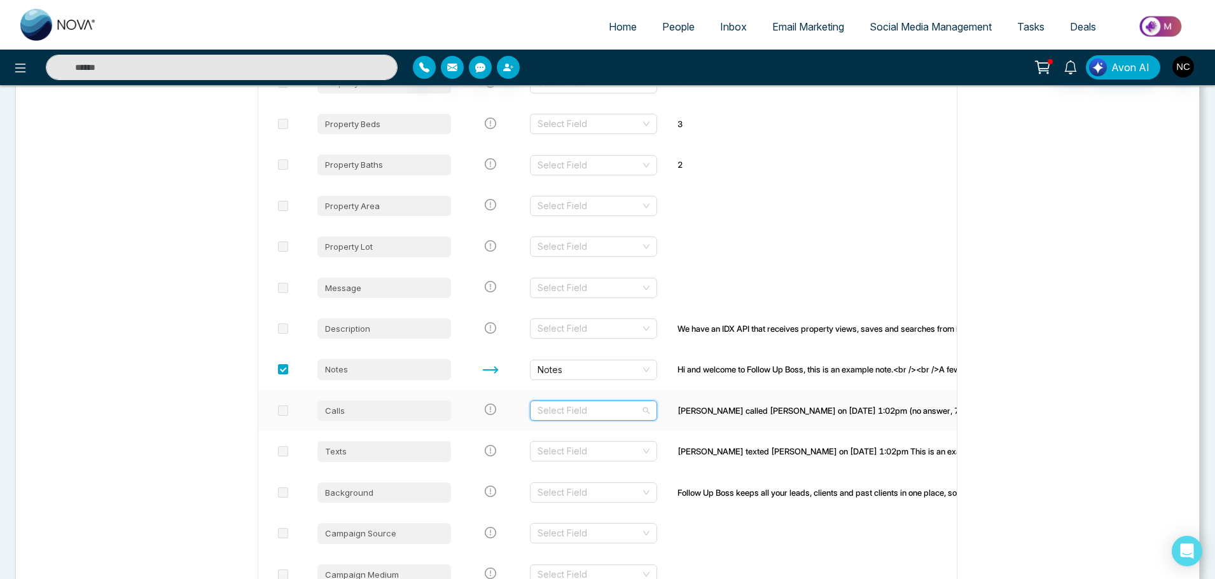
click at [556, 418] on input "search" at bounding box center [588, 410] width 103 height 19
click at [614, 415] on input "search" at bounding box center [588, 410] width 103 height 19
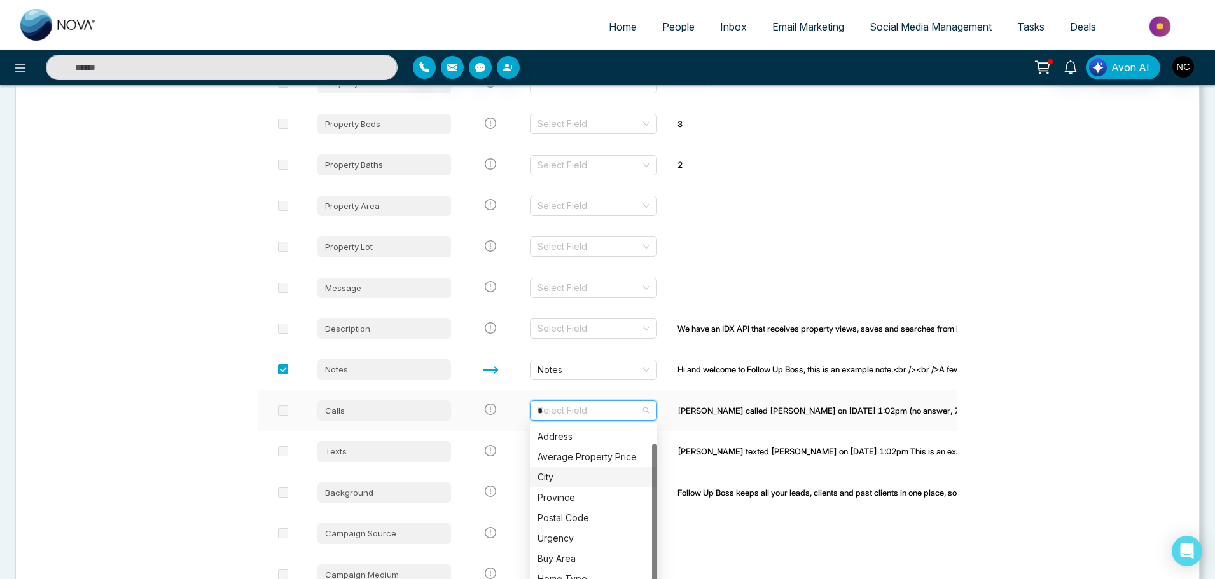
scroll to position [0, 0]
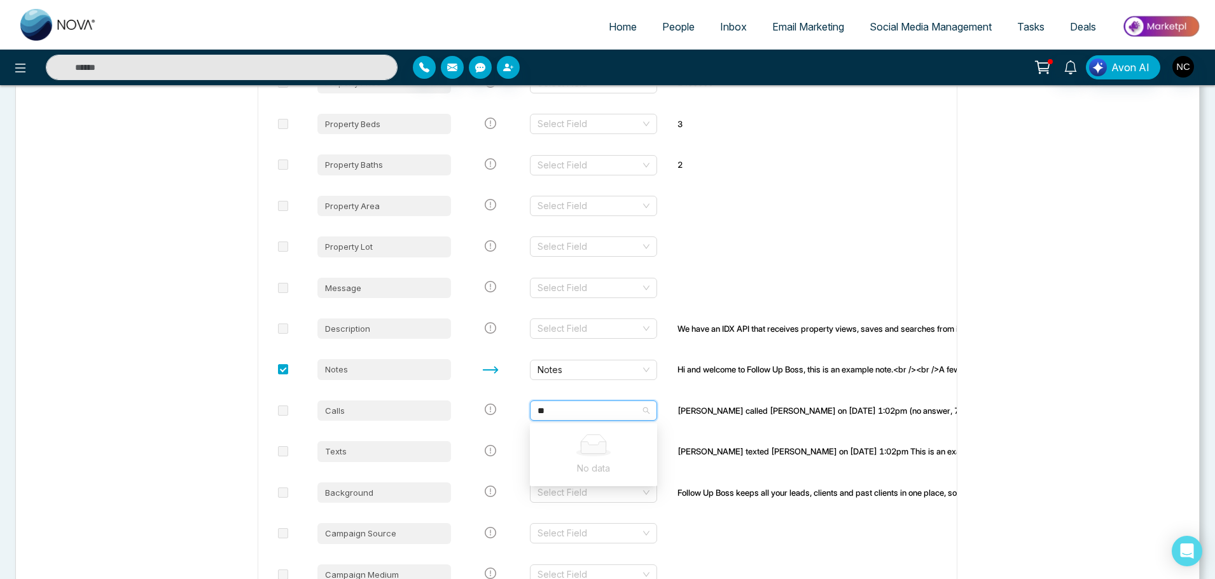
type input "**"
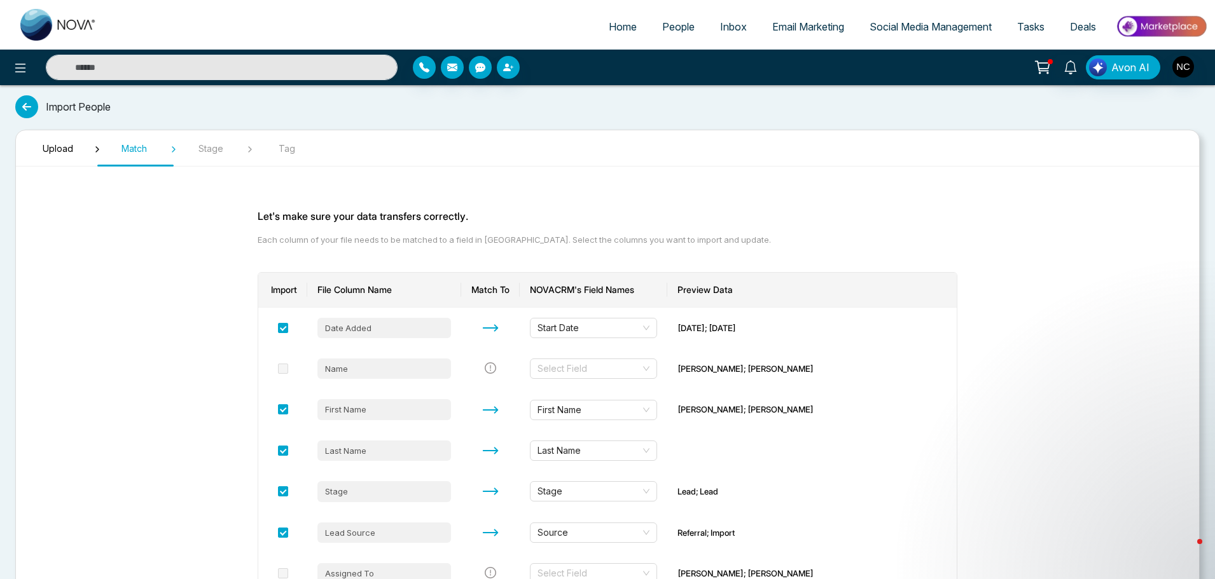
click at [1043, 57] on button at bounding box center [1041, 67] width 25 height 24
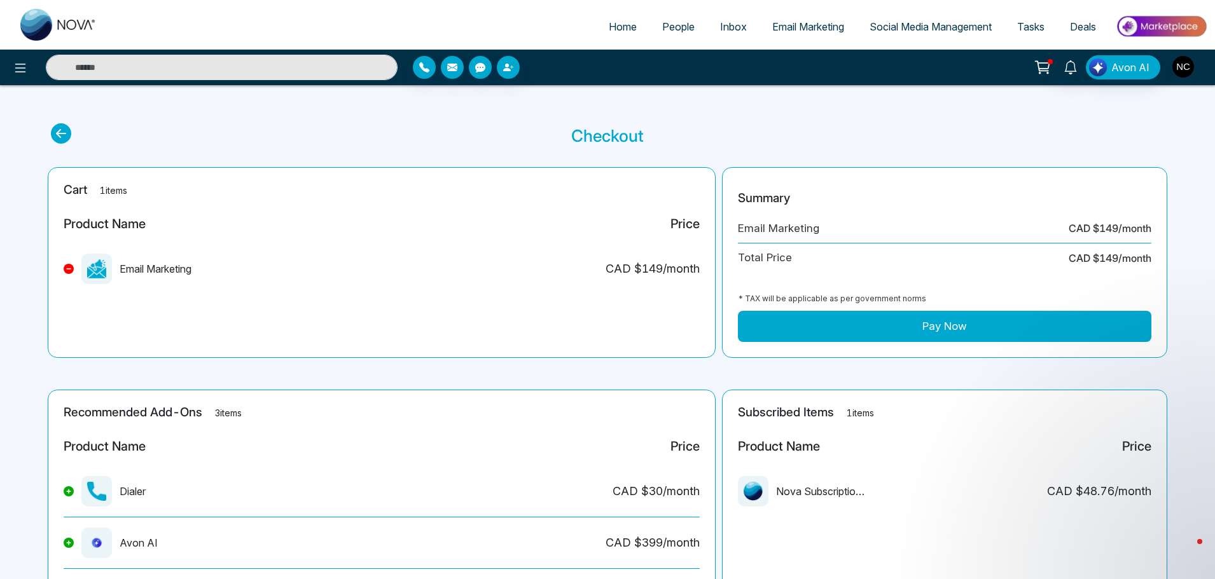
click at [1184, 69] on img "button" at bounding box center [1183, 67] width 22 height 22
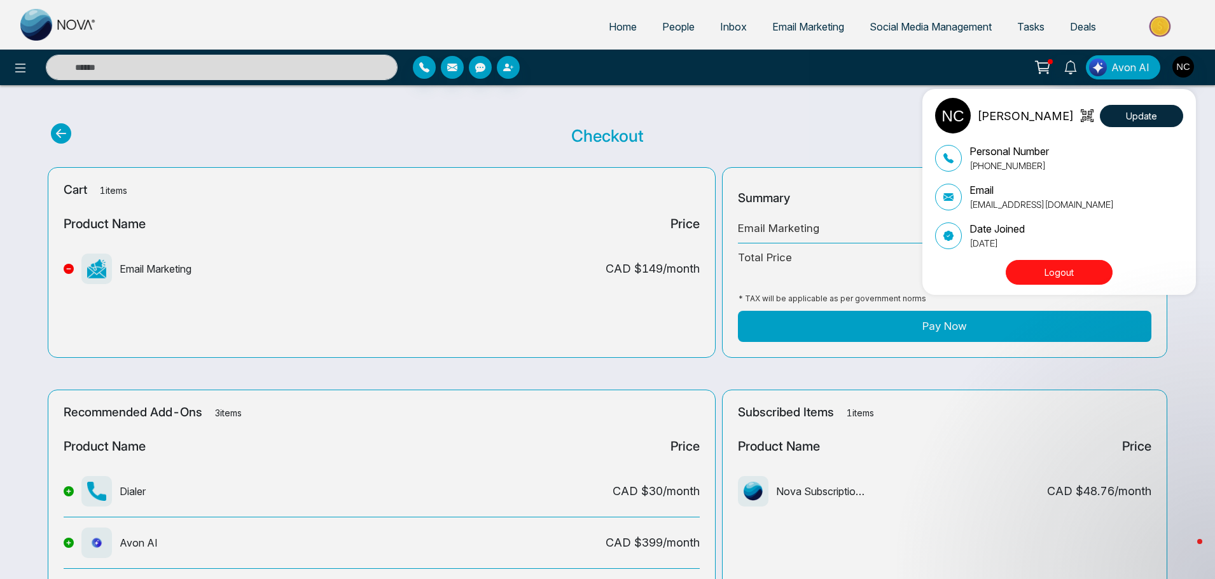
click at [60, 18] on div "[PERSON_NAME] Update Personal Number [PHONE_NUMBER] Email [EMAIL_ADDRESS][DOMAI…" at bounding box center [607, 289] width 1215 height 579
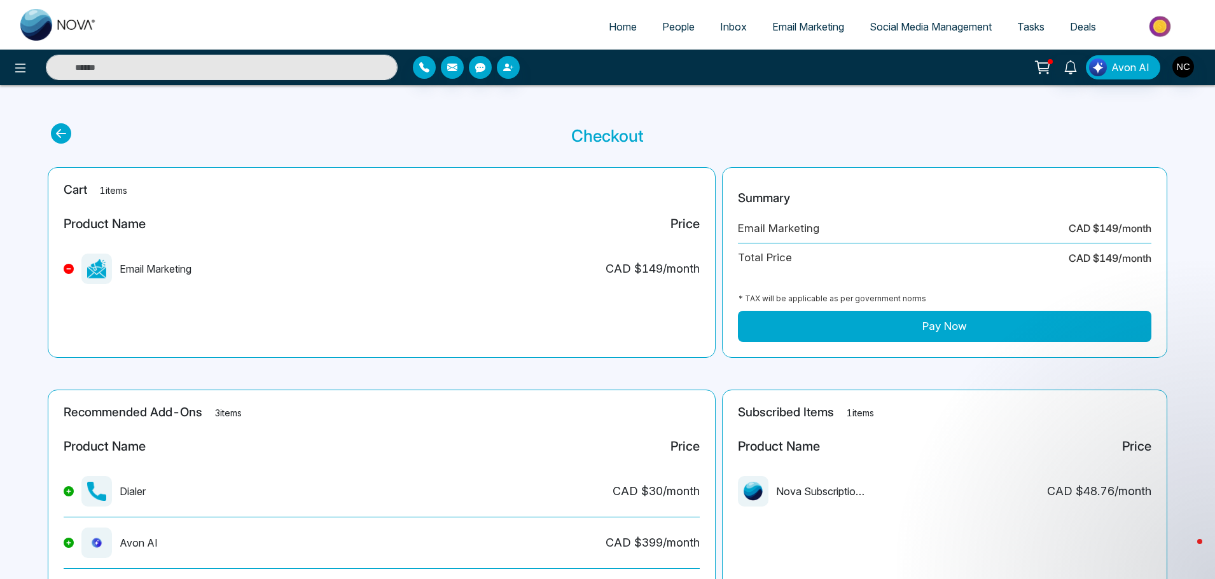
click at [57, 24] on img at bounding box center [58, 25] width 76 height 32
select select "*"
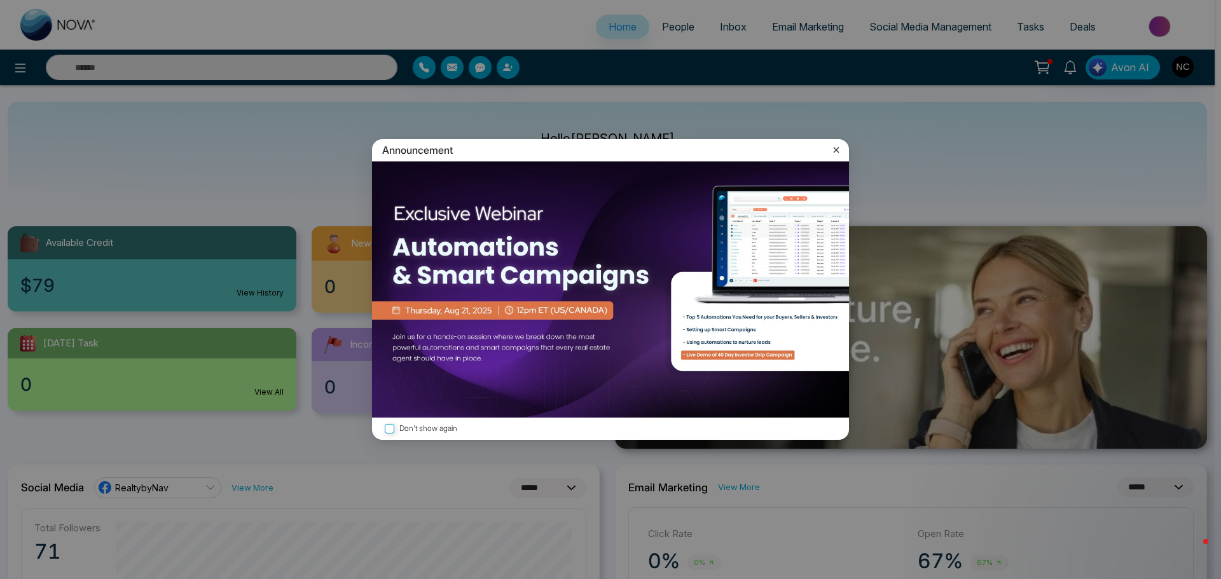
click at [838, 152] on icon at bounding box center [837, 150] width 6 height 6
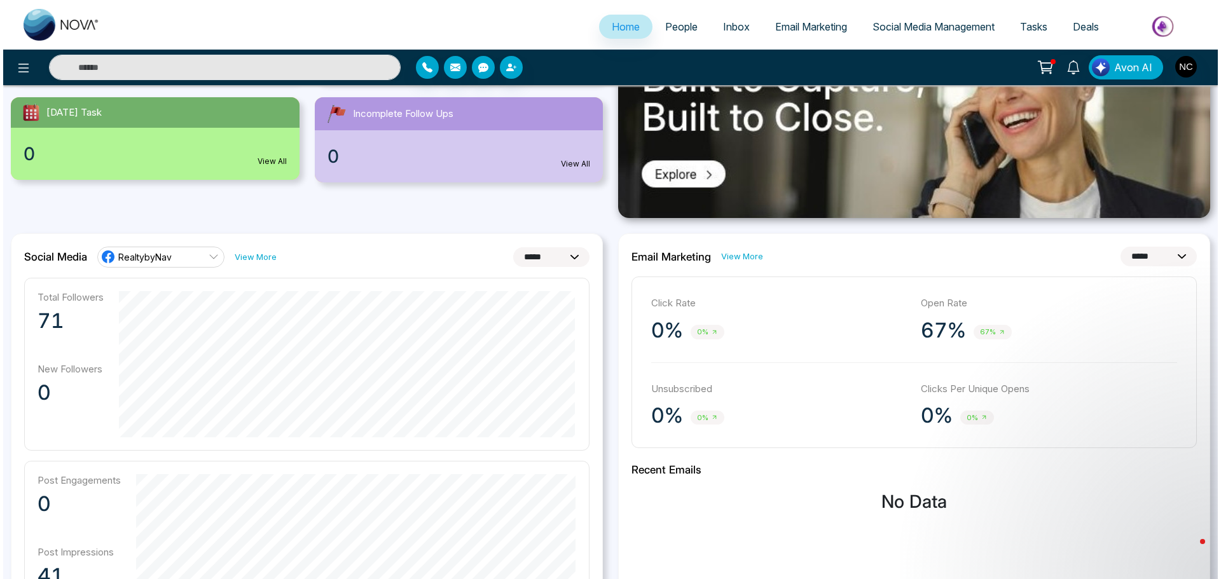
scroll to position [231, 0]
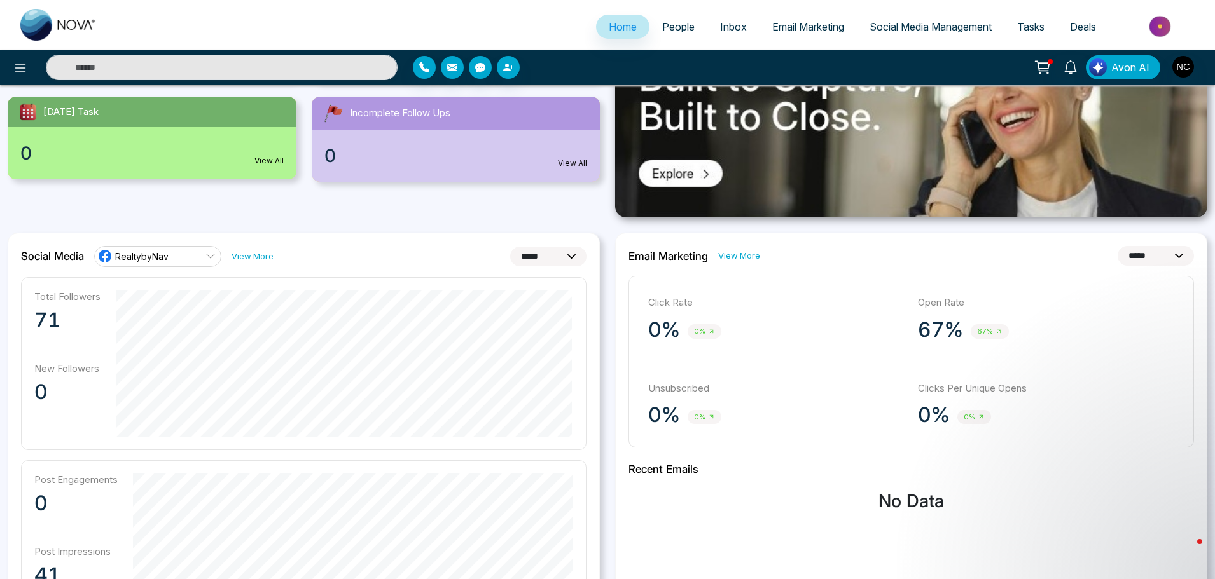
drag, startPoint x: 838, startPoint y: 152, endPoint x: 117, endPoint y: 147, distance: 721.1
click at [14, 69] on icon at bounding box center [20, 67] width 15 height 15
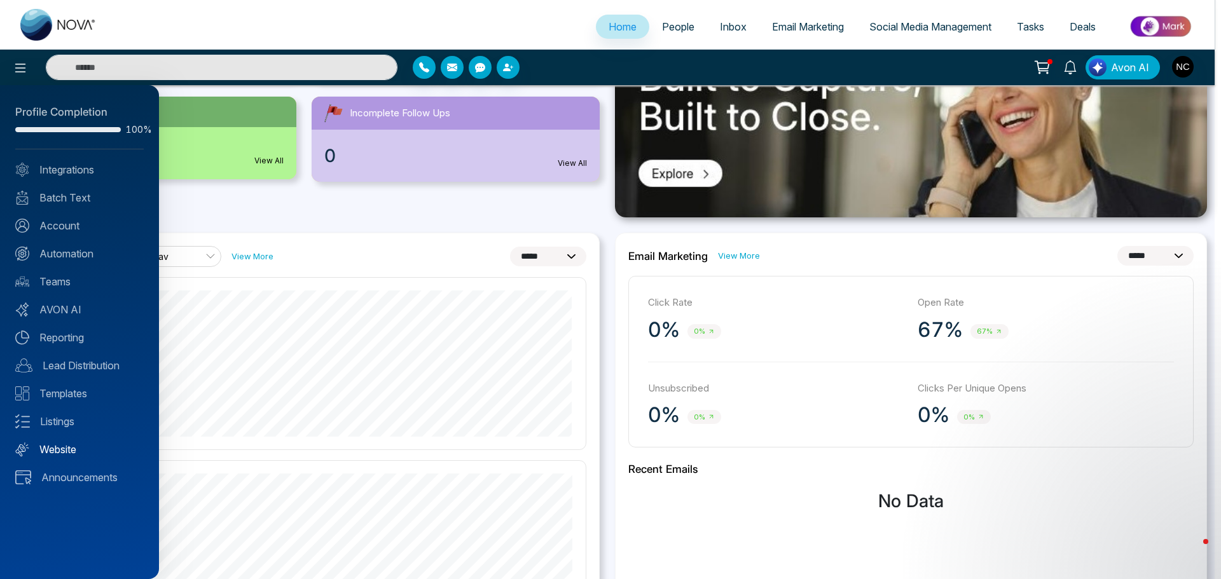
click at [81, 449] on link "Website" at bounding box center [79, 449] width 128 height 15
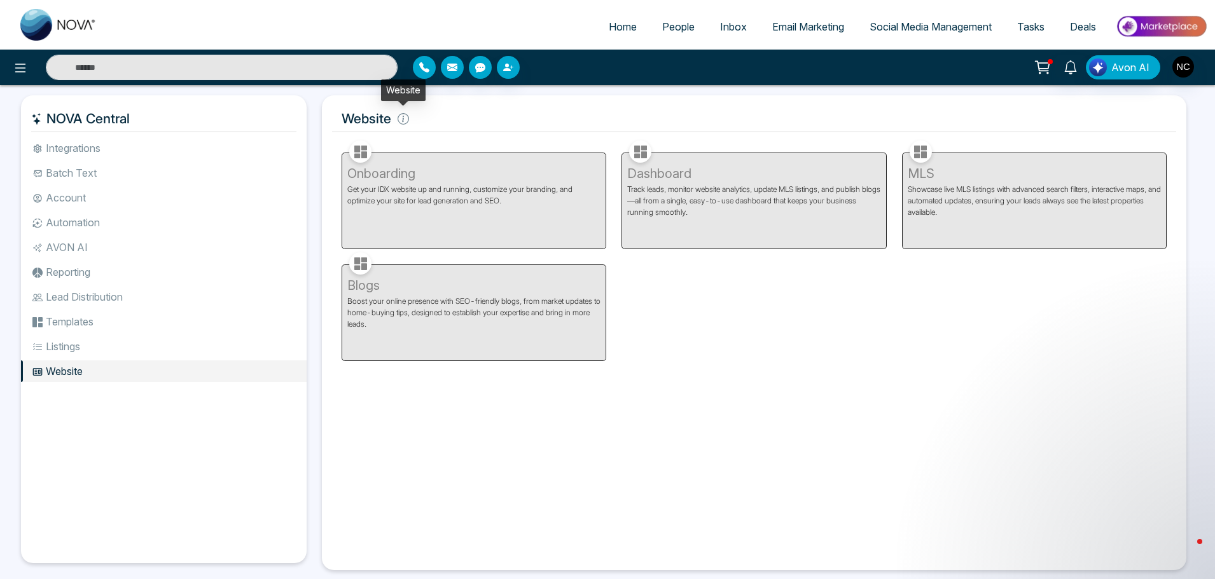
click at [407, 120] on icon at bounding box center [402, 118] width 11 height 11
click at [404, 120] on icon at bounding box center [402, 118] width 11 height 11
click at [90, 323] on li "Templates" at bounding box center [164, 322] width 286 height 22
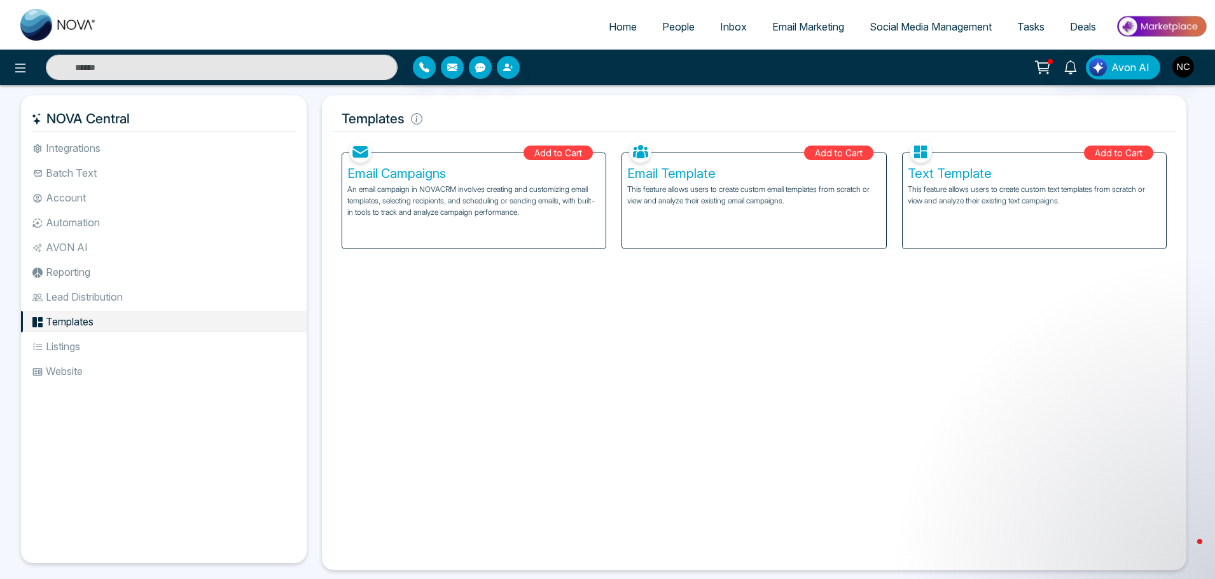
click at [81, 352] on li "Listings" at bounding box center [164, 347] width 286 height 22
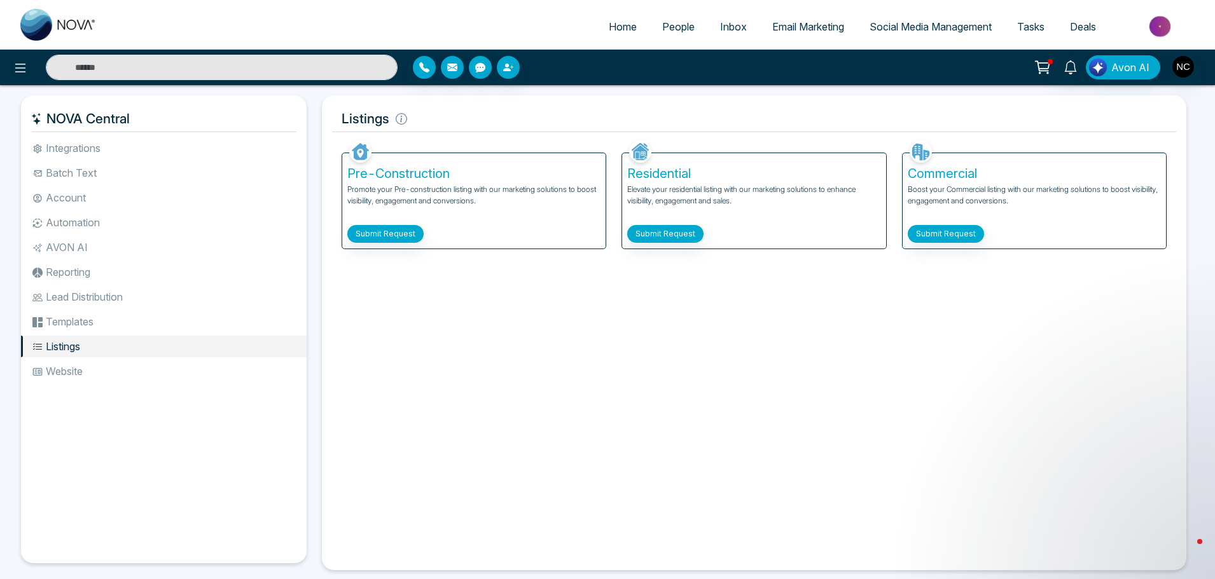
click at [74, 321] on li "Templates" at bounding box center [164, 322] width 286 height 22
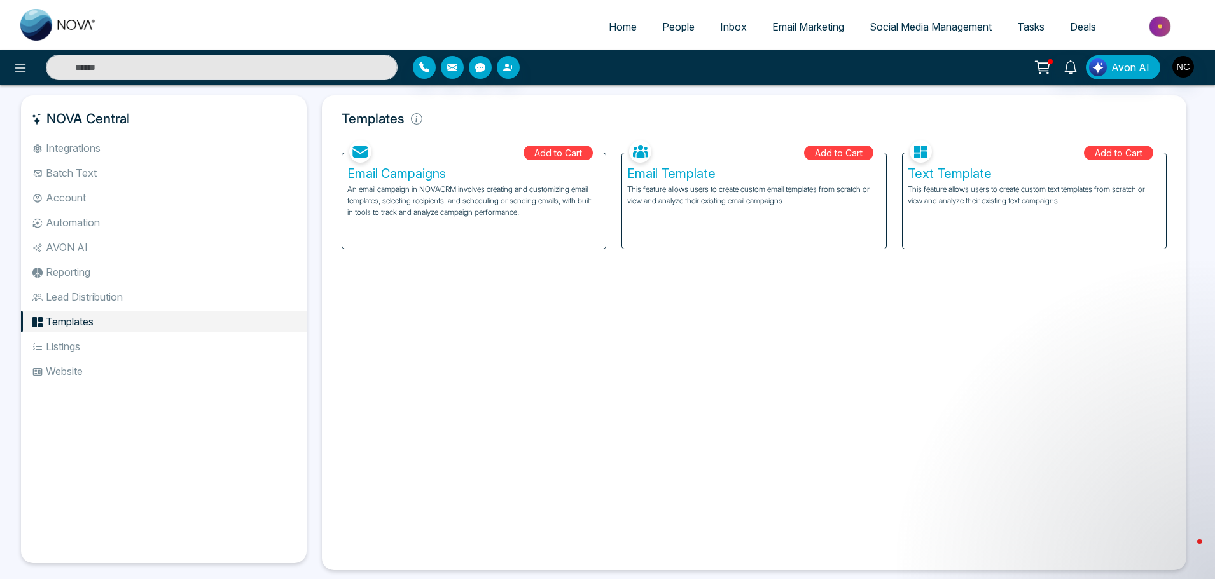
click at [84, 303] on li "Lead Distribution" at bounding box center [164, 297] width 286 height 22
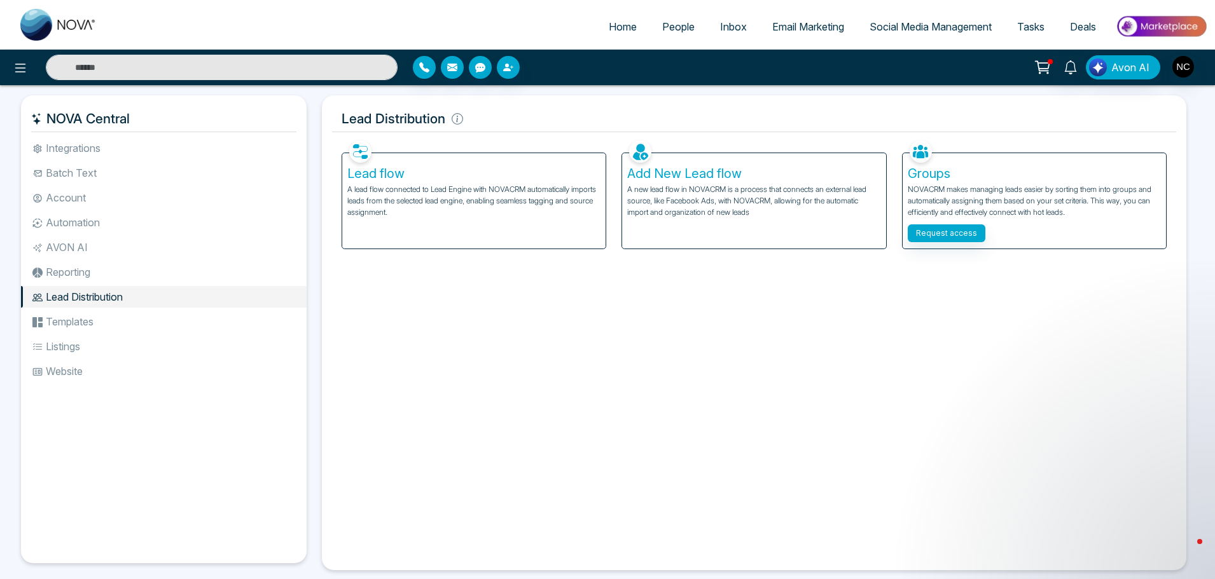
click at [79, 261] on ul "Integrations Batch Text Account Automation AVON AI Reporting Lead Distribution …" at bounding box center [164, 340] width 286 height 406
click at [79, 282] on li "Reporting" at bounding box center [164, 272] width 286 height 22
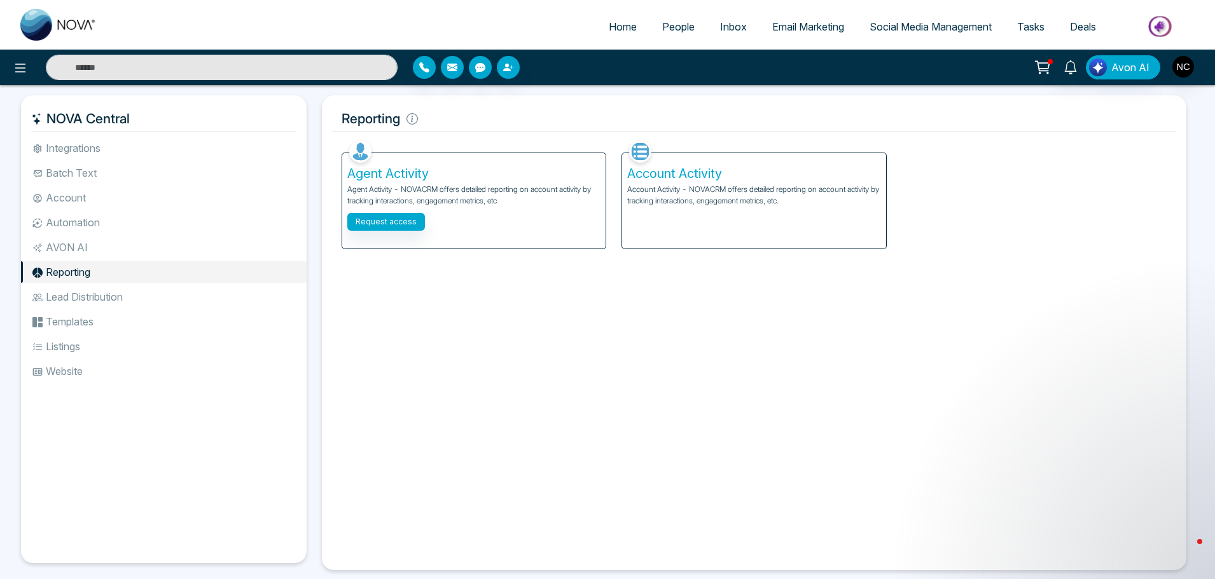
click at [84, 257] on li "AVON AI" at bounding box center [164, 248] width 286 height 22
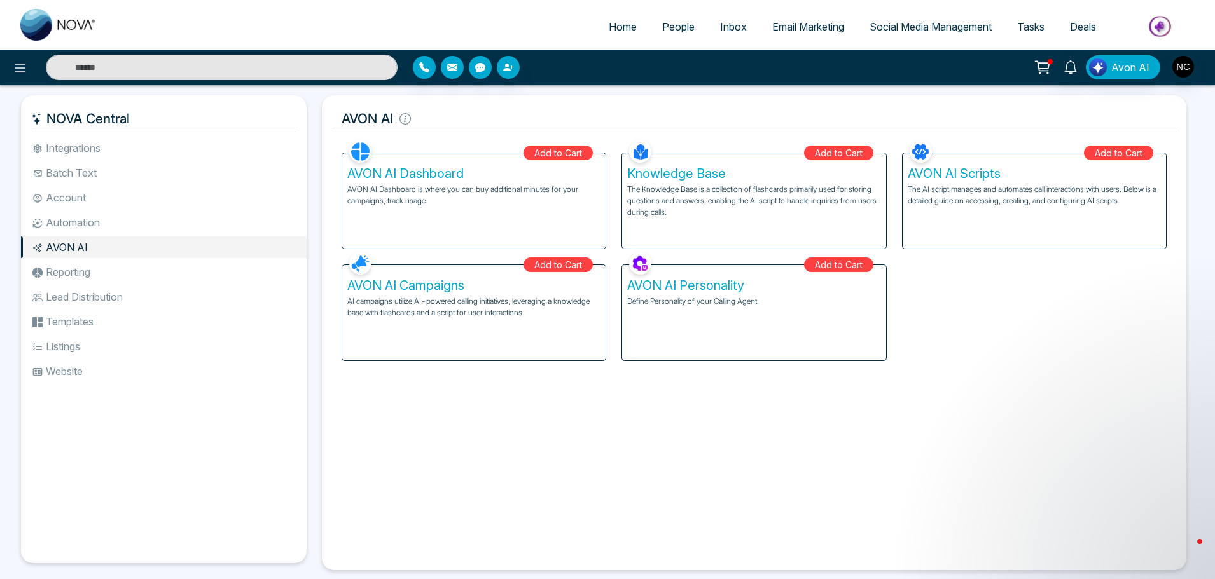
click at [83, 223] on li "Automation" at bounding box center [164, 223] width 286 height 22
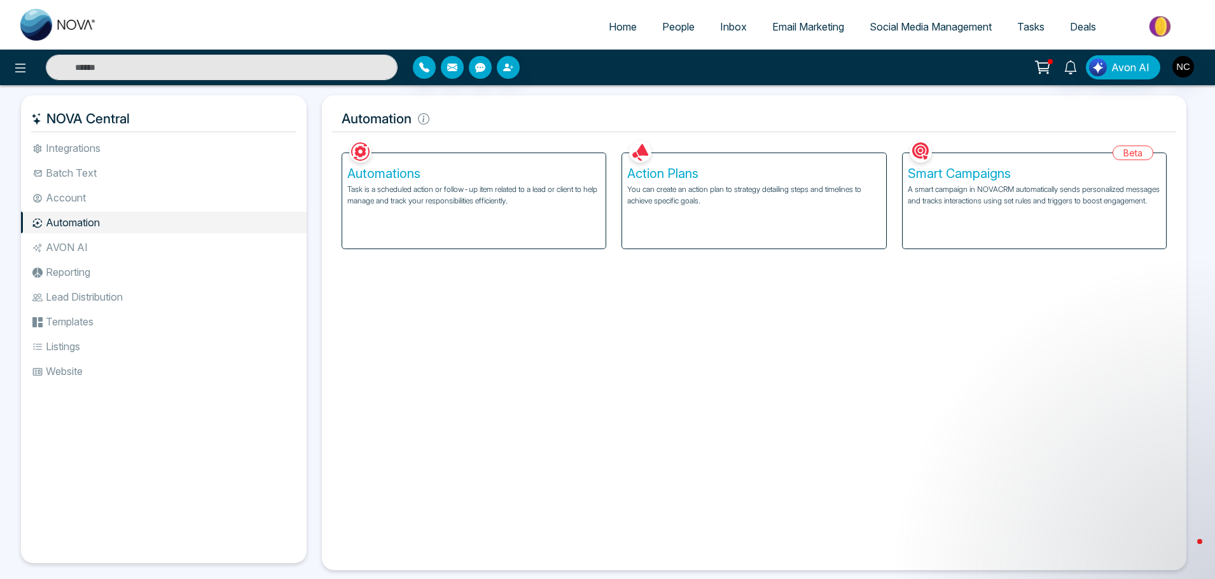
click at [557, 209] on div "Automations Task is a scheduled action or follow-up item related to a lead or c…" at bounding box center [473, 200] width 263 height 95
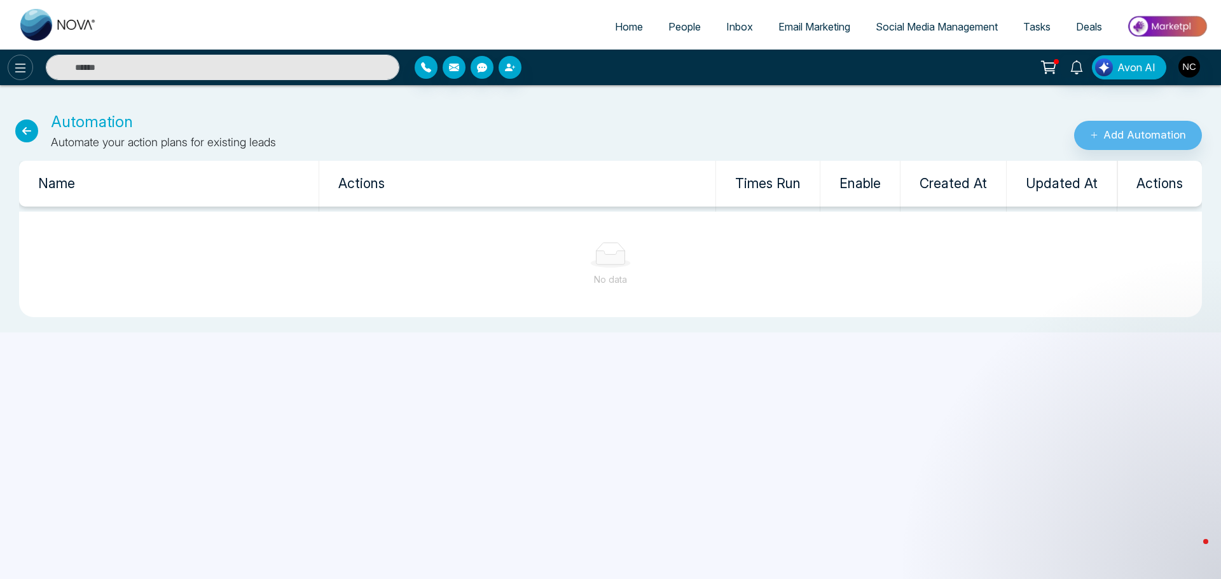
click at [18, 74] on icon at bounding box center [20, 67] width 15 height 15
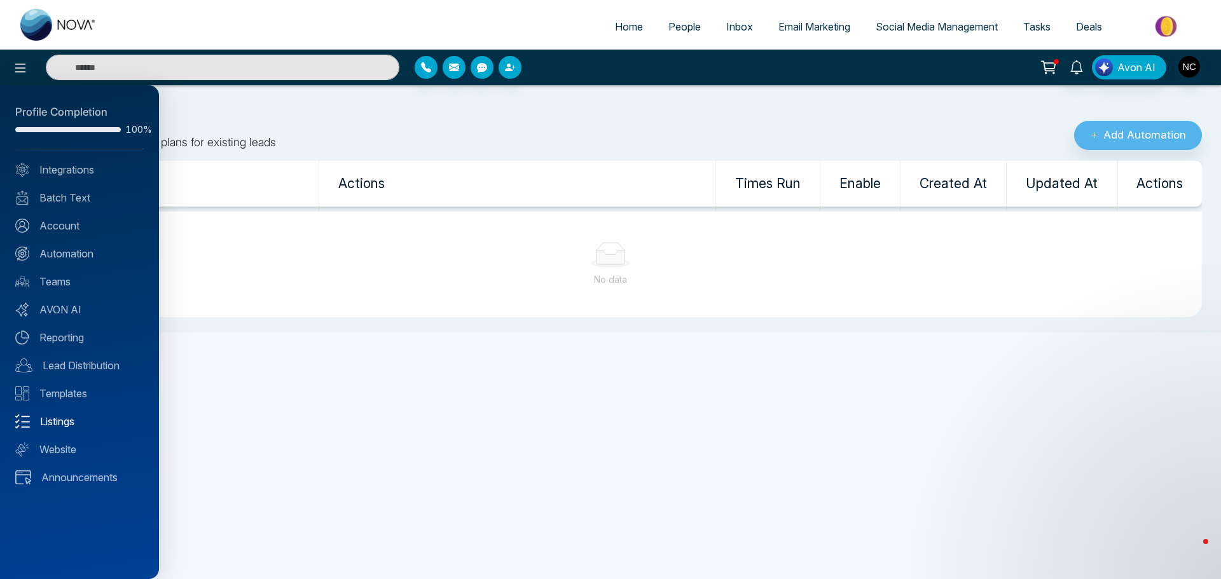
click at [68, 417] on link "Listings" at bounding box center [79, 421] width 128 height 15
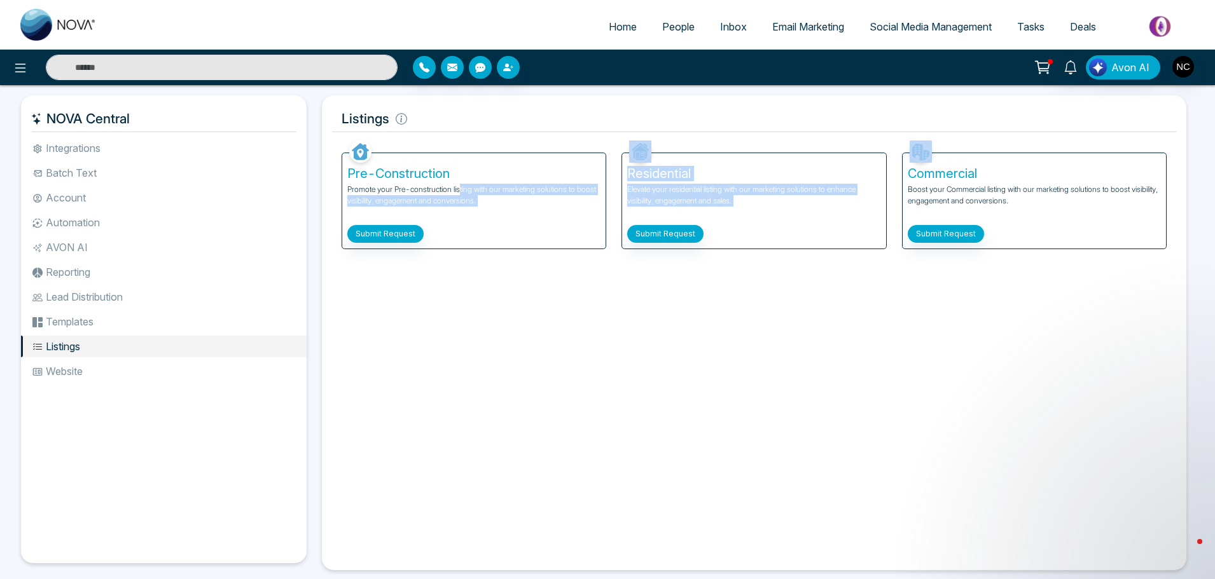
drag, startPoint x: 649, startPoint y: 289, endPoint x: 458, endPoint y: 187, distance: 216.8
click at [458, 187] on div "Facebook NOVACRM enables users to connect to Facebook to schedule social media …" at bounding box center [754, 348] width 844 height 423
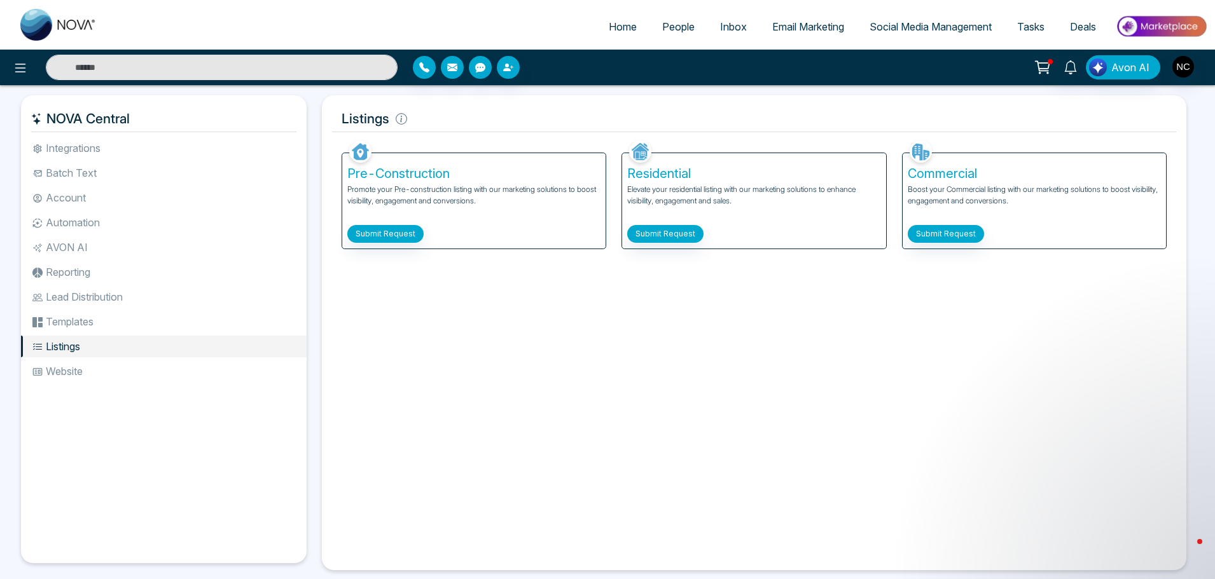
click at [378, 167] on h5 "Pre-Construction" at bounding box center [473, 173] width 253 height 15
click at [391, 175] on h5 "Pre-Construction" at bounding box center [473, 173] width 253 height 15
click at [806, 34] on link "Email Marketing" at bounding box center [807, 27] width 97 height 24
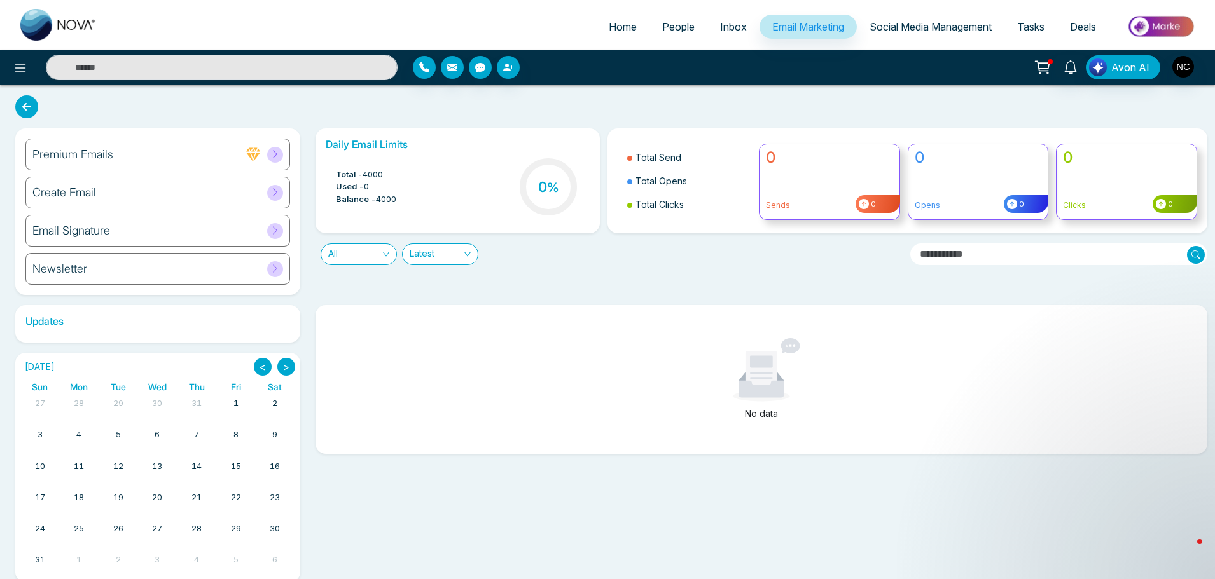
scroll to position [18, 0]
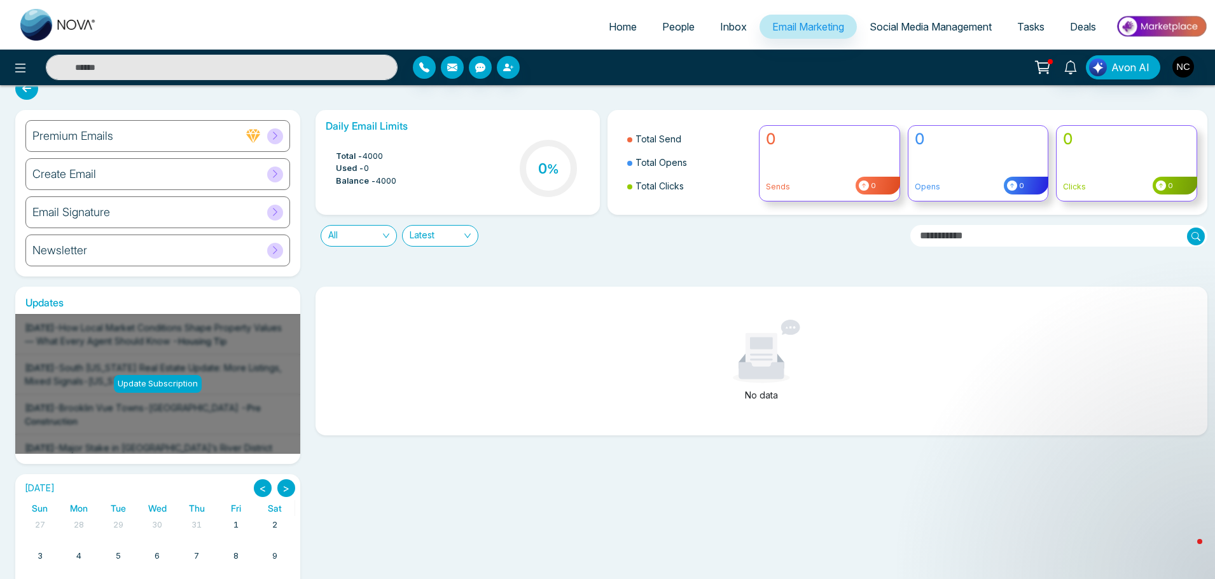
click at [188, 177] on div "Create Email" at bounding box center [157, 174] width 265 height 32
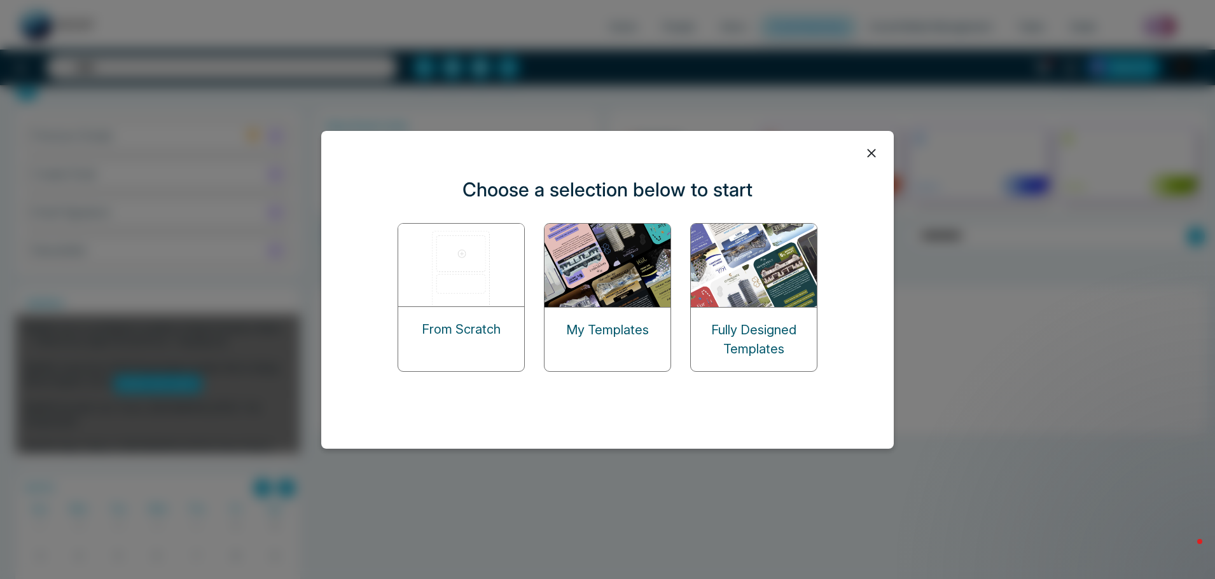
click at [590, 327] on p "My Templates" at bounding box center [607, 329] width 83 height 19
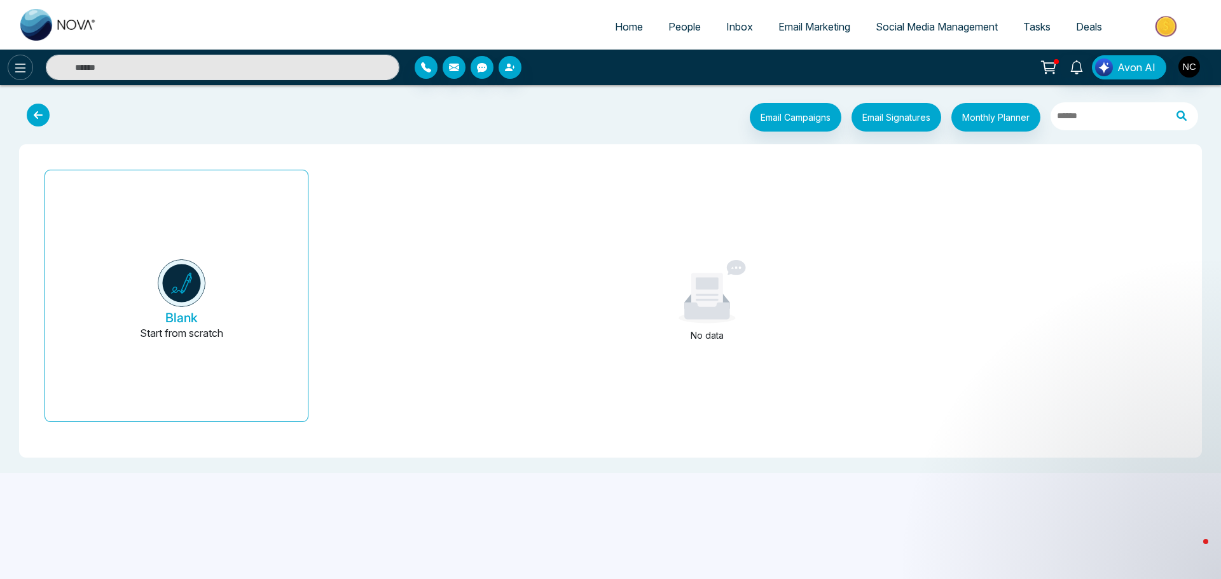
click at [20, 72] on icon at bounding box center [20, 68] width 11 height 9
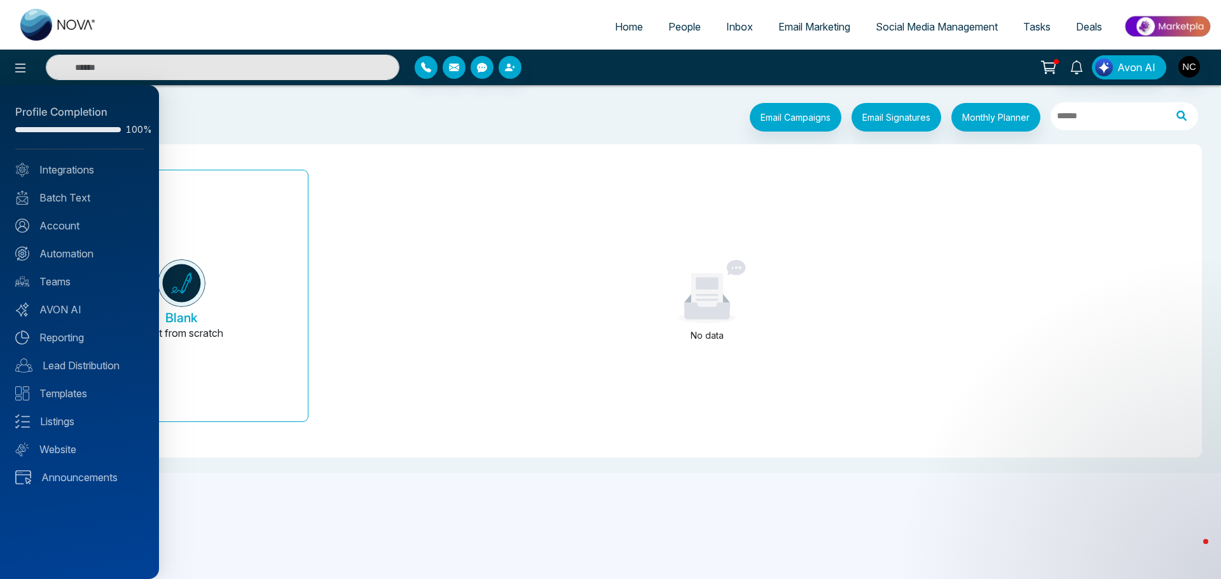
click at [924, 25] on div at bounding box center [610, 289] width 1221 height 579
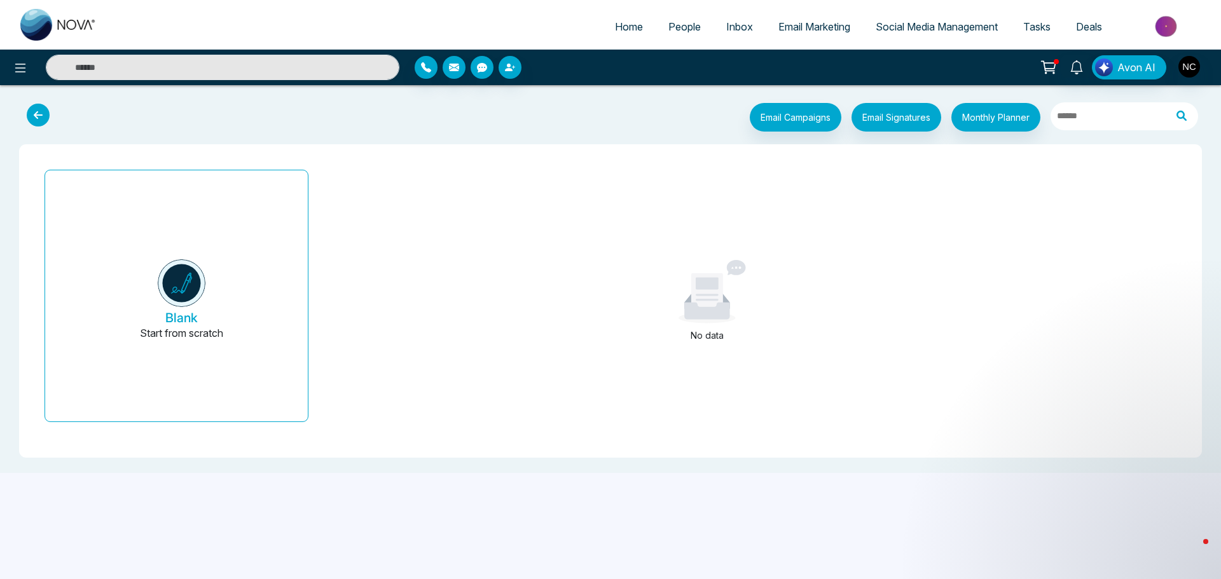
click at [924, 25] on span "Social Media Management" at bounding box center [937, 26] width 122 height 13
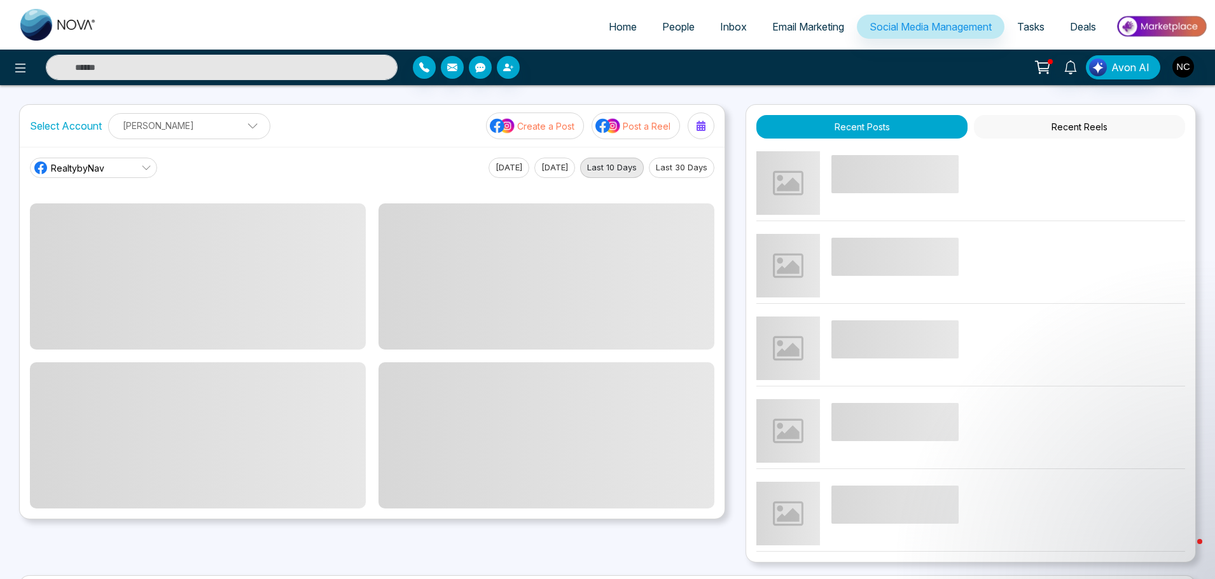
scroll to position [203, 0]
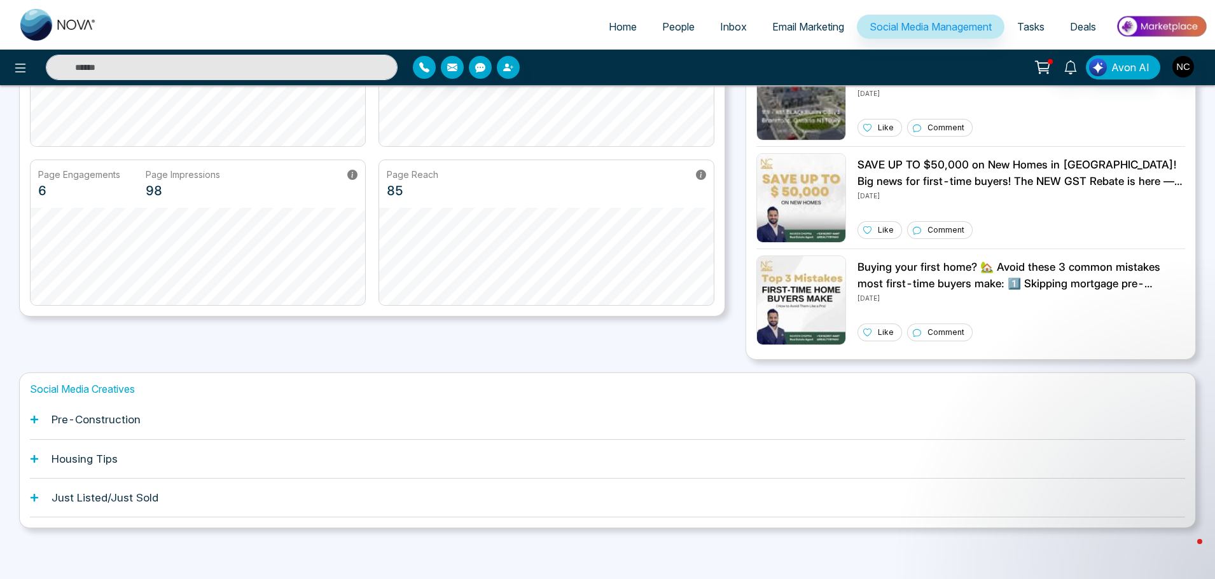
click at [181, 420] on div "Pre-Construction" at bounding box center [607, 420] width 1155 height 39
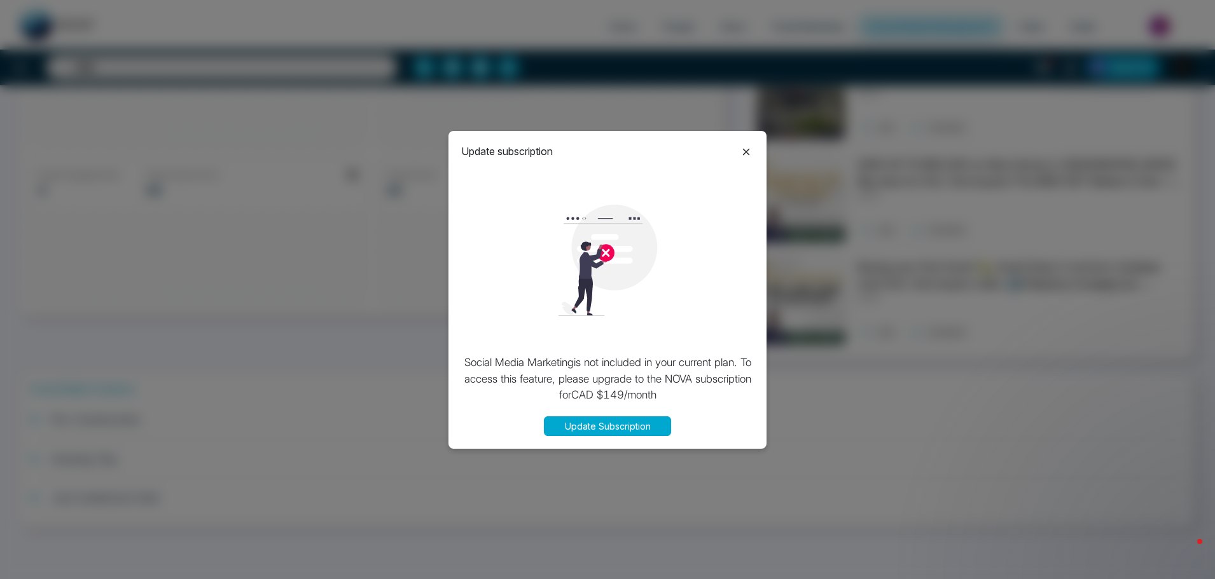
click at [746, 152] on icon at bounding box center [746, 152] width 7 height 7
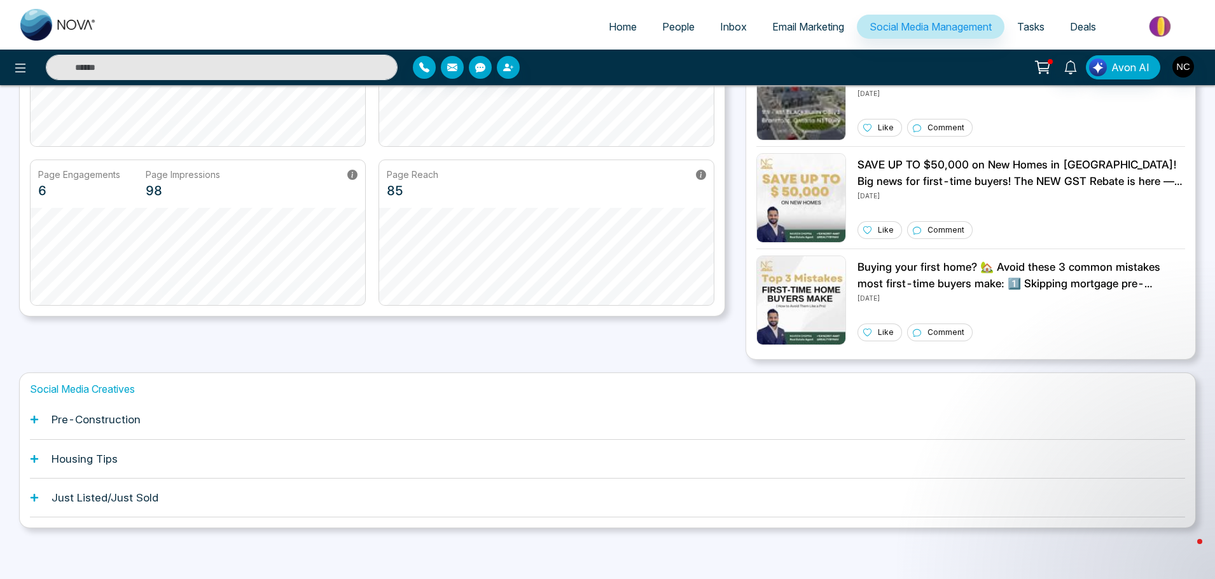
scroll to position [202, 0]
click at [32, 422] on icon at bounding box center [34, 420] width 9 height 9
click at [32, 422] on div "Update subscription Social Media Marketing is not included in your current plan…" at bounding box center [607, 289] width 1215 height 579
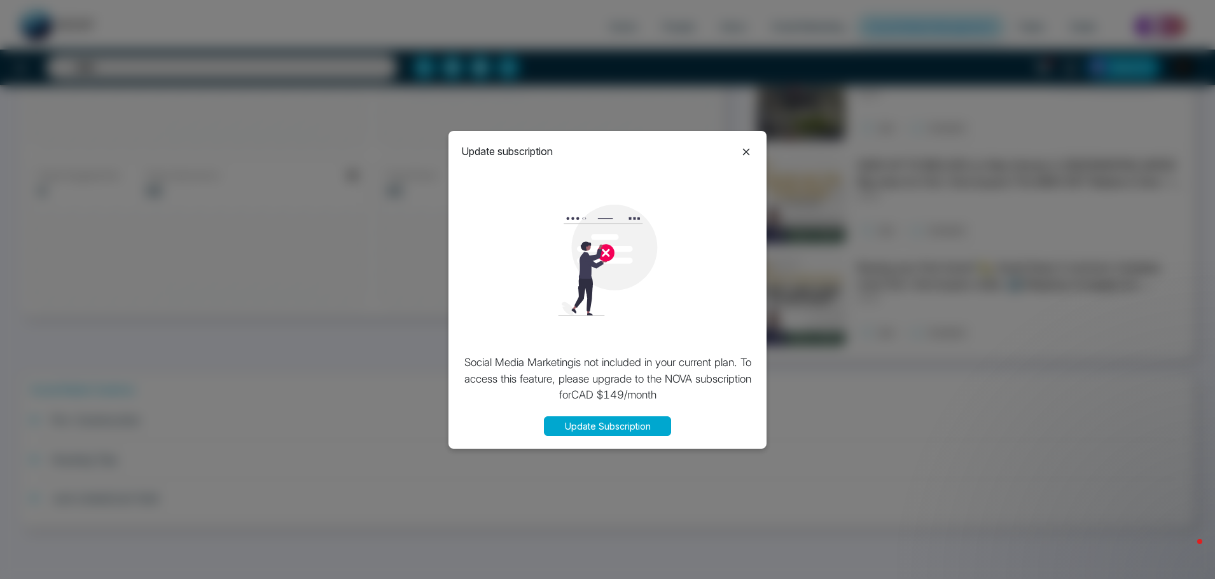
click at [745, 153] on icon at bounding box center [746, 152] width 7 height 7
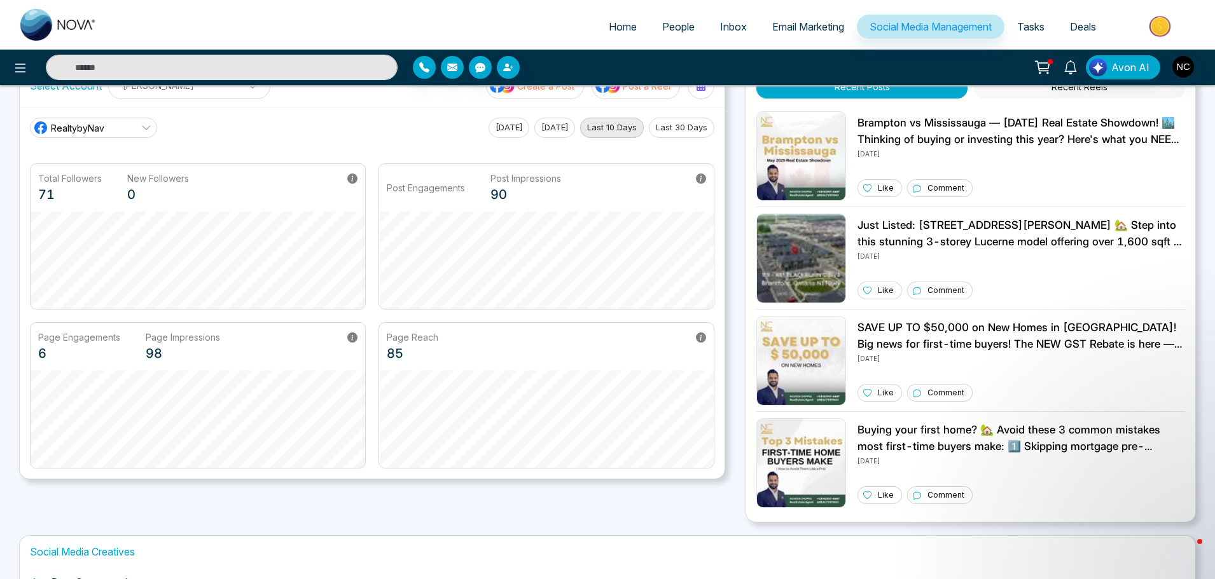
scroll to position [203, 0]
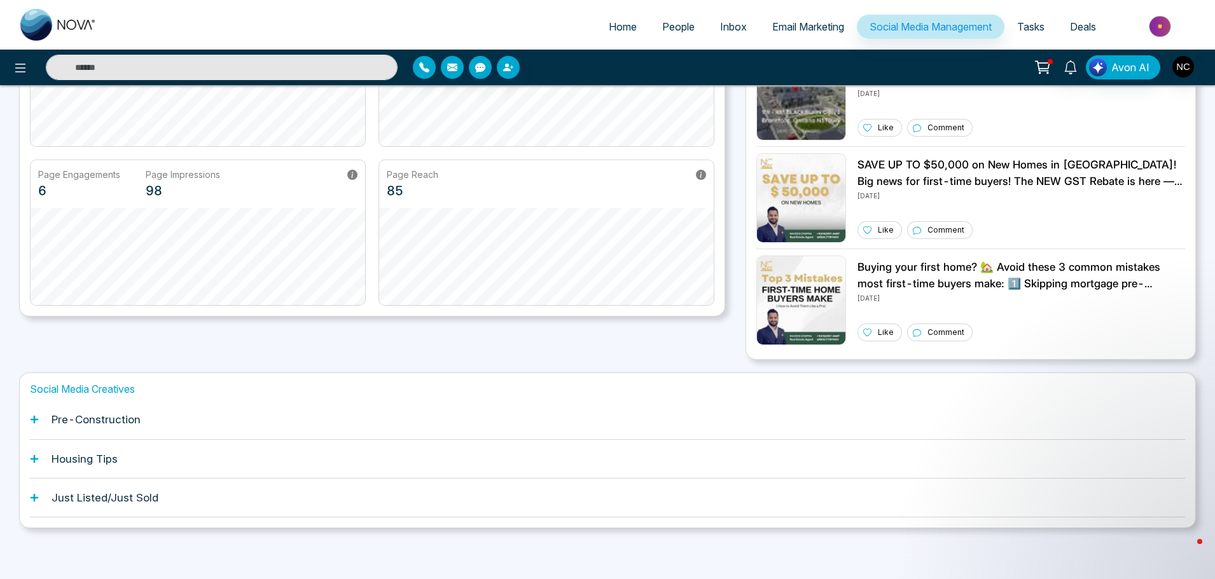
click at [306, 425] on div "Pre-Construction" at bounding box center [607, 420] width 1155 height 39
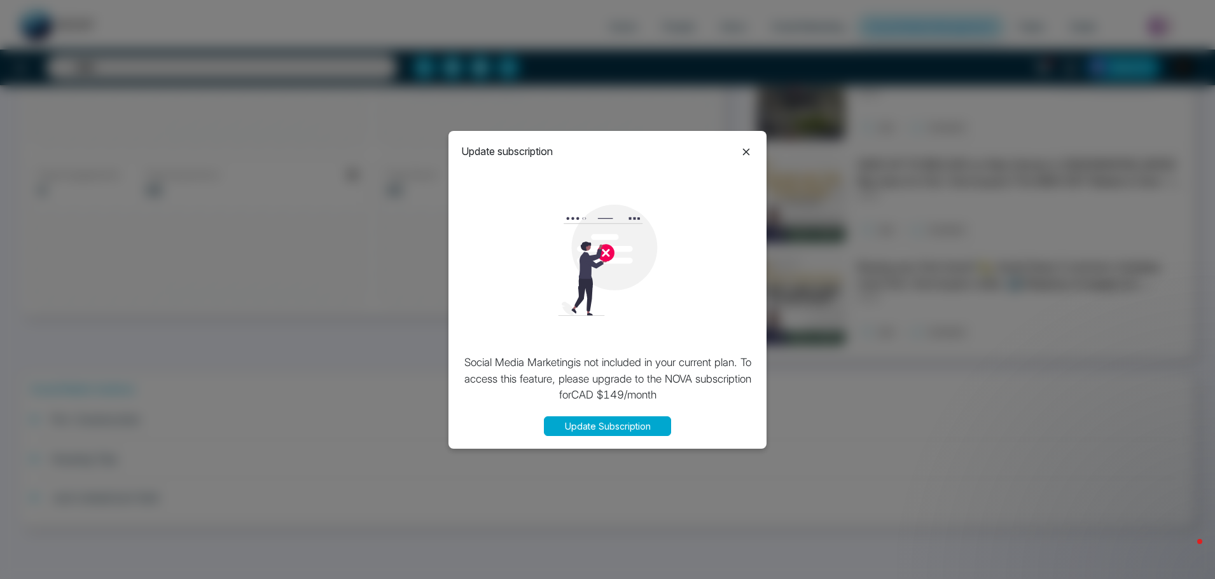
click at [746, 142] on div "Update subscription Social Media Marketing is not included in your current plan…" at bounding box center [607, 290] width 318 height 318
click at [749, 146] on icon at bounding box center [745, 151] width 15 height 15
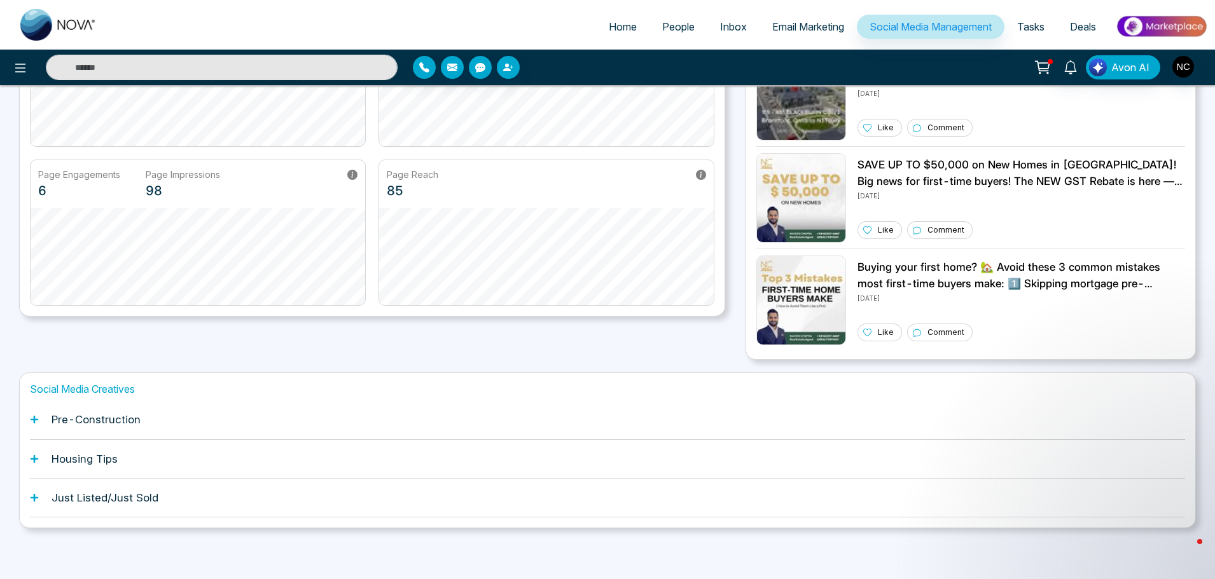
click at [1028, 26] on span "Tasks" at bounding box center [1030, 26] width 27 height 13
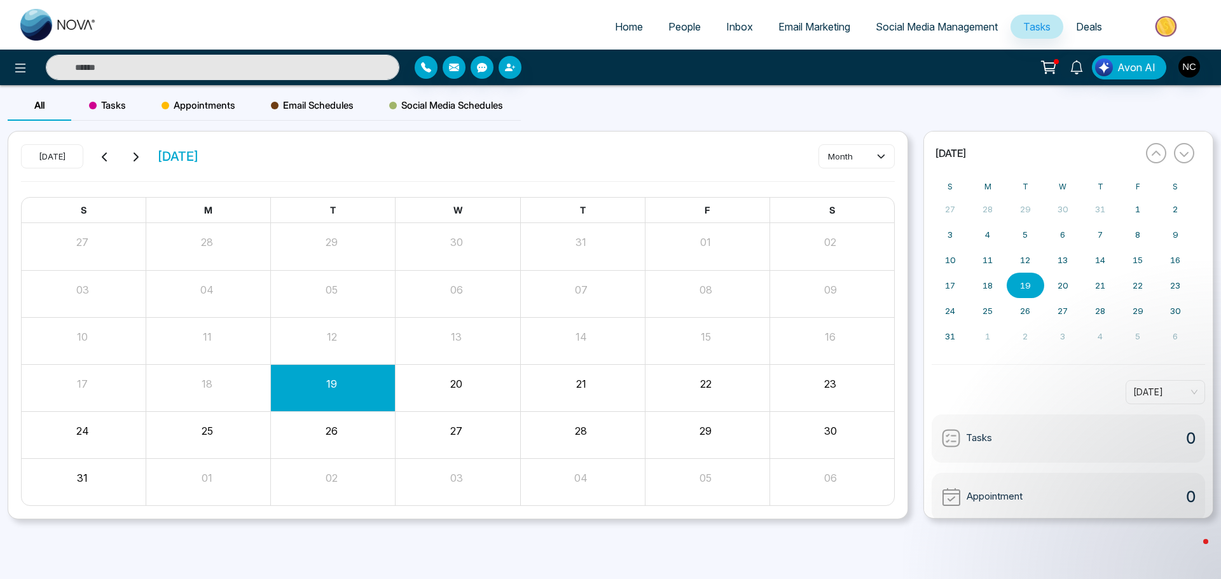
click at [1076, 32] on span "Deals" at bounding box center [1089, 26] width 26 height 13
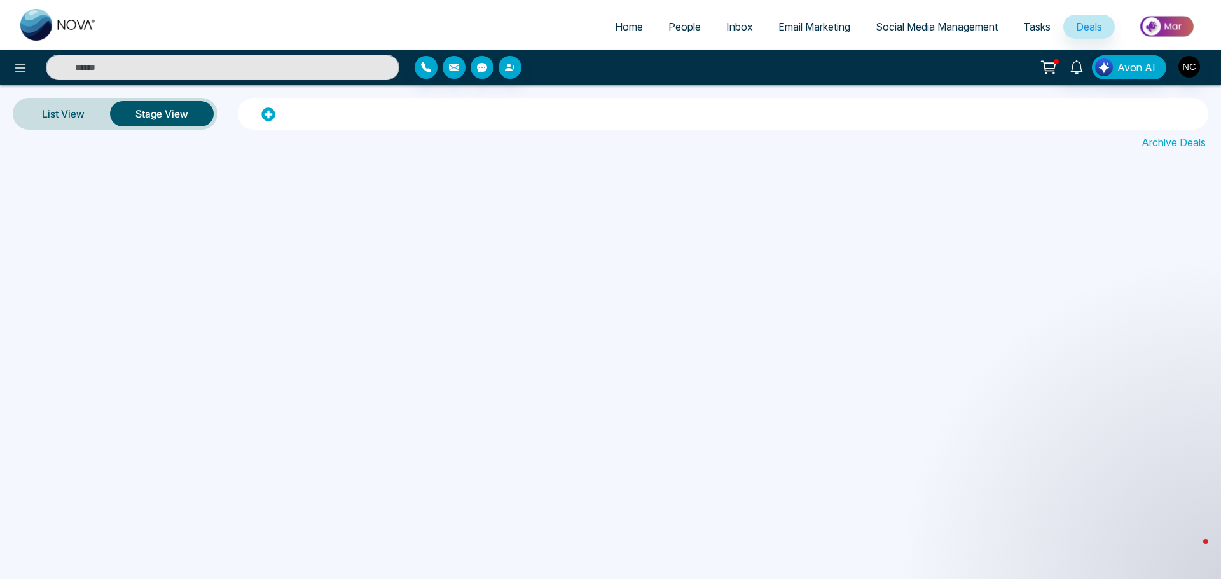
click at [809, 25] on span "Email Marketing" at bounding box center [814, 26] width 72 height 13
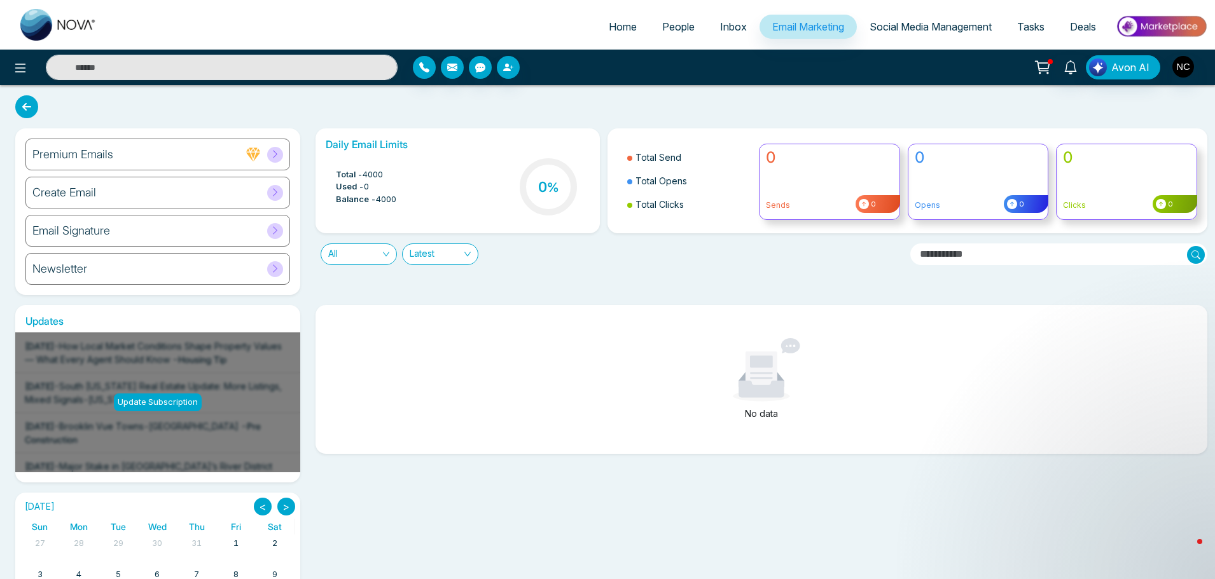
click at [283, 231] on div "Email Signature" at bounding box center [157, 231] width 265 height 32
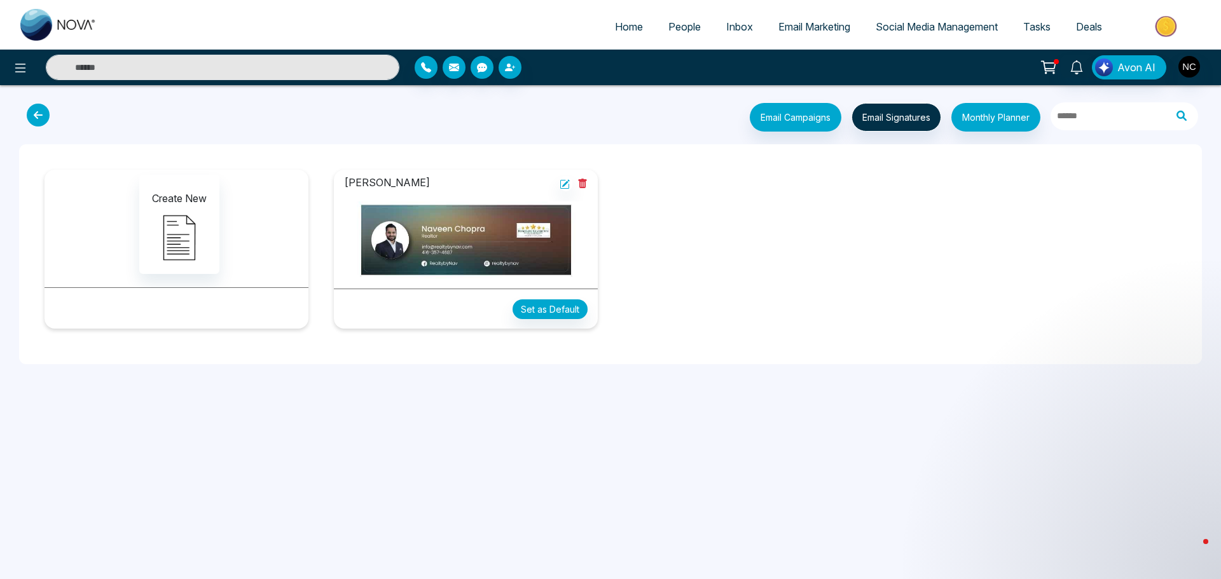
click at [486, 228] on img at bounding box center [466, 240] width 244 height 77
click at [513, 251] on img at bounding box center [466, 240] width 244 height 77
click at [381, 184] on p "[PERSON_NAME]" at bounding box center [391, 183] width 95 height 17
click at [565, 186] on icon at bounding box center [566, 184] width 8 height 8
click at [546, 301] on button "Set as Default" at bounding box center [550, 309] width 75 height 20
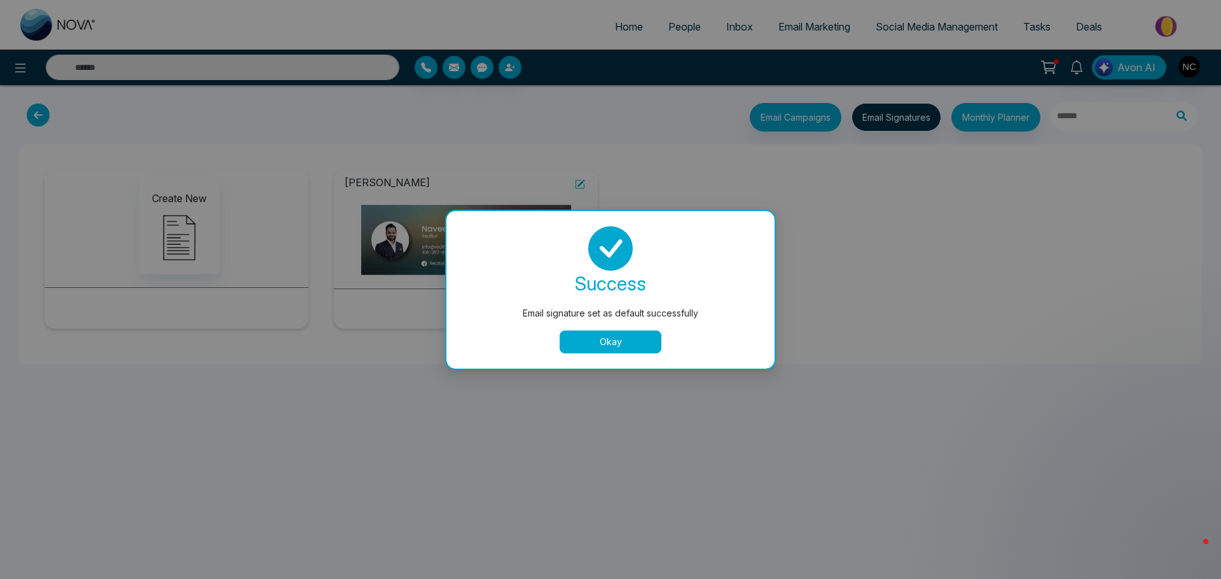
click at [642, 333] on button "Okay" at bounding box center [611, 342] width 102 height 23
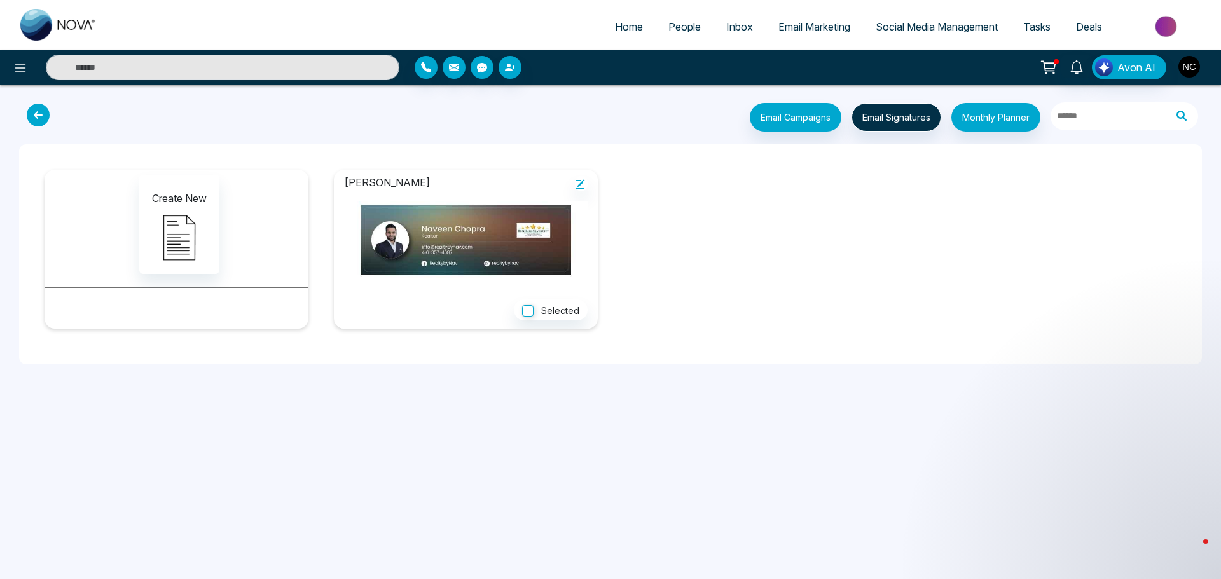
click at [1182, 73] on img "button" at bounding box center [1189, 67] width 22 height 22
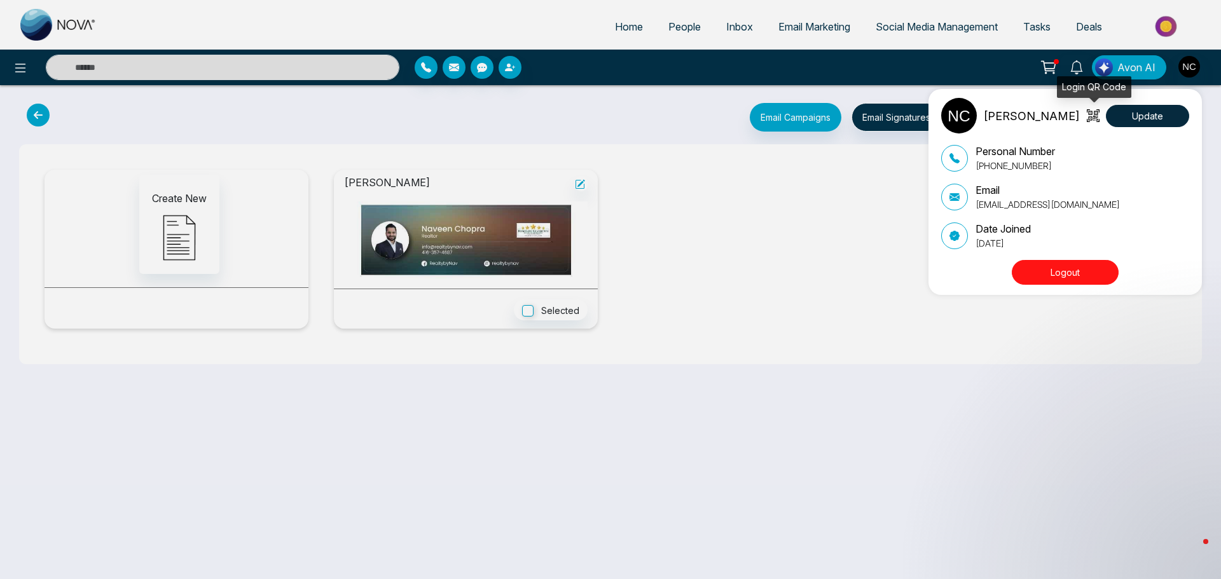
click at [1091, 114] on icon at bounding box center [1093, 115] width 13 height 13
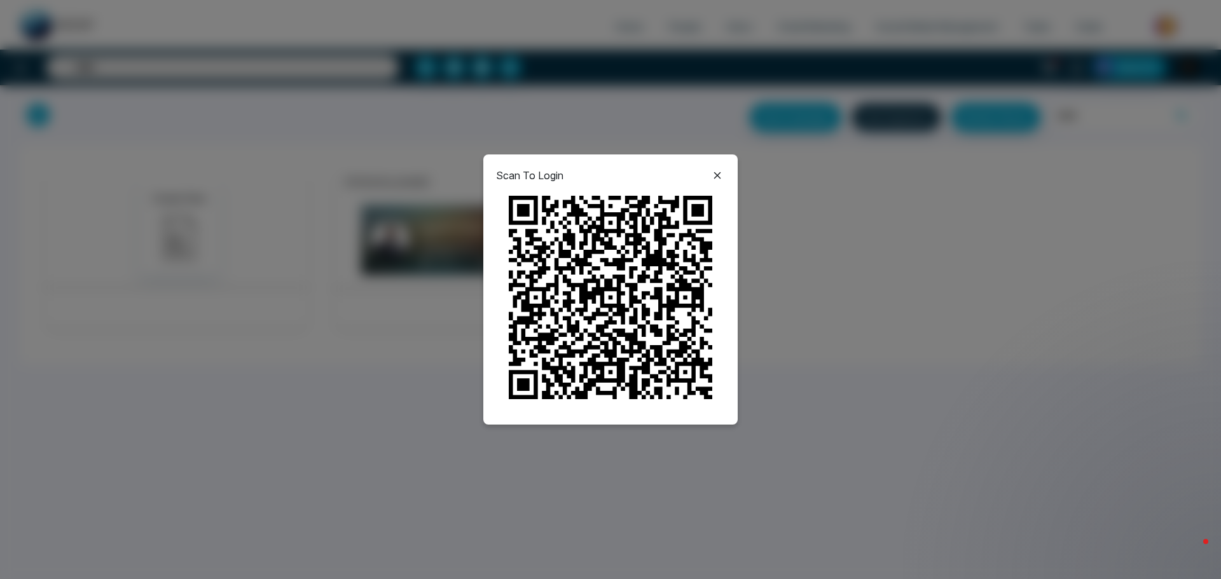
click at [712, 179] on icon at bounding box center [717, 175] width 15 height 15
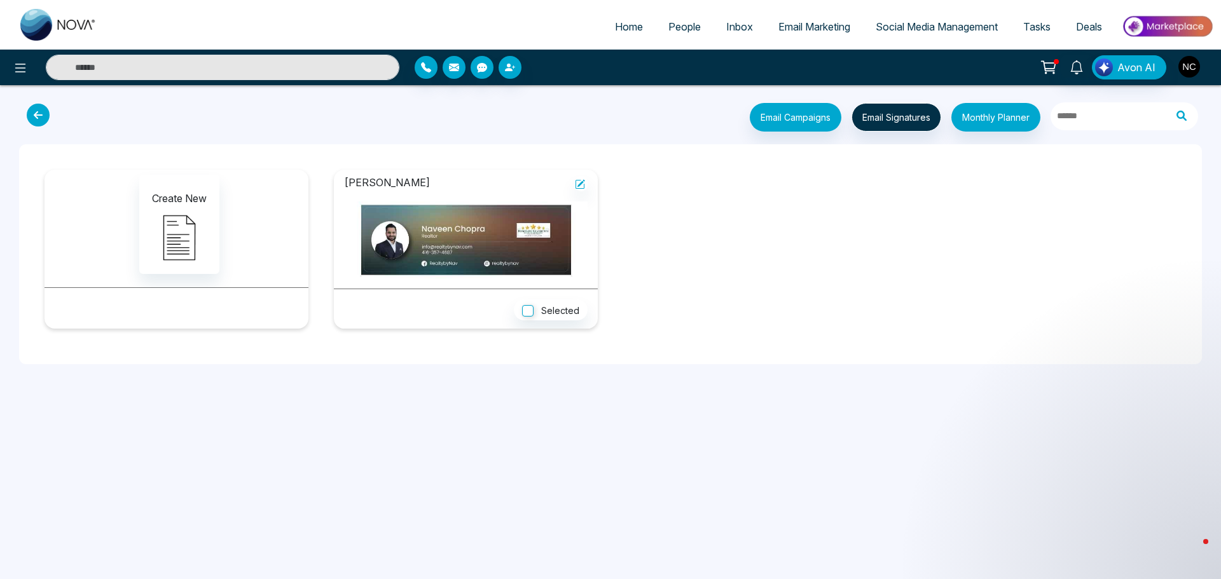
click at [1185, 64] on img "button" at bounding box center [1189, 67] width 22 height 22
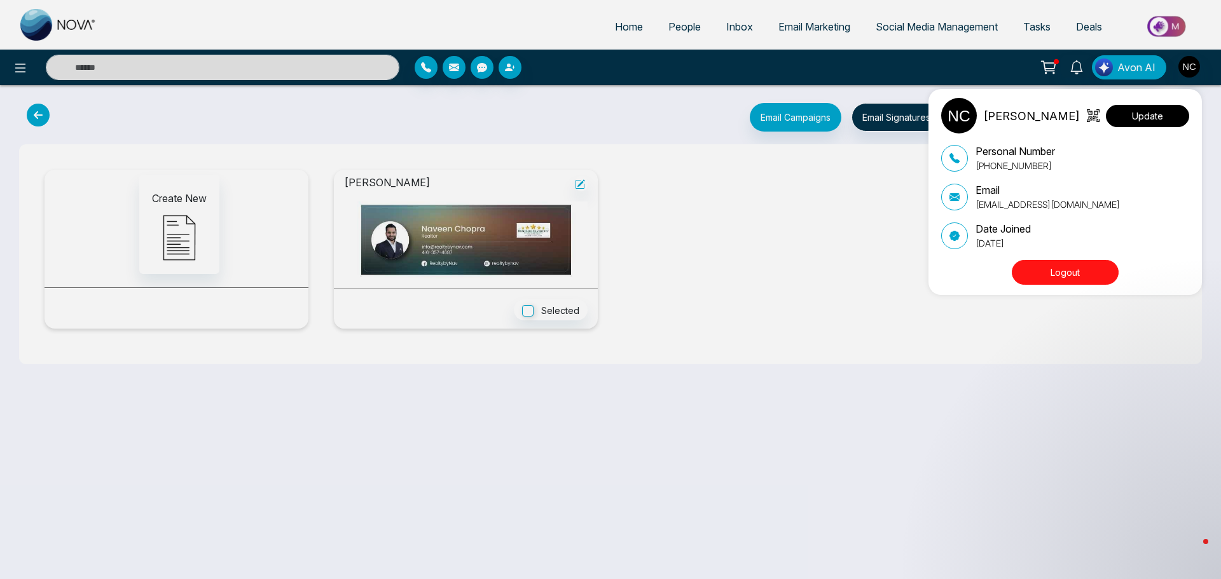
click at [1158, 121] on button "Update" at bounding box center [1147, 116] width 83 height 22
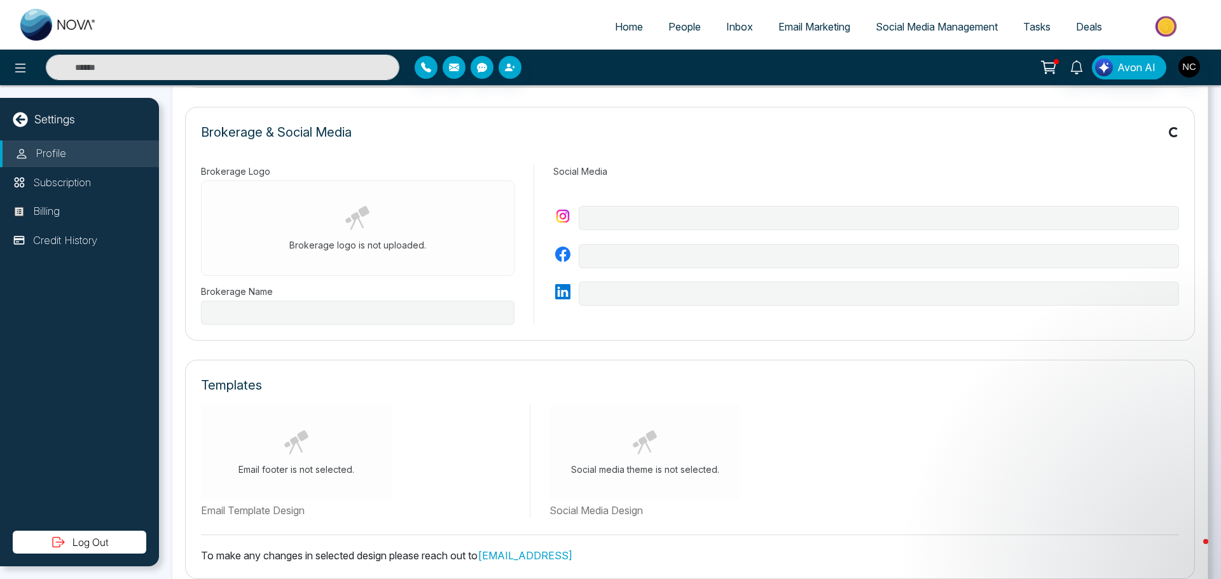
type input "**********"
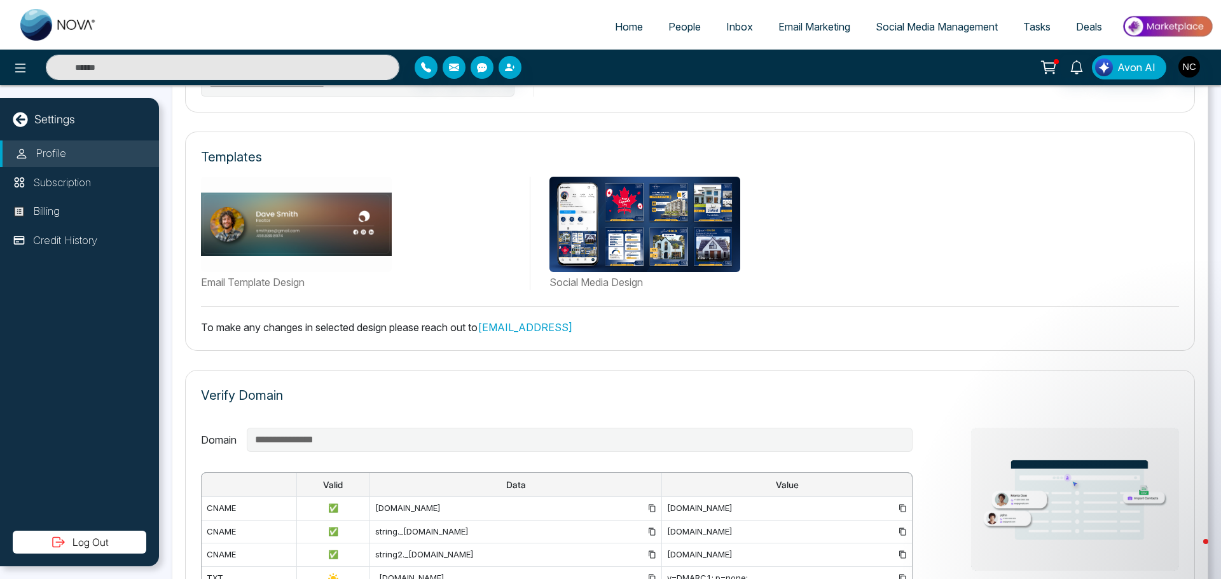
scroll to position [824, 0]
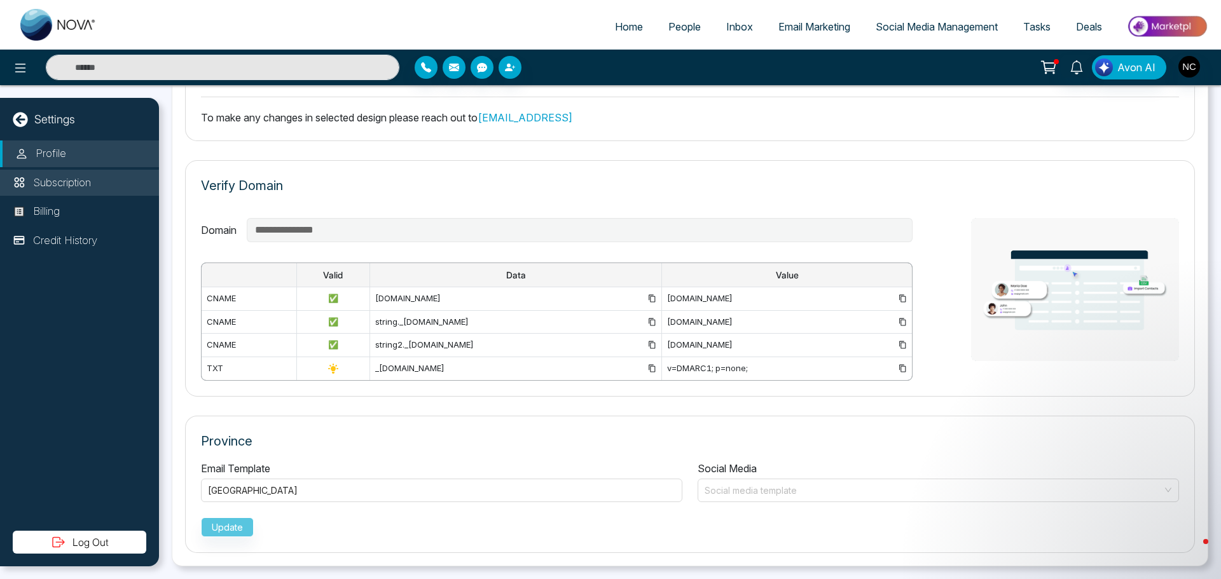
click at [62, 187] on p "Subscription" at bounding box center [62, 183] width 58 height 17
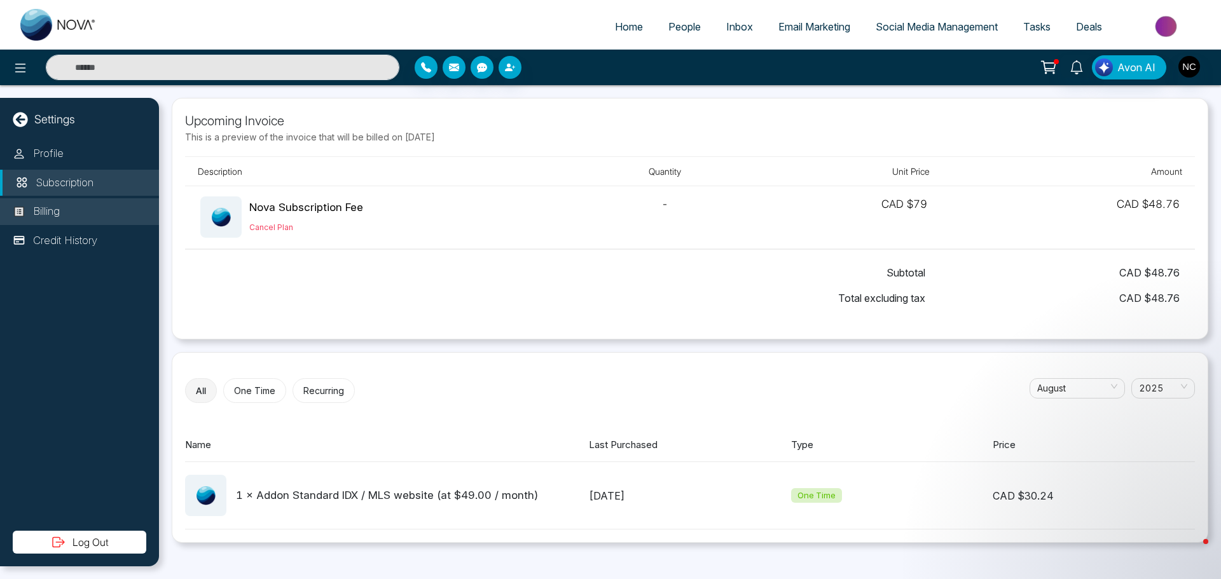
click at [67, 212] on li "Billing" at bounding box center [79, 211] width 159 height 27
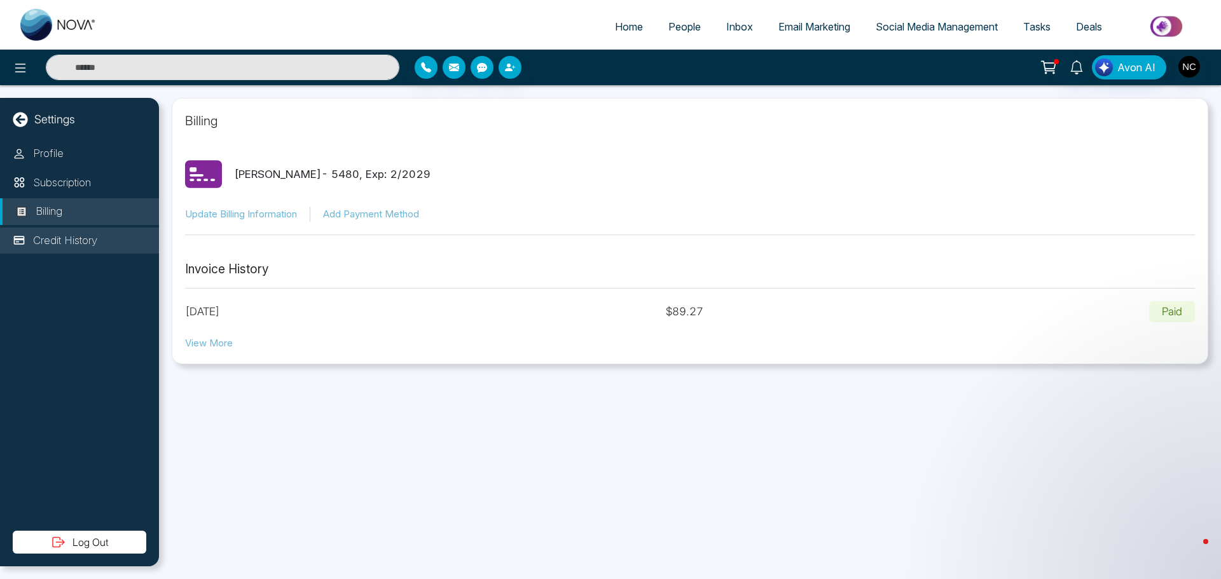
click at [74, 233] on p "Credit History" at bounding box center [65, 241] width 64 height 17
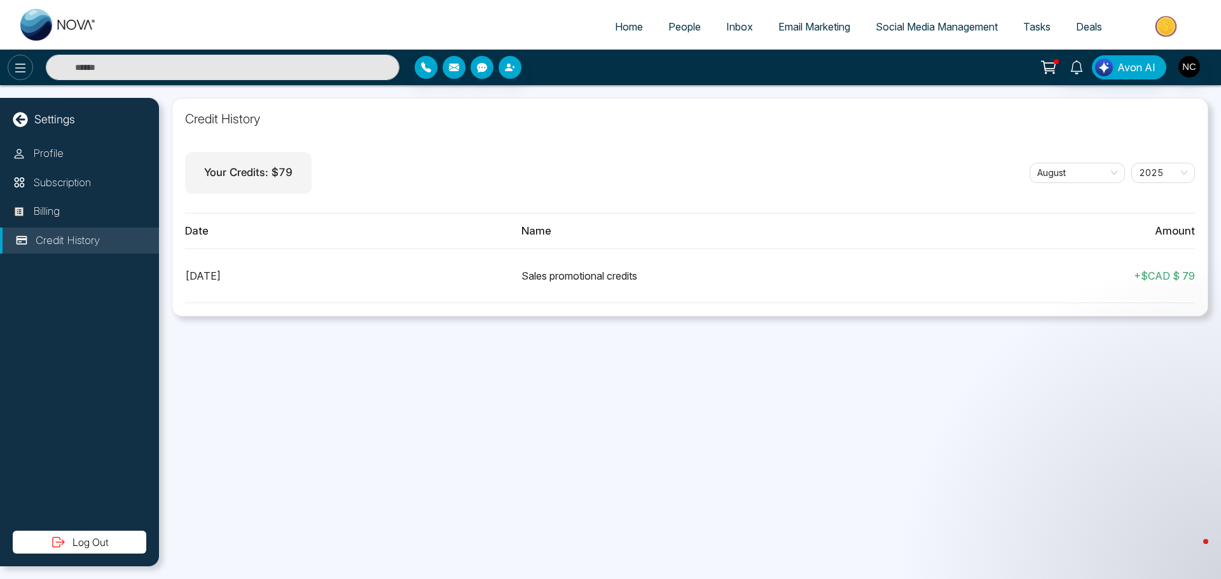
click at [18, 72] on icon at bounding box center [20, 68] width 11 height 9
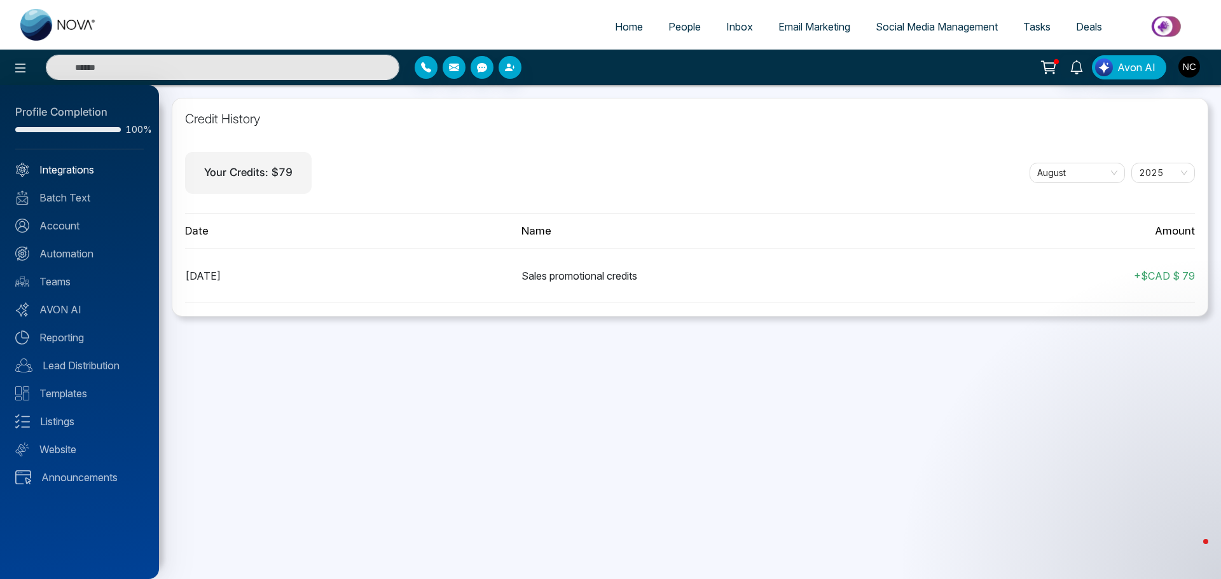
click at [66, 176] on link "Integrations" at bounding box center [79, 169] width 128 height 15
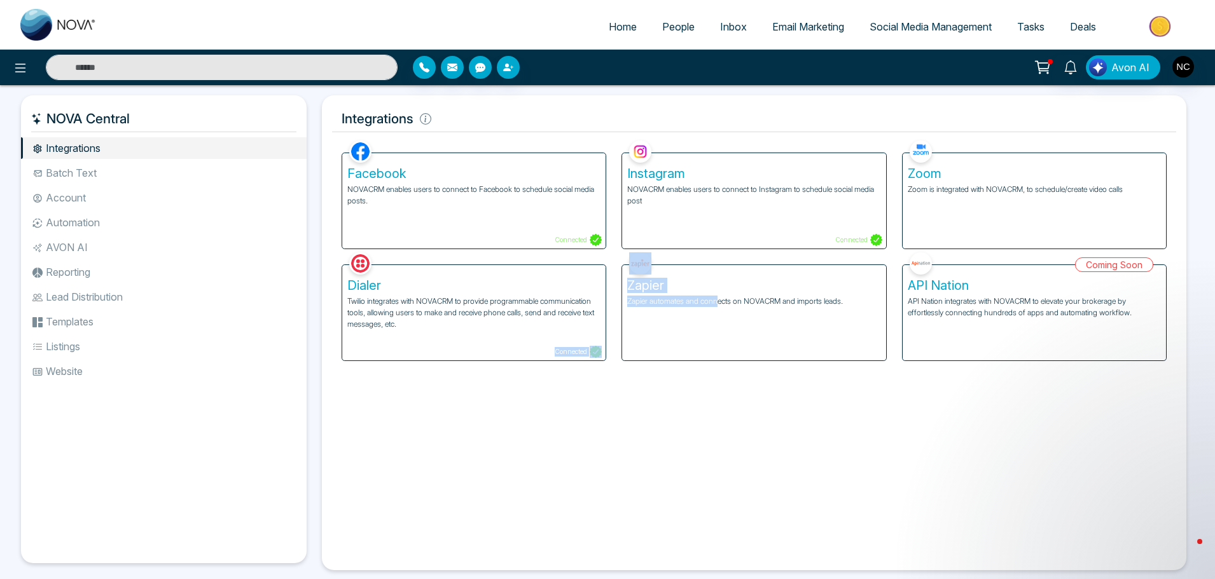
drag, startPoint x: 720, startPoint y: 405, endPoint x: 340, endPoint y: 354, distance: 383.0
click at [340, 354] on div "Facebook NOVACRM enables users to connect to Facebook to schedule social media …" at bounding box center [754, 348] width 844 height 423
click at [100, 226] on li "Automation" at bounding box center [164, 223] width 286 height 22
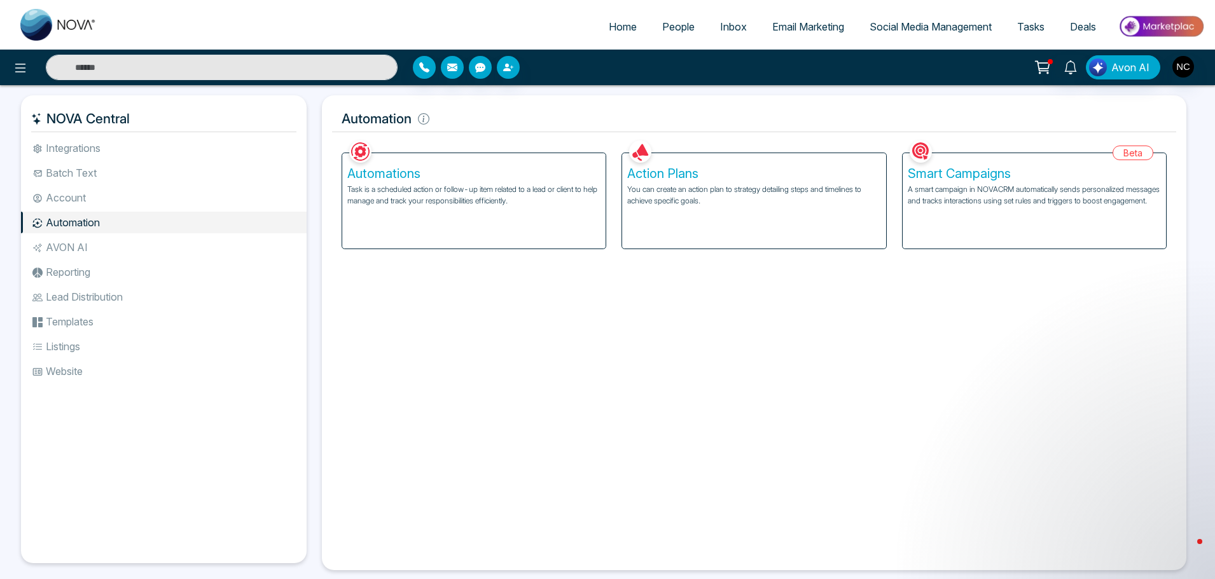
click at [95, 251] on li "AVON AI" at bounding box center [164, 248] width 286 height 22
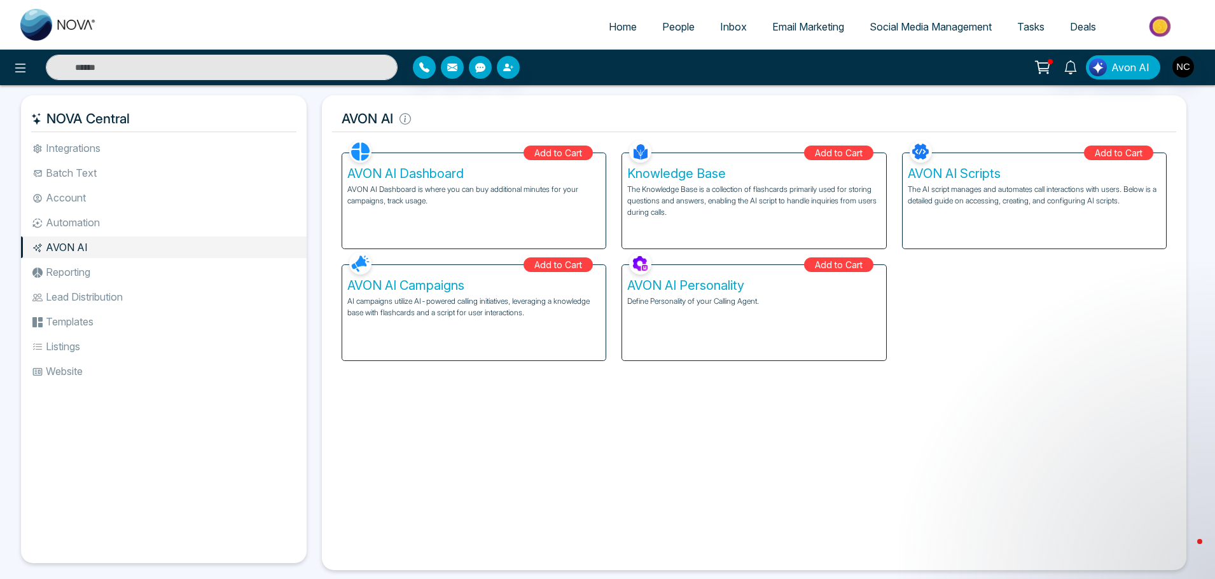
click at [76, 279] on li "Reporting" at bounding box center [164, 272] width 286 height 22
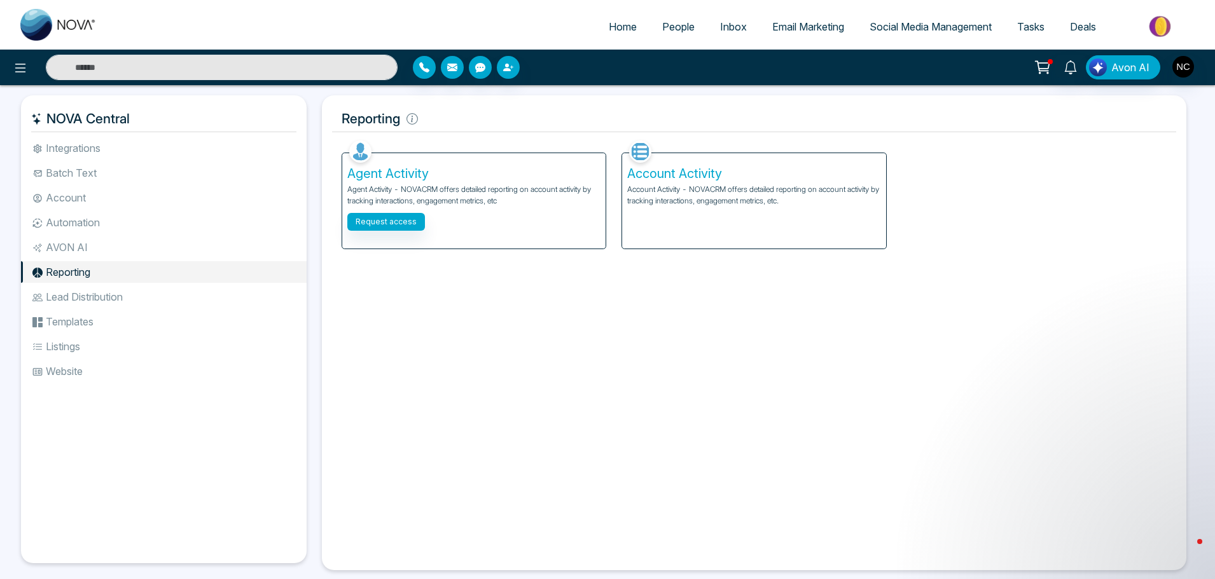
click at [84, 300] on li "Lead Distribution" at bounding box center [164, 297] width 286 height 22
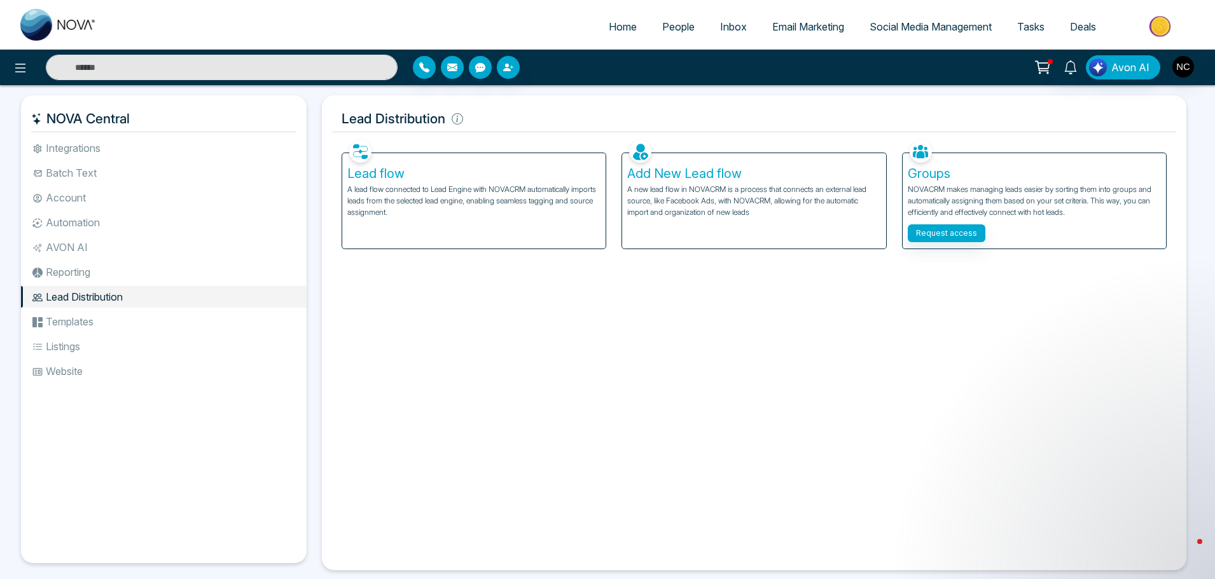
click at [84, 320] on li "Templates" at bounding box center [164, 322] width 286 height 22
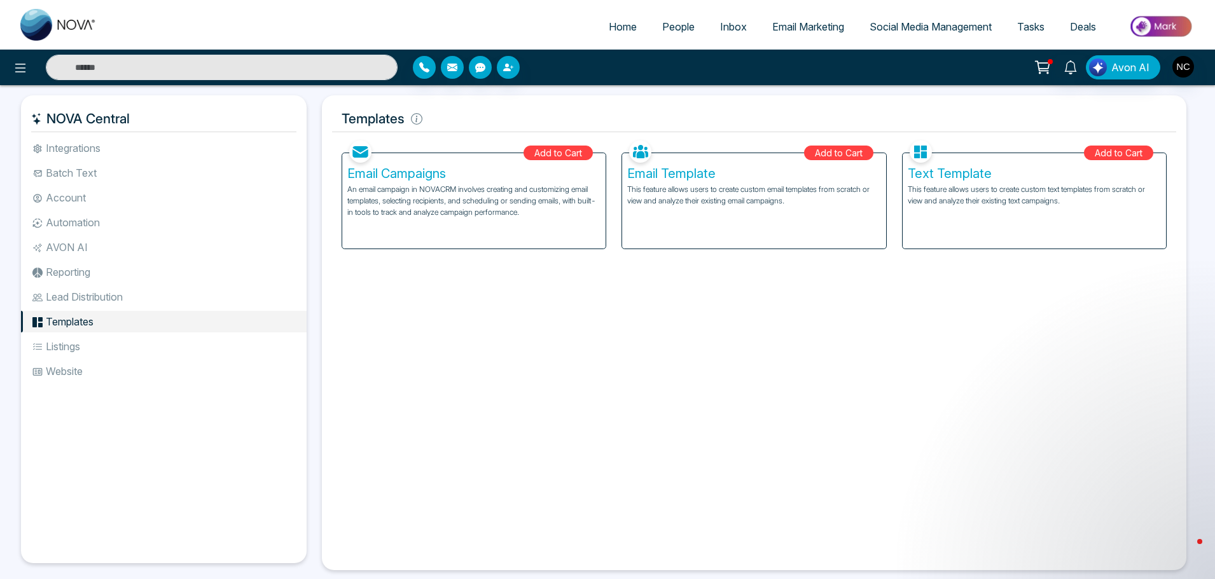
click at [92, 340] on li "Listings" at bounding box center [164, 347] width 286 height 22
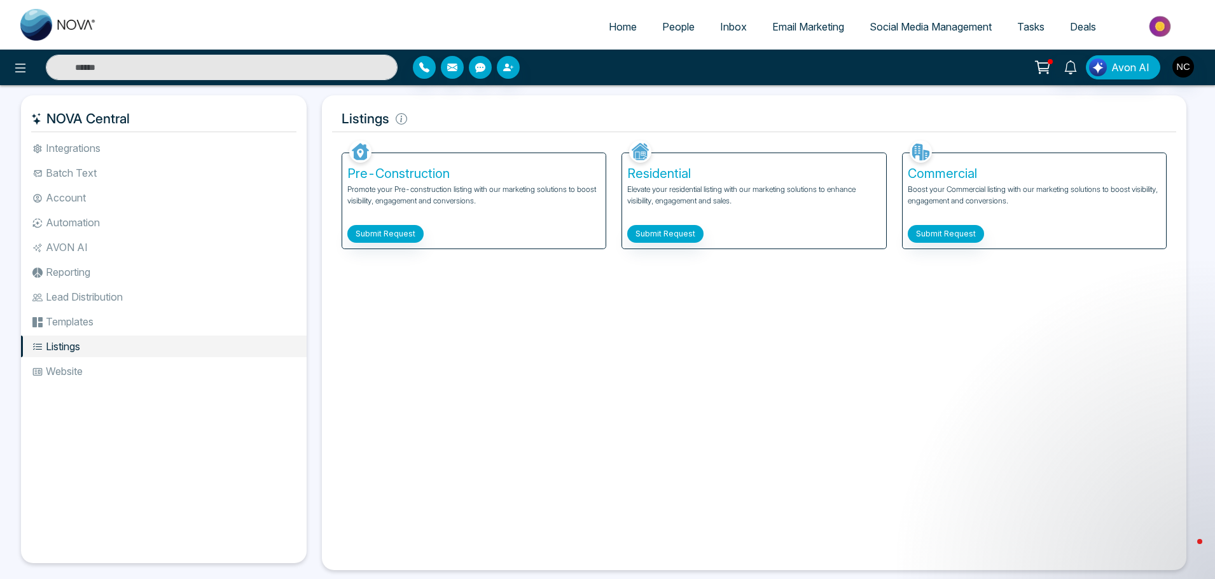
click at [90, 366] on li "Website" at bounding box center [164, 372] width 286 height 22
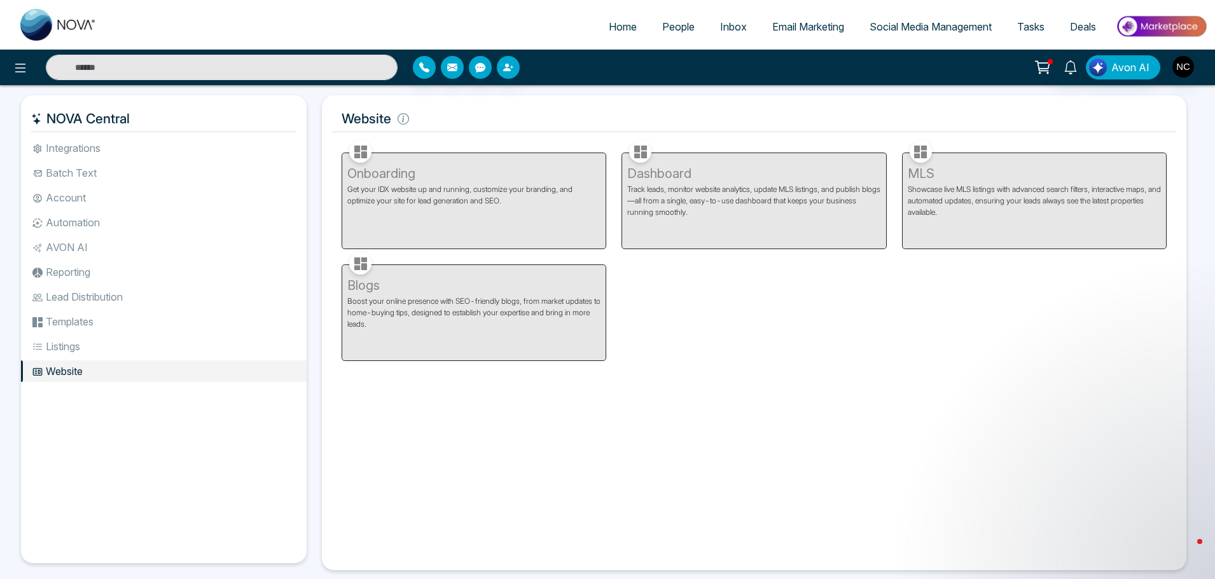
click at [86, 345] on li "Listings" at bounding box center [164, 347] width 286 height 22
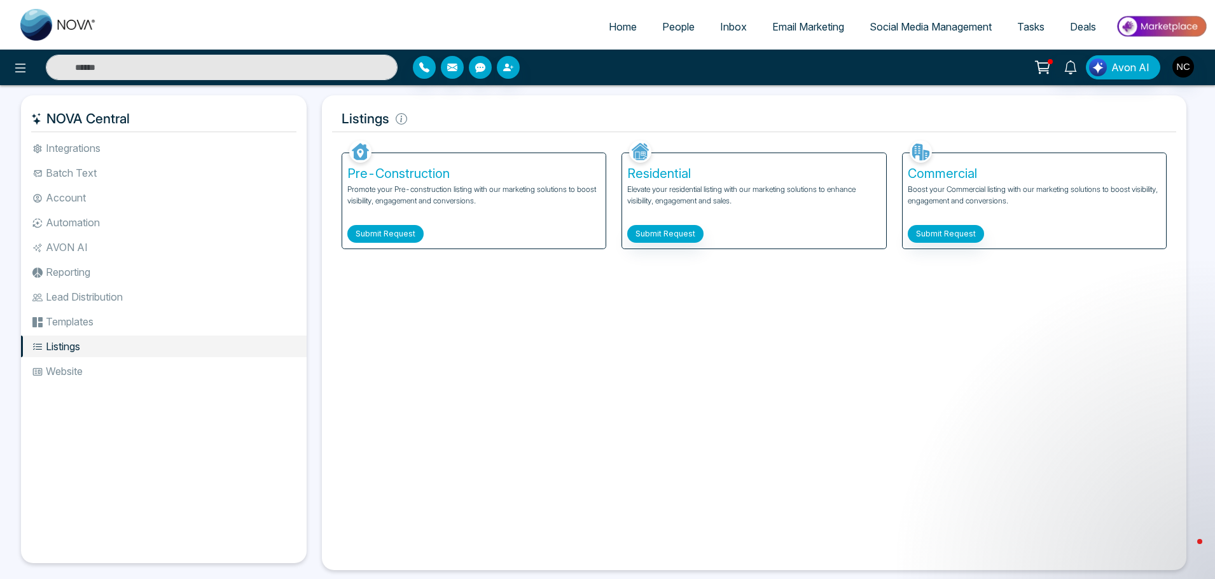
click at [370, 241] on button "Submit Request" at bounding box center [385, 234] width 76 height 18
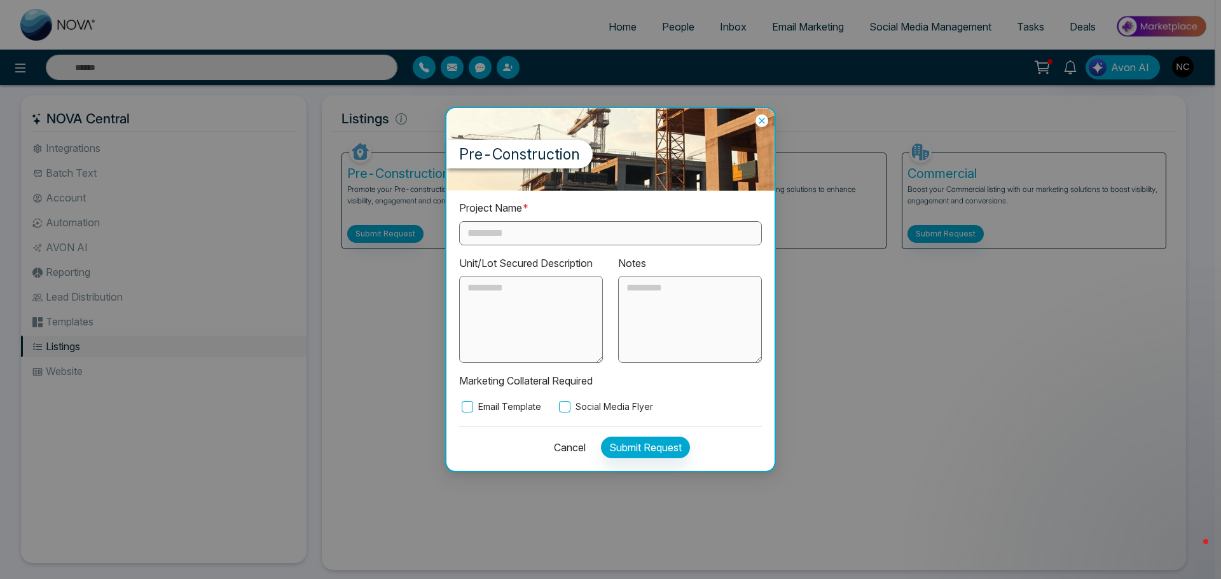
click at [537, 318] on textarea at bounding box center [531, 320] width 144 height 88
click at [756, 125] on icon at bounding box center [761, 120] width 13 height 13
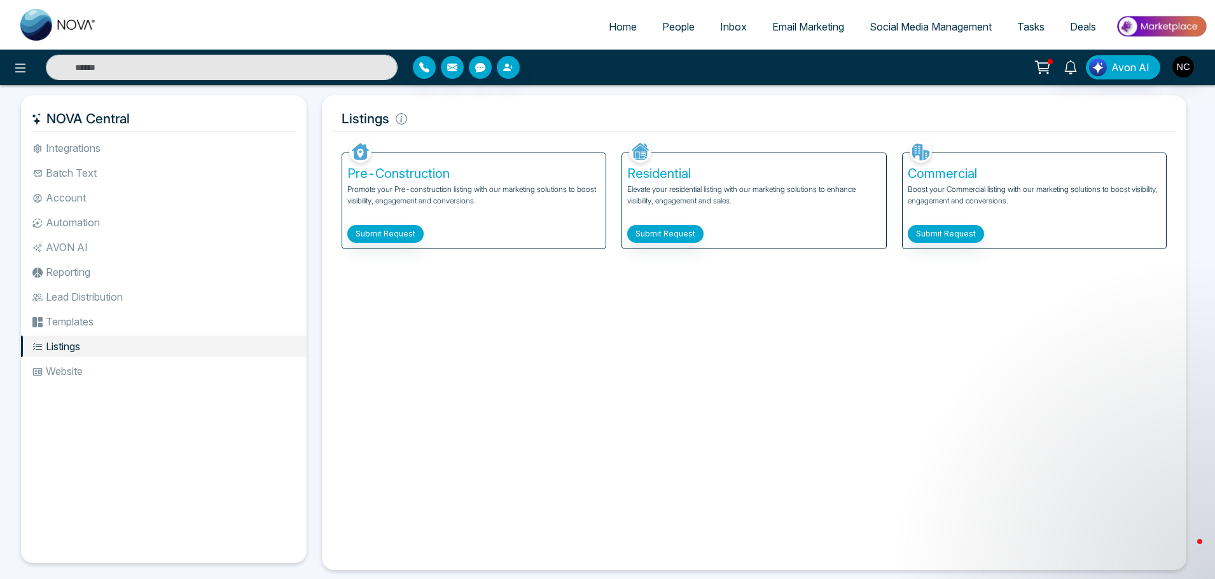
click at [802, 32] on span "Email Marketing" at bounding box center [808, 26] width 72 height 13
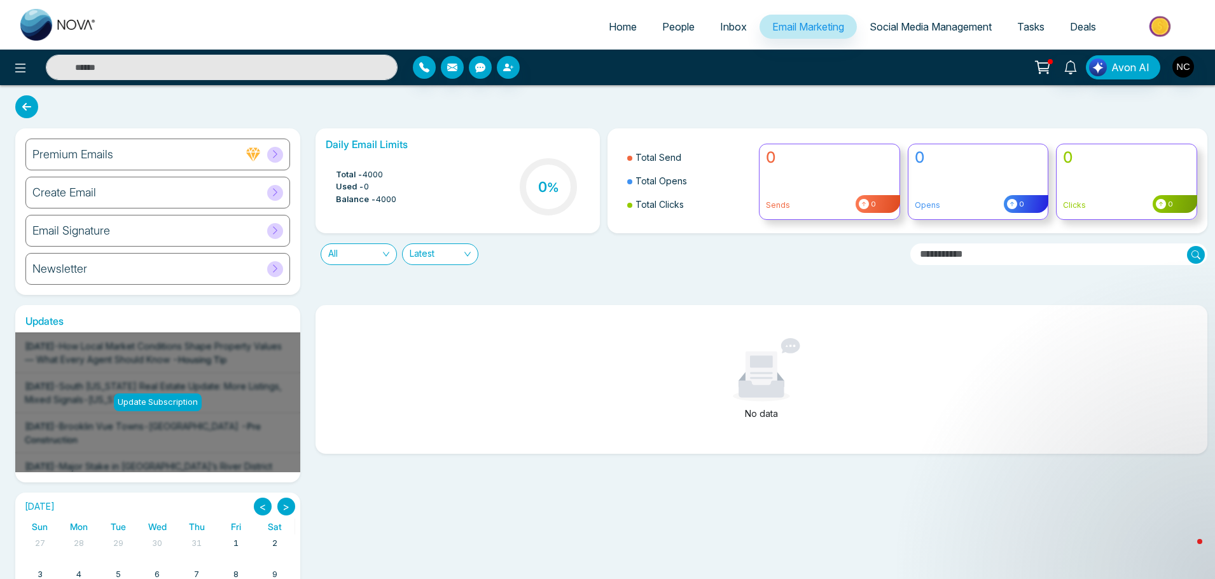
click at [919, 16] on link "Social Media Management" at bounding box center [931, 27] width 148 height 24
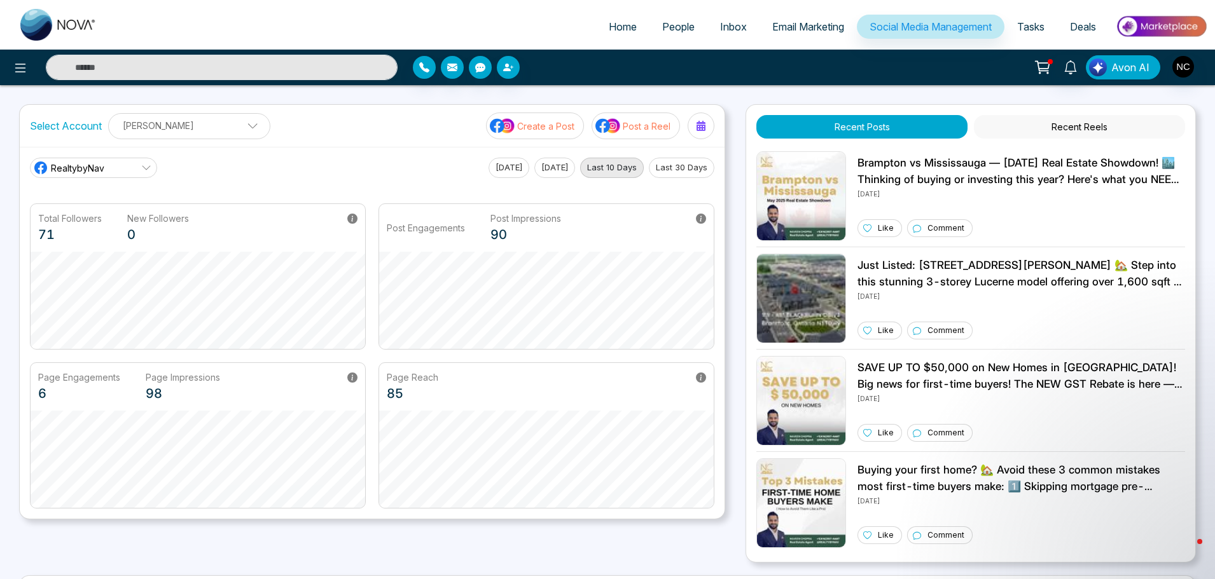
click at [1127, 69] on span "Avon AI" at bounding box center [1130, 67] width 38 height 15
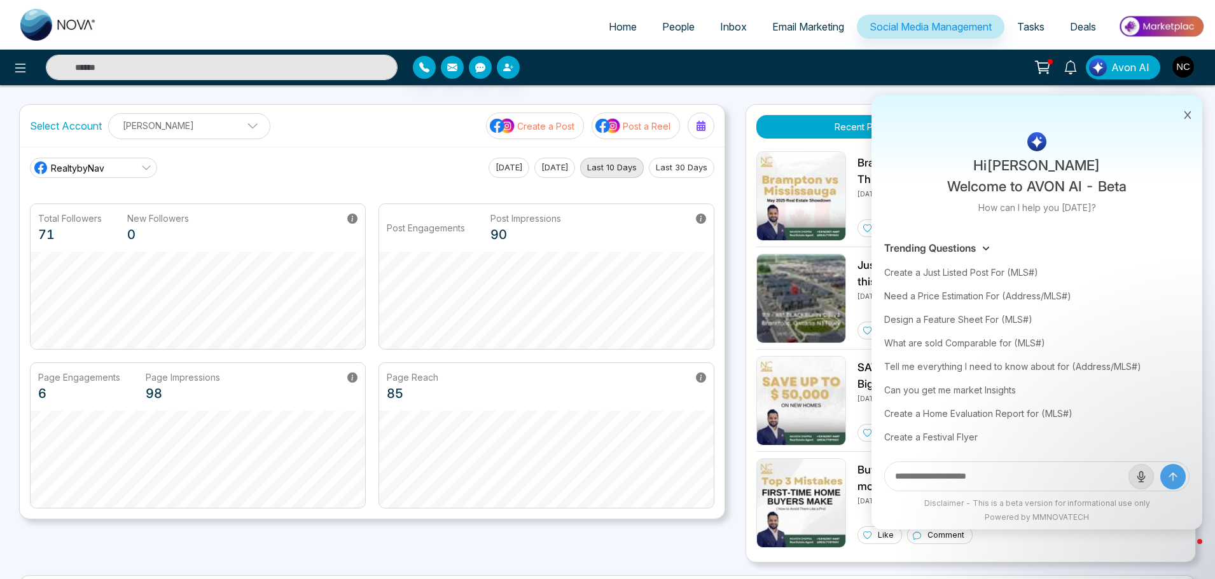
click at [1186, 112] on icon at bounding box center [1187, 115] width 9 height 9
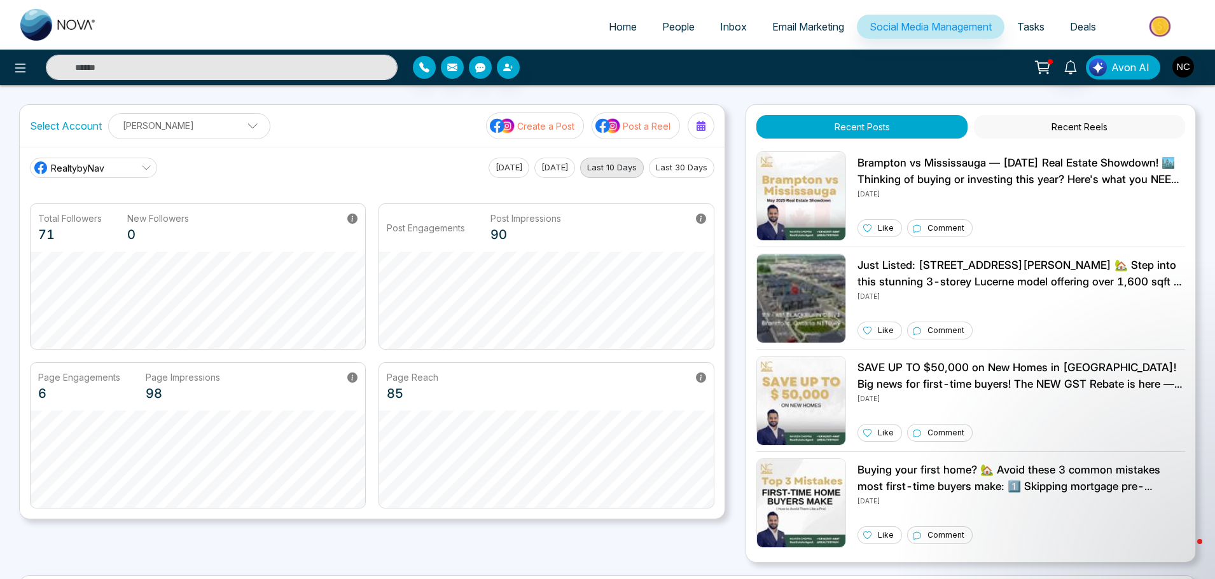
click at [1113, 70] on span "Avon AI" at bounding box center [1130, 67] width 38 height 15
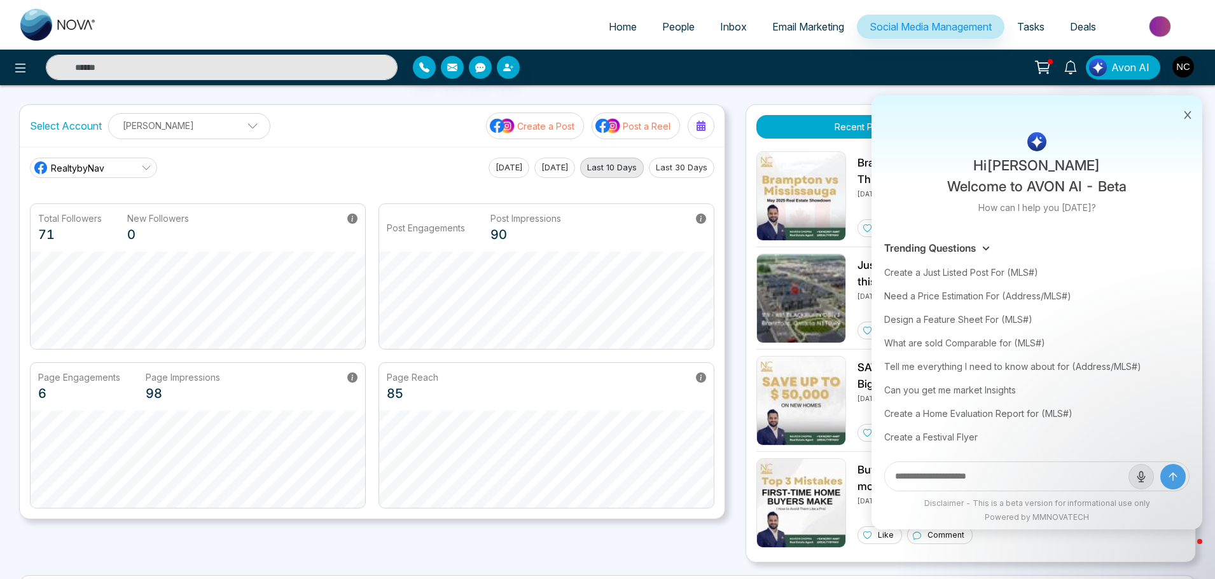
click at [945, 474] on input "text" at bounding box center [1007, 476] width 244 height 29
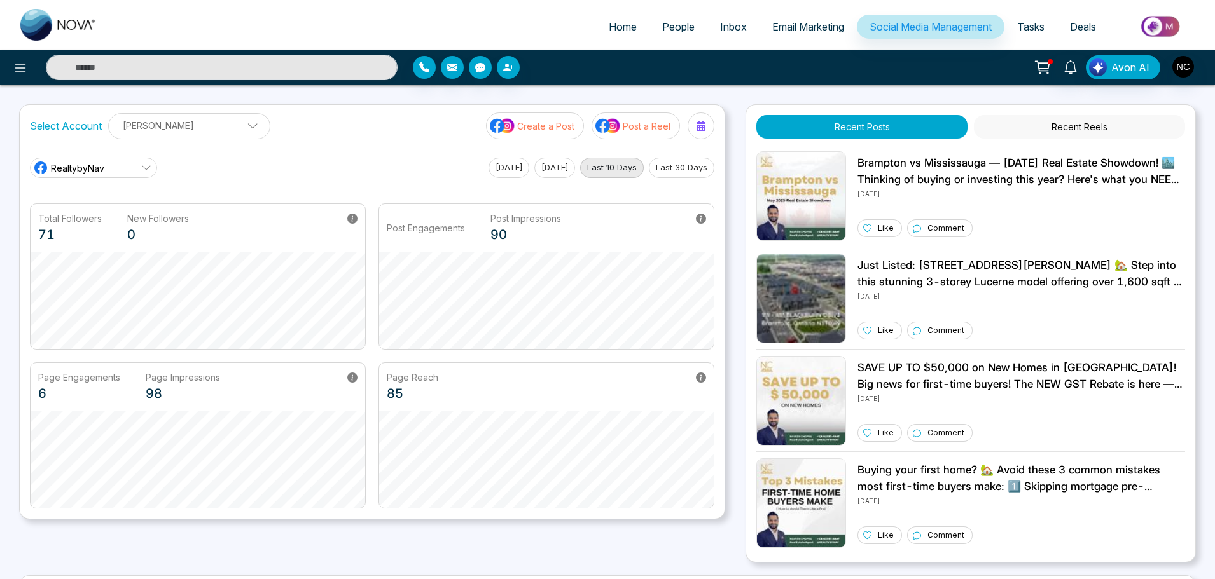
click at [666, 35] on link "People" at bounding box center [678, 27] width 58 height 24
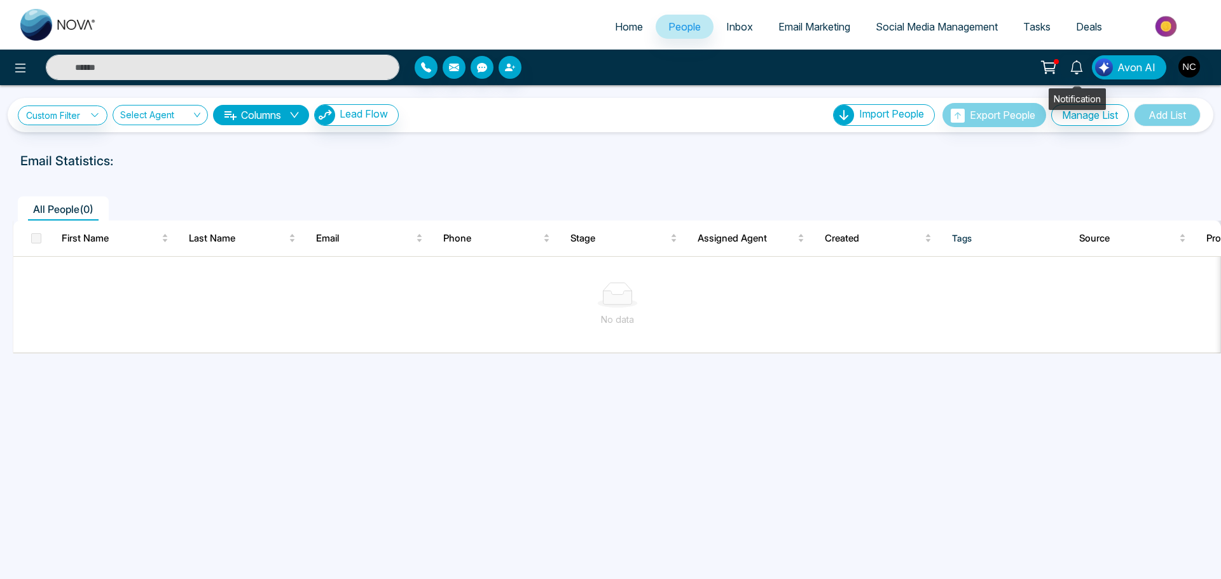
click at [1055, 64] on icon at bounding box center [1049, 68] width 18 height 18
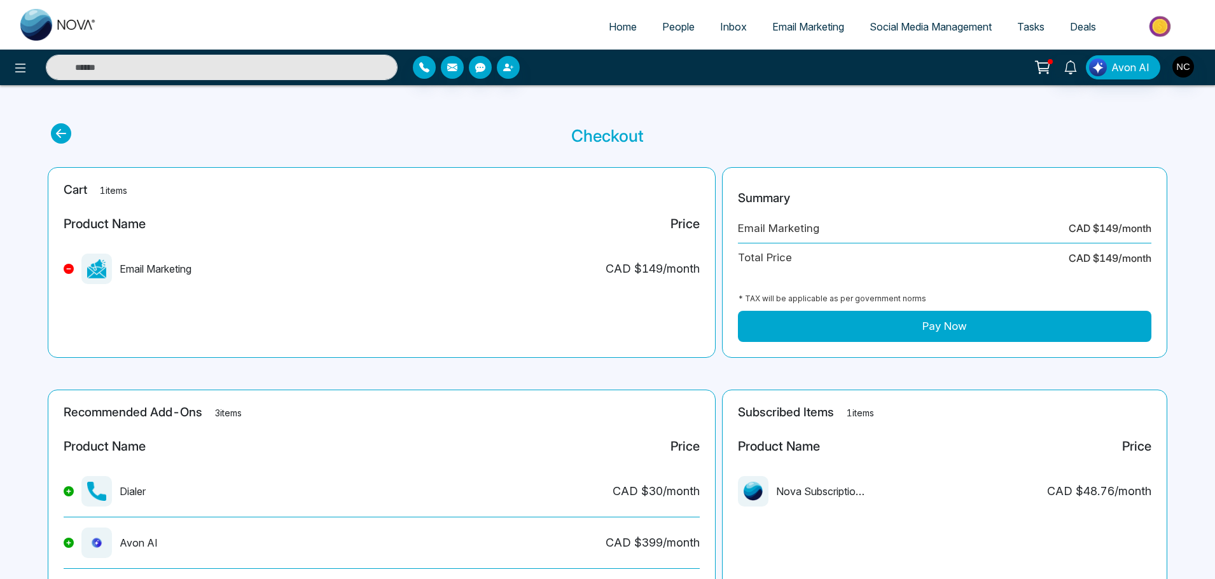
click at [632, 29] on link "Home" at bounding box center [622, 27] width 53 height 24
select select "*"
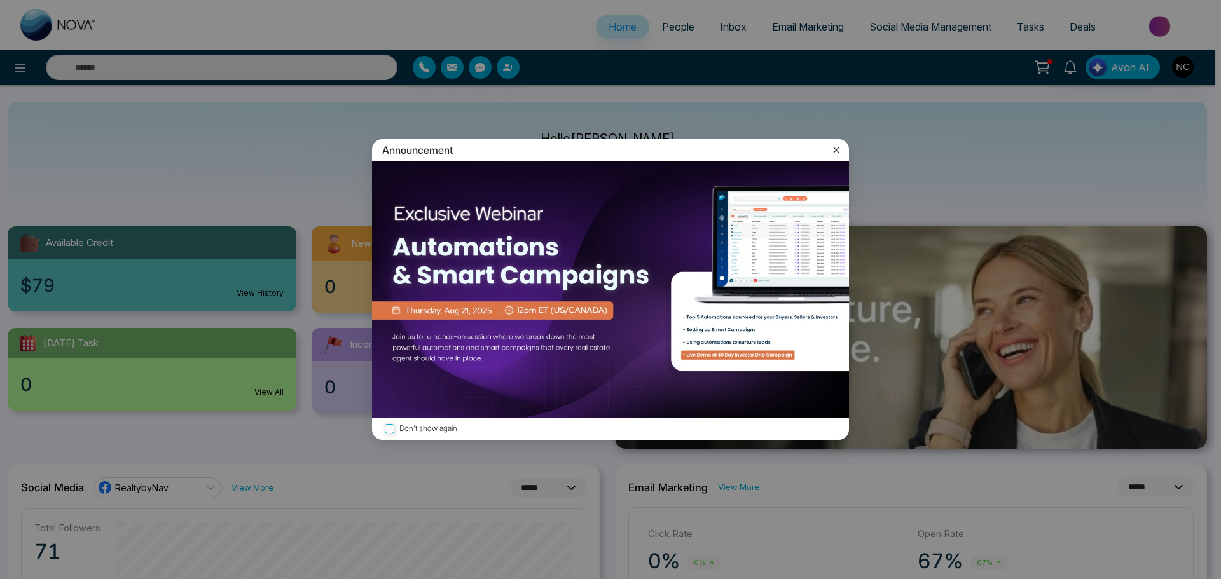
click at [840, 149] on icon at bounding box center [836, 150] width 13 height 13
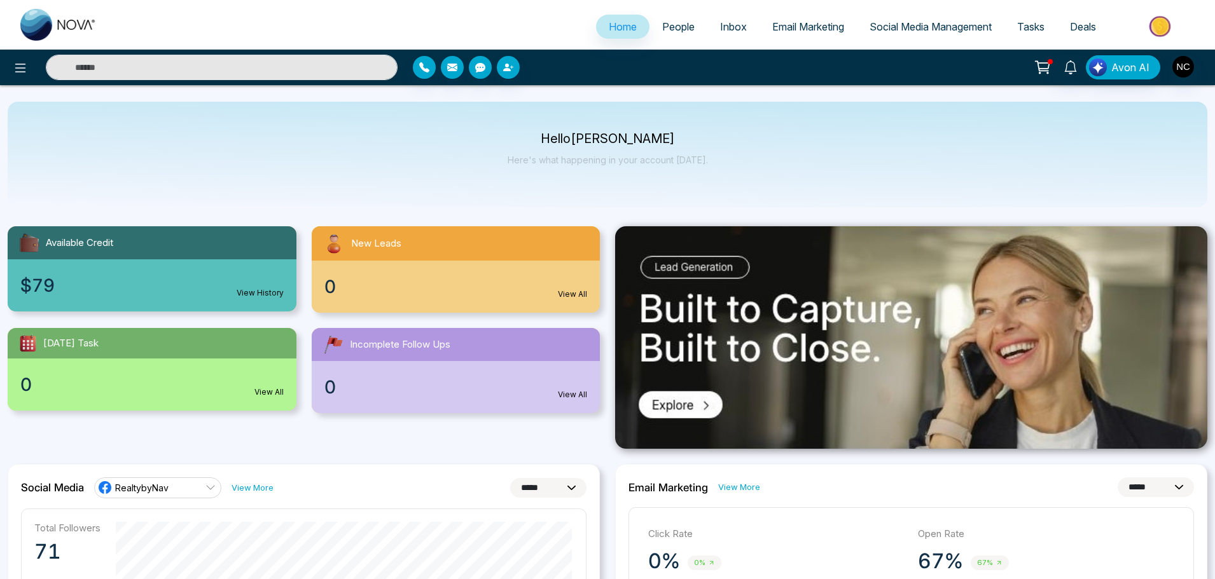
click at [797, 12] on ul "Home People Inbox Email Marketing Social Media Management Tasks Deals" at bounding box center [658, 27] width 1098 height 35
click at [798, 22] on span "Email Marketing" at bounding box center [808, 26] width 72 height 13
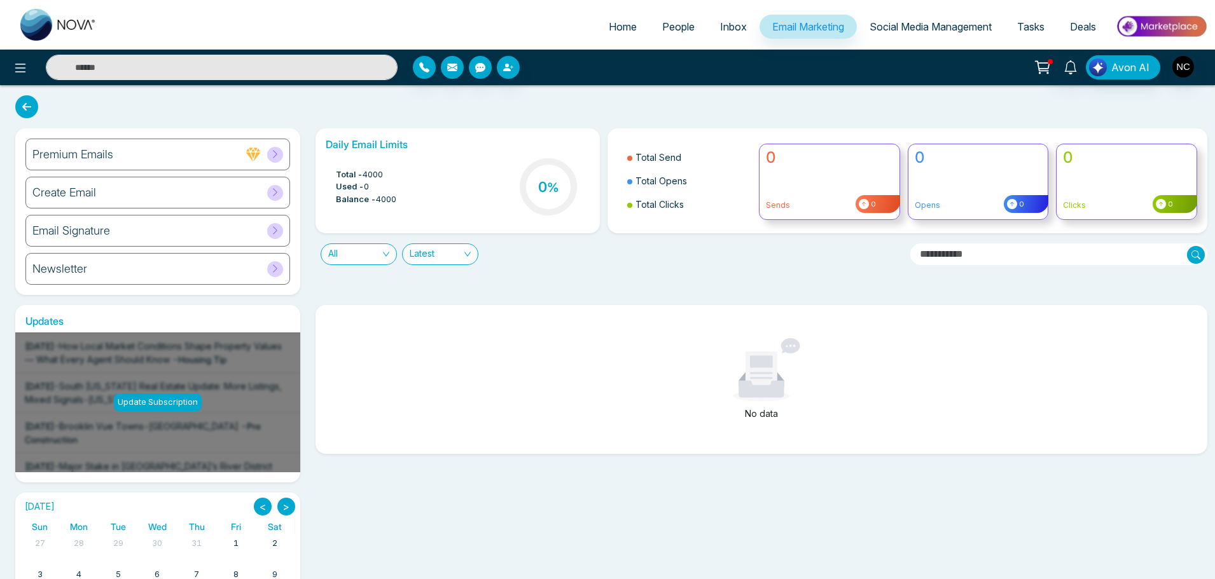
click at [682, 25] on span "People" at bounding box center [678, 26] width 32 height 13
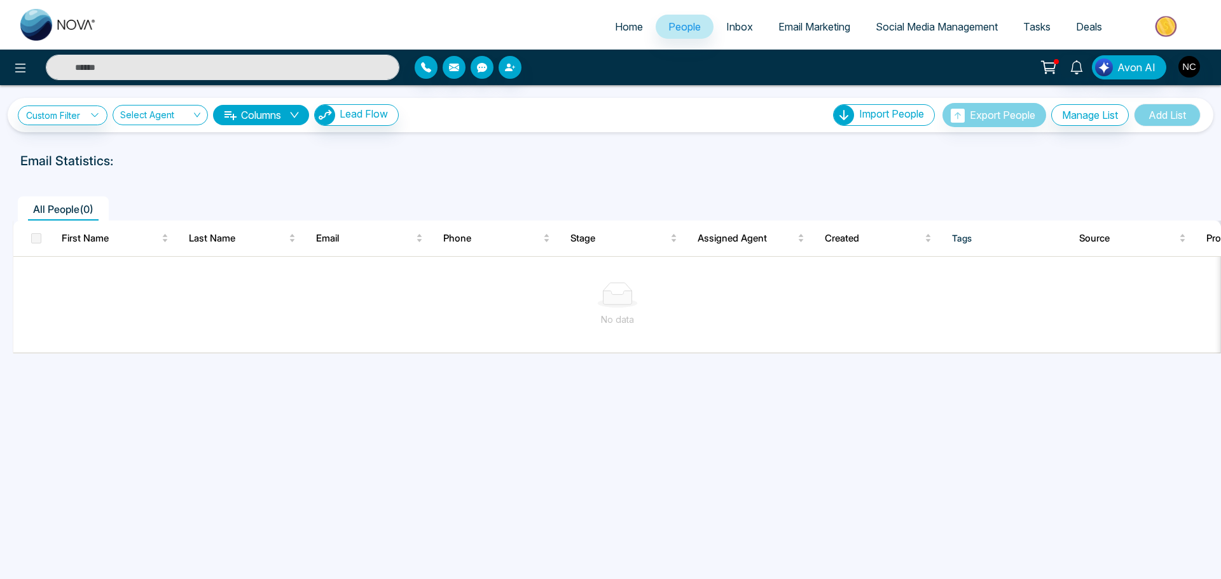
click at [615, 29] on span "Home" at bounding box center [629, 26] width 28 height 13
select select "*"
